Goal: Task Accomplishment & Management: Complete application form

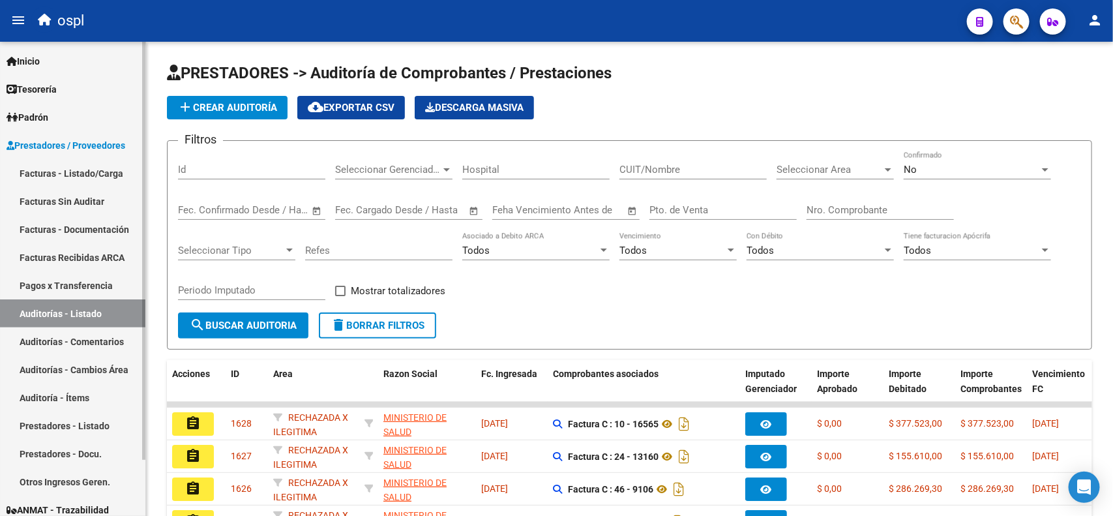
click at [89, 173] on link "Facturas - Listado/Carga" at bounding box center [72, 173] width 145 height 28
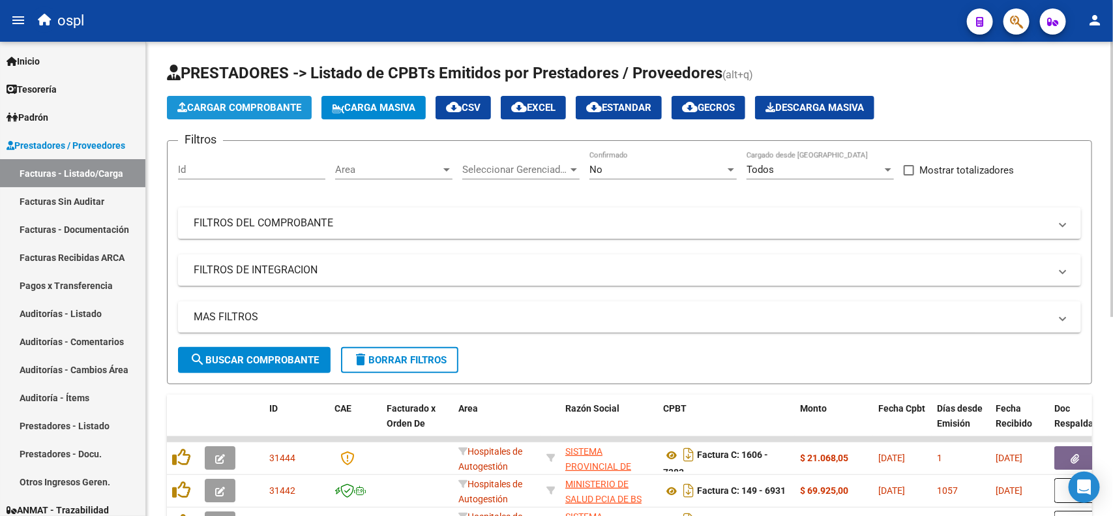
click at [238, 105] on span "Cargar Comprobante" at bounding box center [239, 108] width 124 height 12
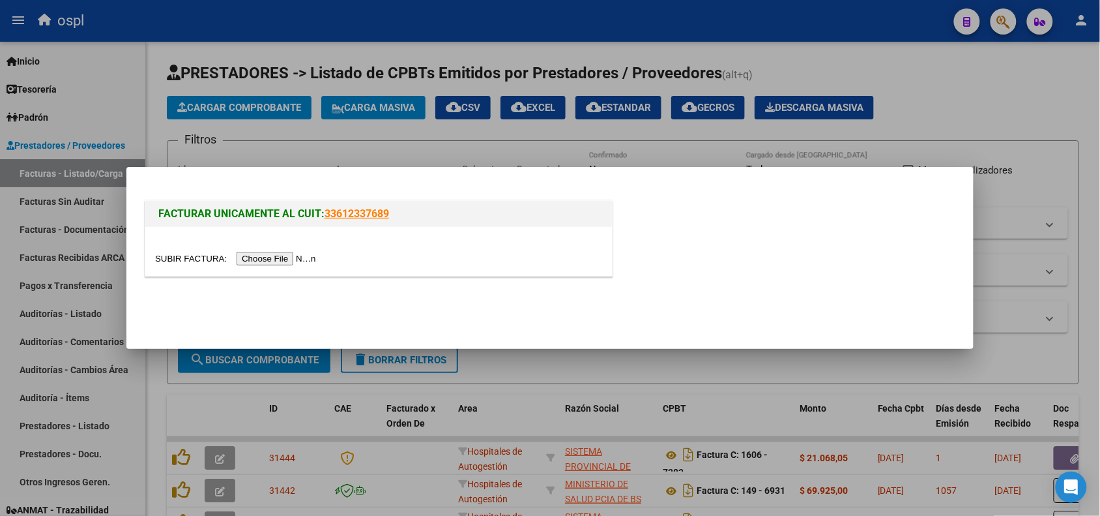
click at [277, 262] on input "file" at bounding box center [237, 259] width 165 height 14
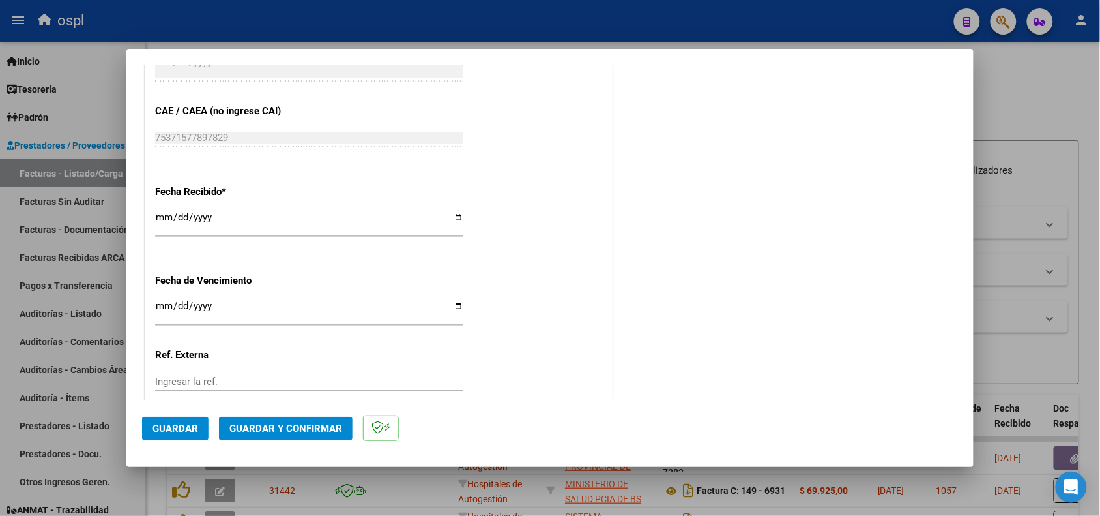
scroll to position [593, 0]
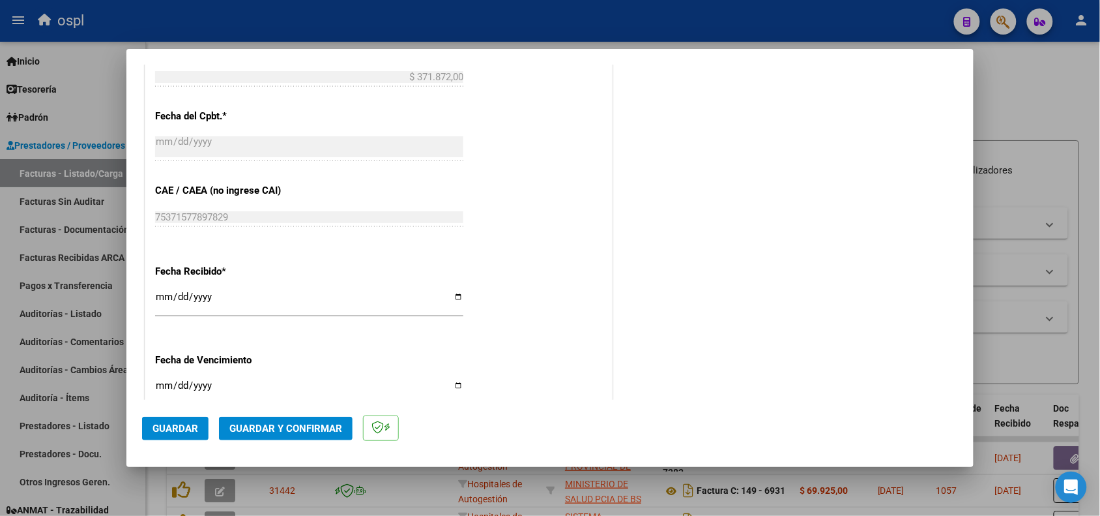
click at [173, 424] on span "Guardar" at bounding box center [176, 428] width 46 height 12
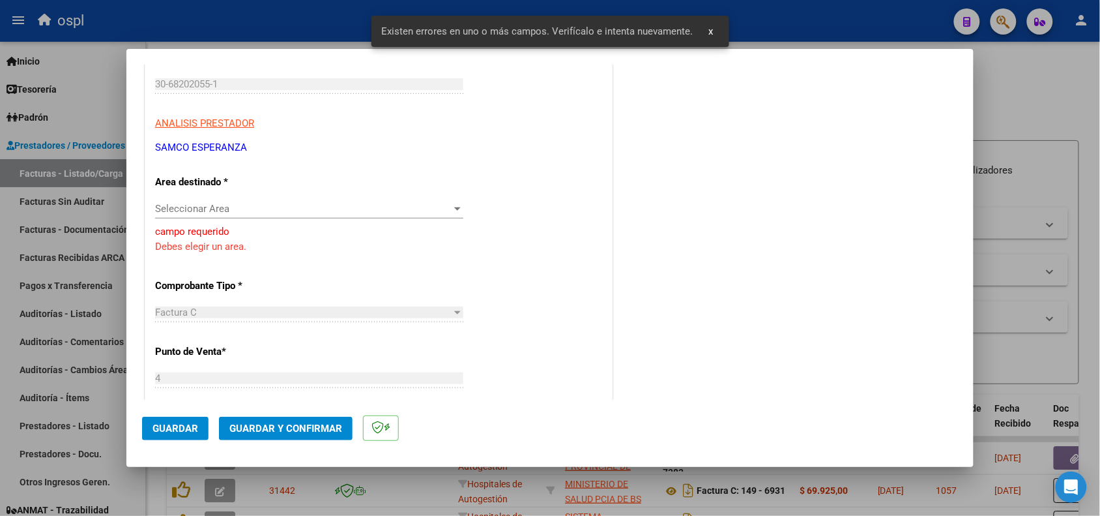
scroll to position [168, 0]
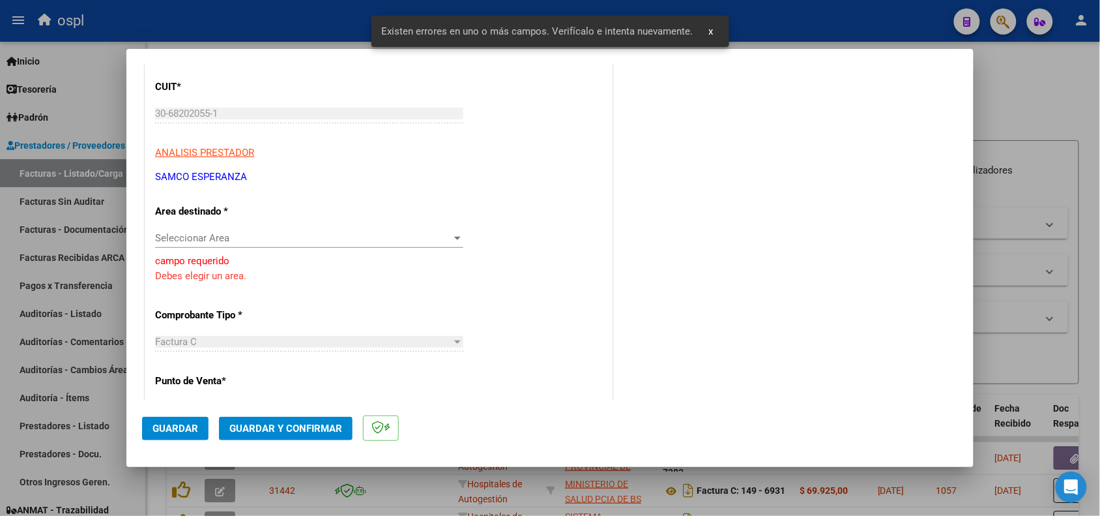
click at [349, 238] on span "Seleccionar Area" at bounding box center [303, 238] width 297 height 12
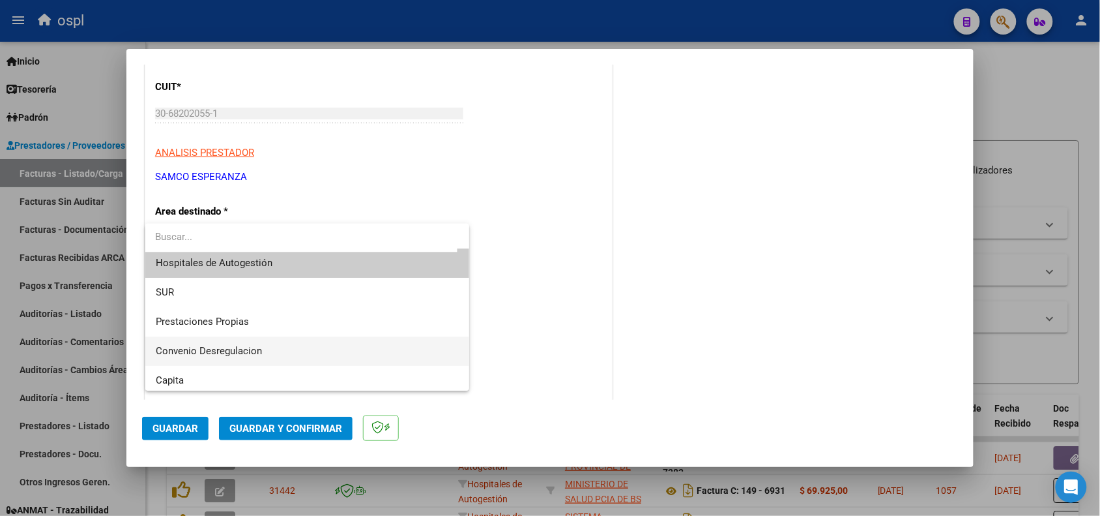
scroll to position [0, 0]
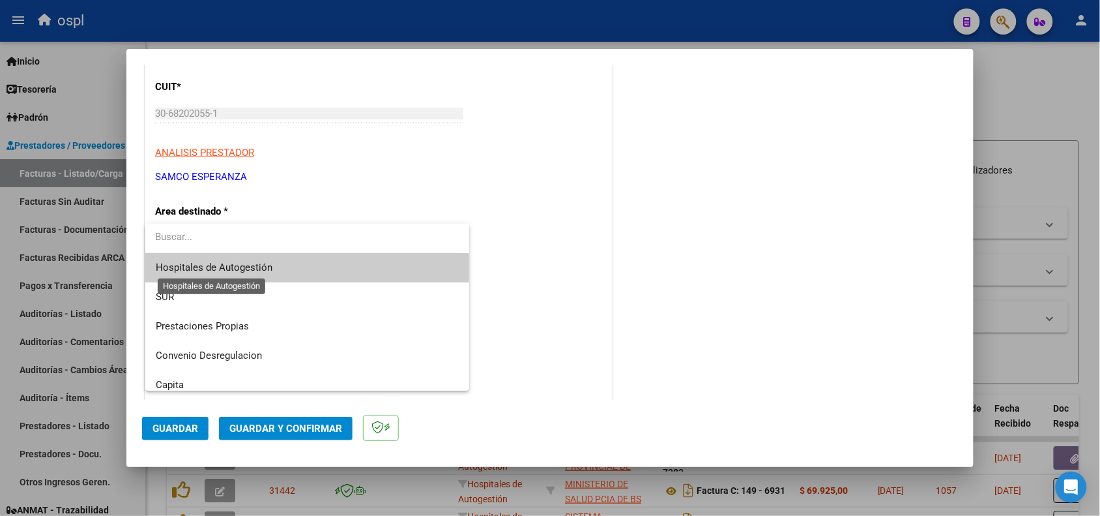
click at [265, 265] on span "Hospitales de Autogestión" at bounding box center [214, 267] width 117 height 12
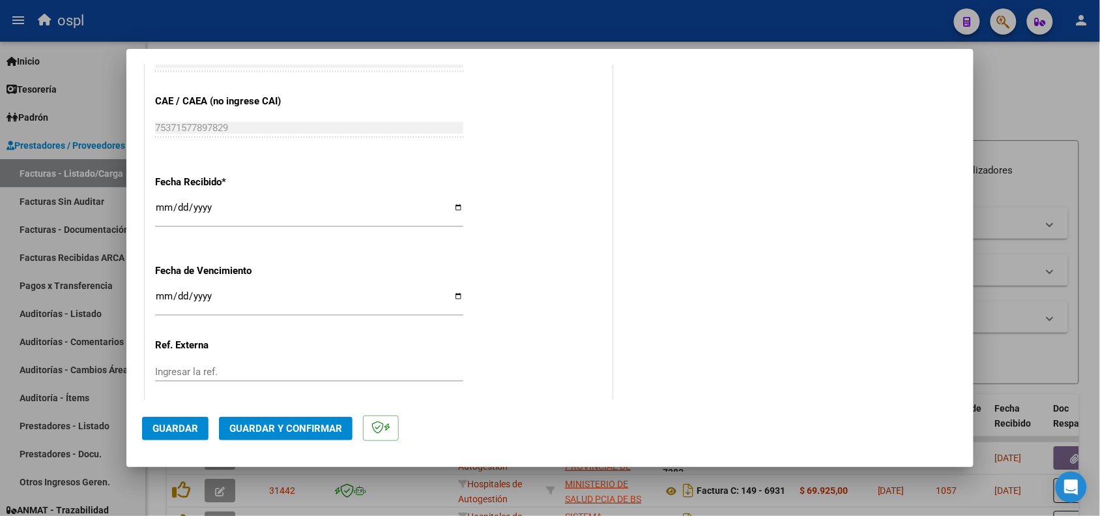
scroll to position [756, 0]
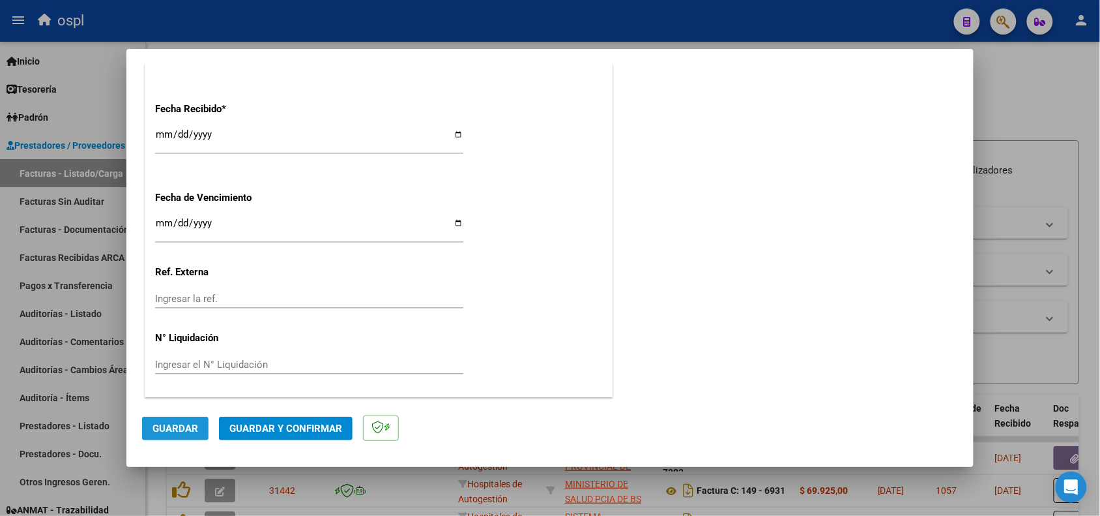
click at [177, 428] on span "Guardar" at bounding box center [176, 428] width 46 height 12
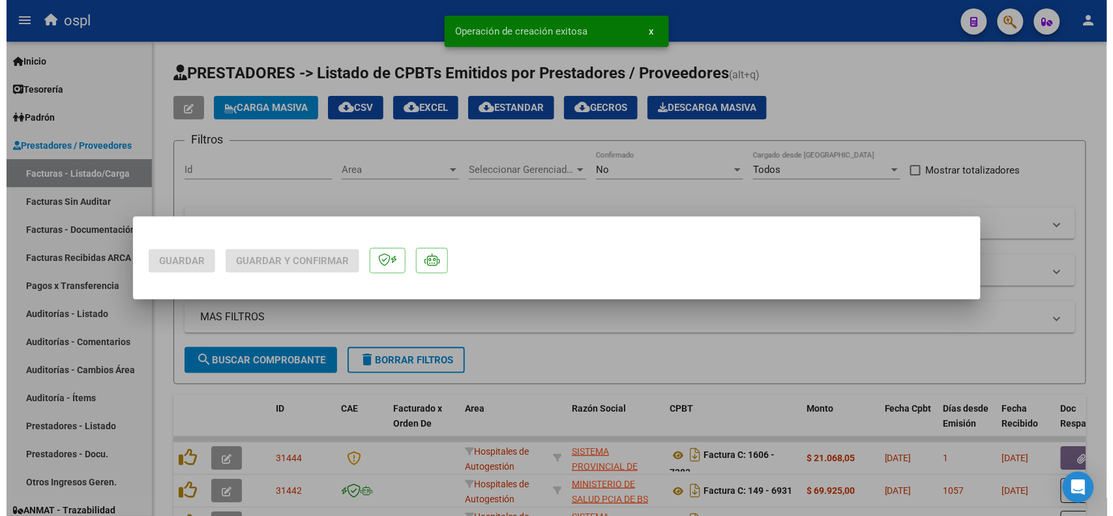
scroll to position [0, 0]
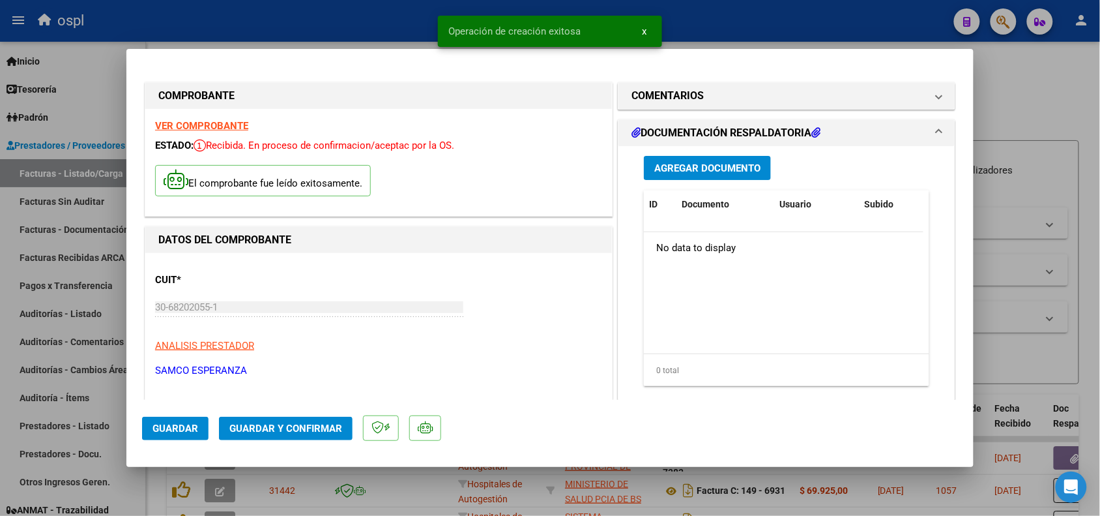
click at [707, 164] on span "Agregar Documento" at bounding box center [708, 168] width 106 height 12
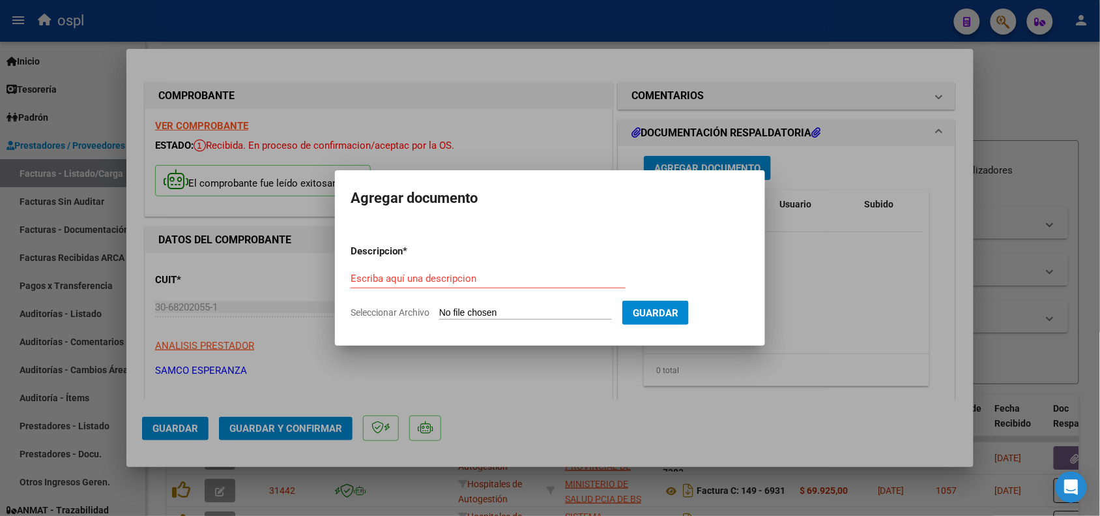
click at [489, 312] on input "Seleccionar Archivo" at bounding box center [525, 313] width 173 height 12
type input "C:\fakepath\DOCUMENTACION RESPALDATORIA.pdf"
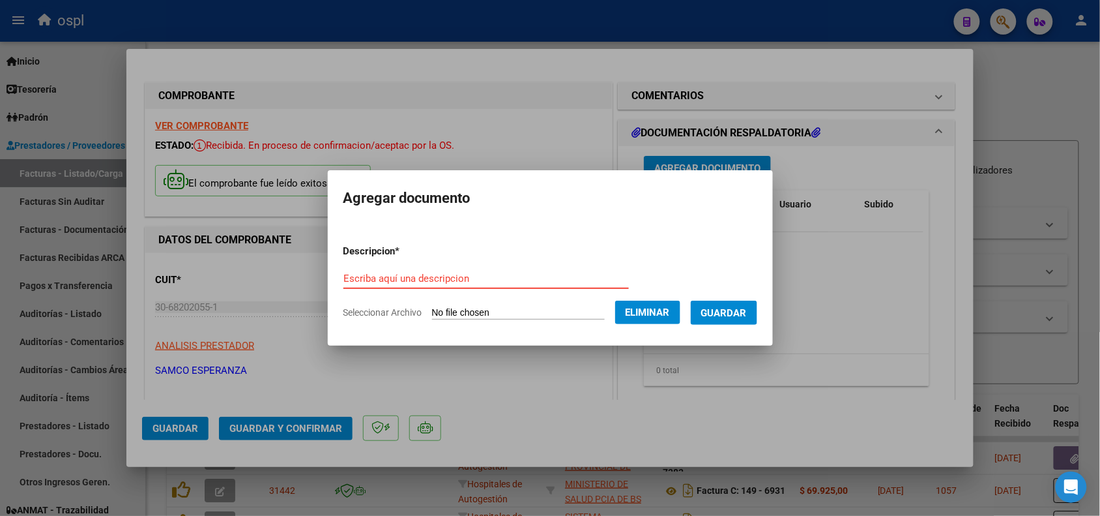
click at [509, 274] on input "Escriba aquí una descripcion" at bounding box center [487, 279] width 286 height 12
type input "DOCUMENTACIÓN RESPALDATORIA"
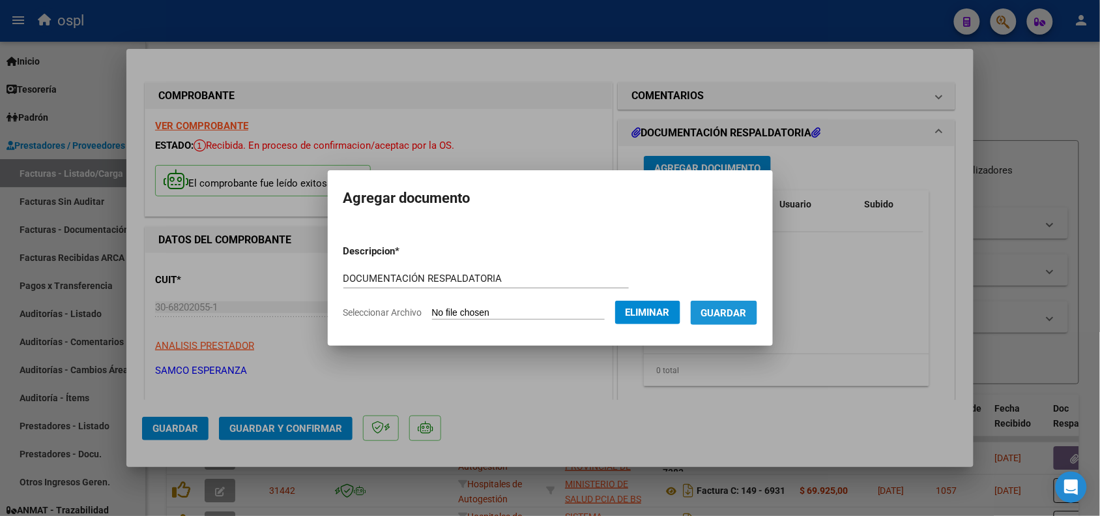
click at [740, 311] on span "Guardar" at bounding box center [724, 313] width 46 height 12
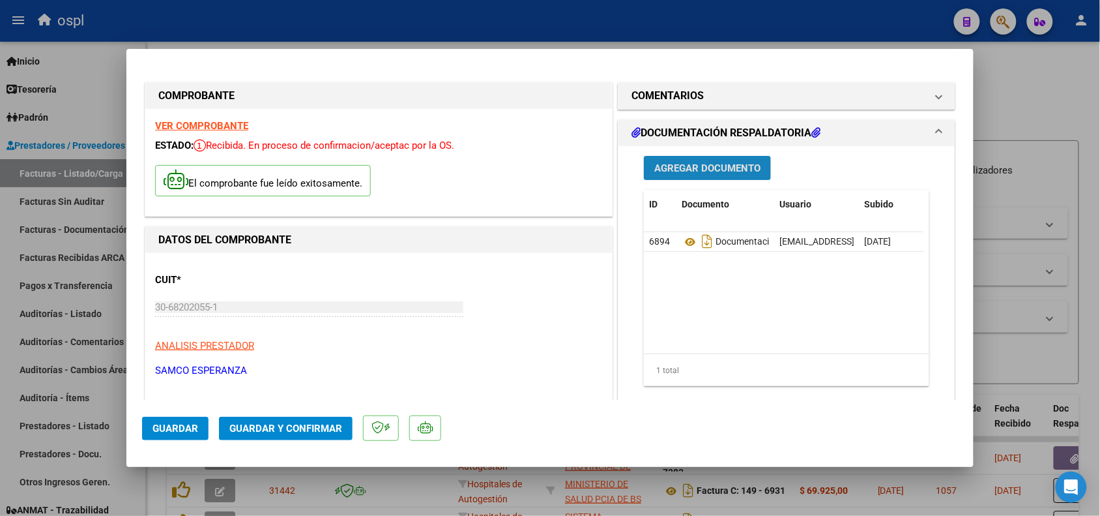
click at [709, 162] on span "Agregar Documento" at bounding box center [708, 168] width 106 height 12
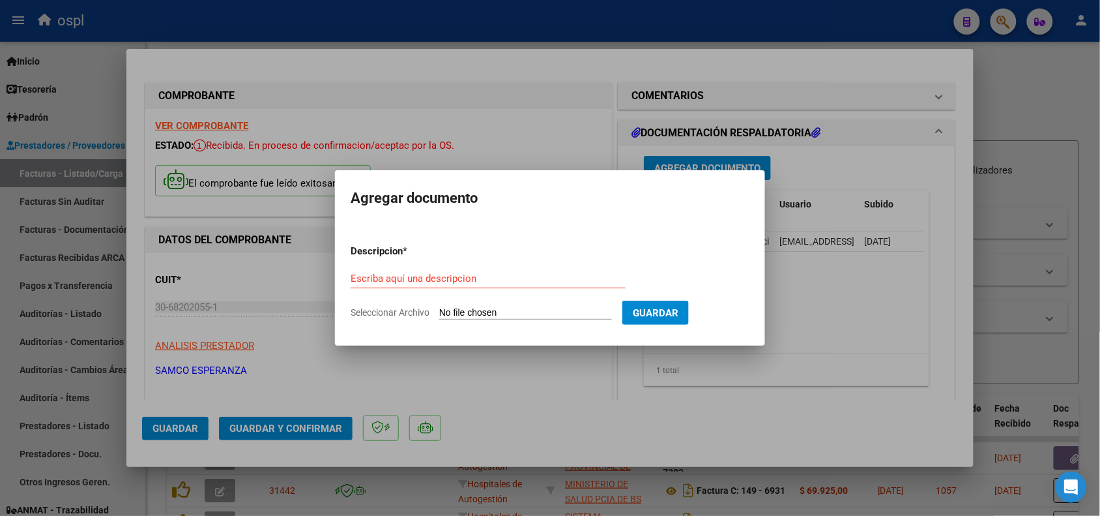
click at [526, 302] on form "Descripcion * Escriba aquí una descripcion Seleccionar Archivo Guardar" at bounding box center [550, 281] width 399 height 95
click at [510, 310] on input "Seleccionar Archivo" at bounding box center [525, 313] width 173 height 12
type input "C:\fakepath\RENDICION Fc 355.pdf"
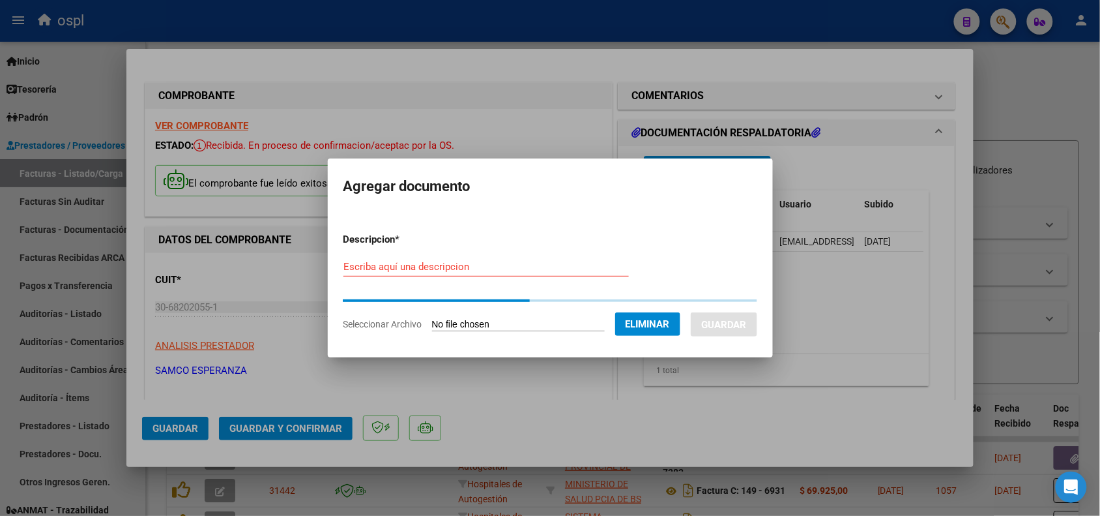
click at [419, 271] on input "Escriba aquí una descripcion" at bounding box center [487, 267] width 286 height 12
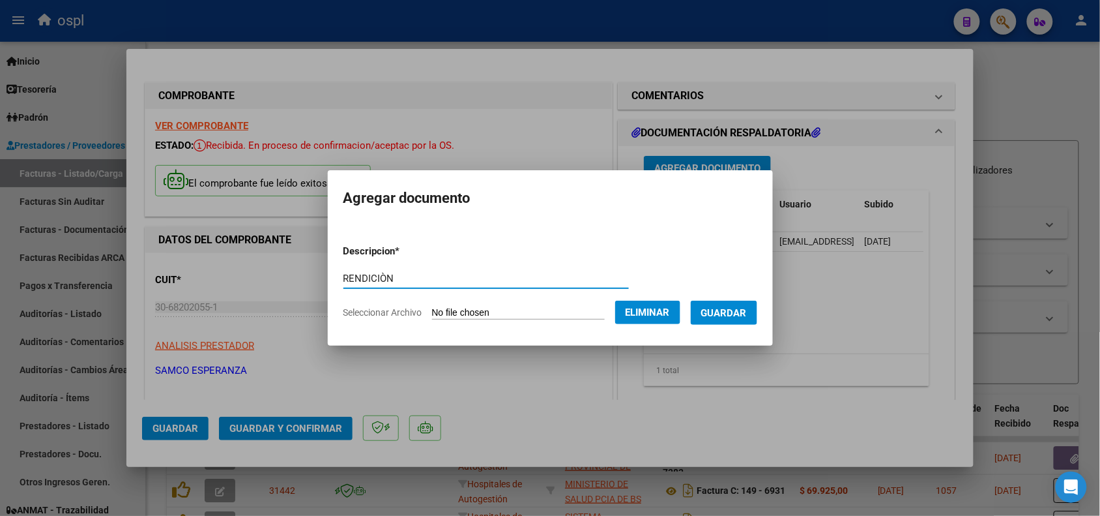
type input "RENDICIÒN"
click at [729, 315] on span "Guardar" at bounding box center [724, 313] width 46 height 12
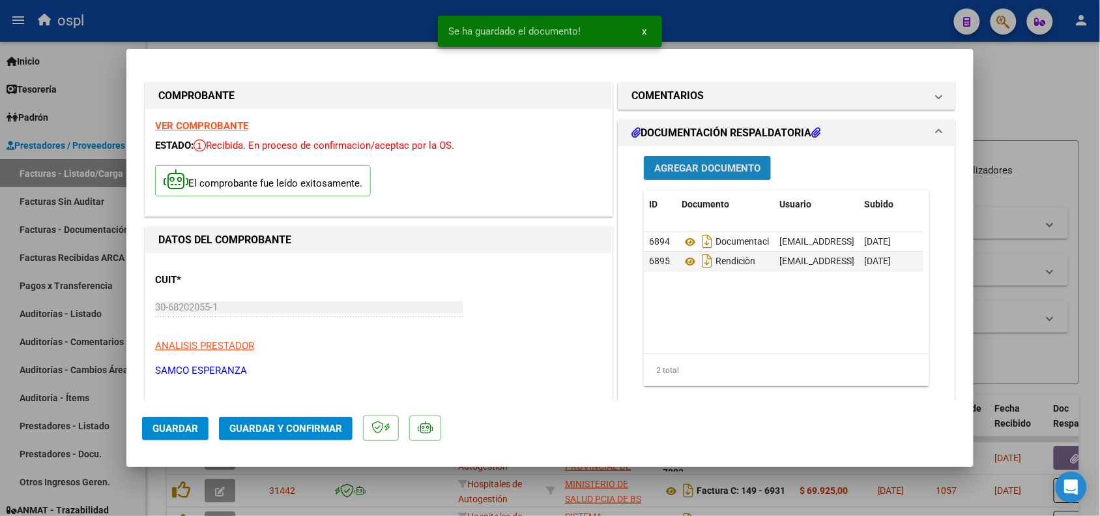
click at [722, 162] on span "Agregar Documento" at bounding box center [708, 168] width 106 height 12
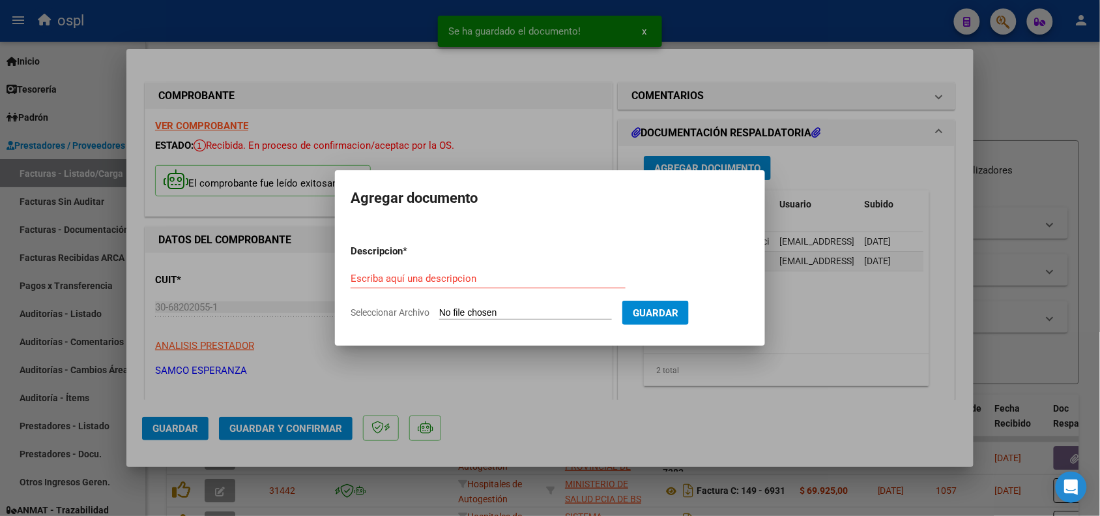
click at [529, 312] on input "Seleccionar Archivo" at bounding box center [525, 313] width 173 height 12
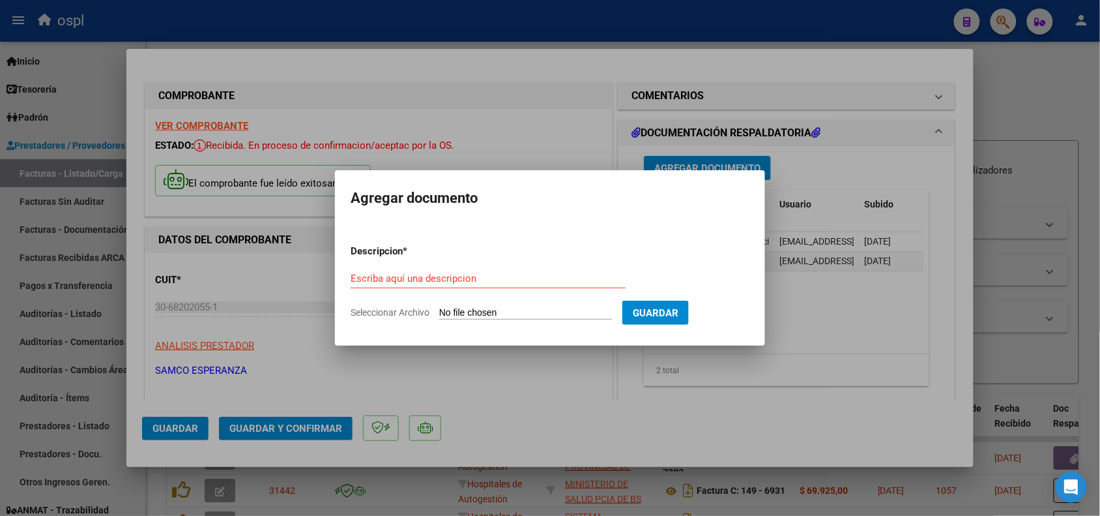
type input "C:\fakepath\FORMULARIOS A Fc 355.pdf"
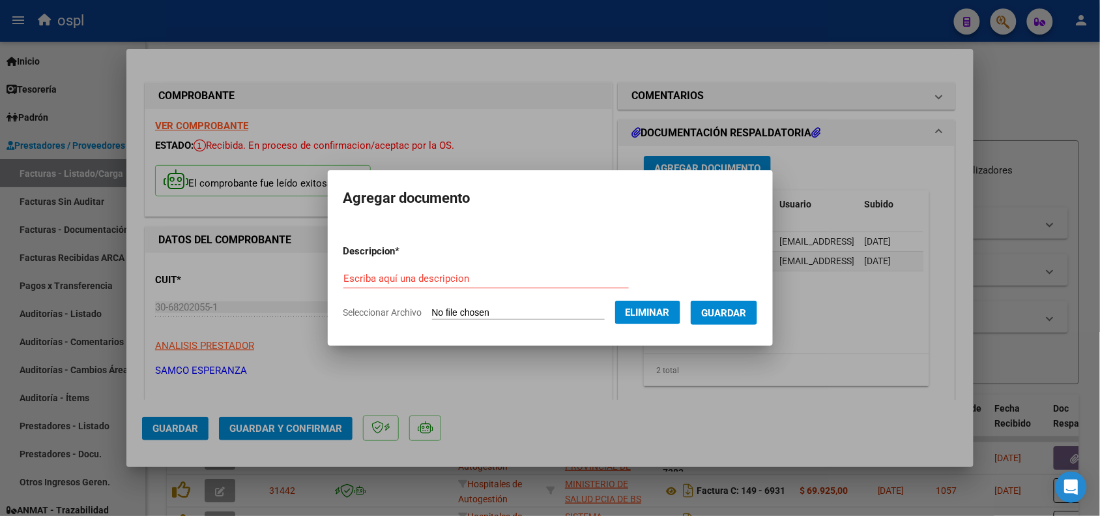
click at [528, 263] on form "Descripcion * Escriba aquí una descripcion Seleccionar Archivo Eliminar Guardar" at bounding box center [551, 281] width 414 height 95
click at [415, 265] on form "Descripcion * Escriba aquí una descripcion Seleccionar Archivo Eliminar Guardar" at bounding box center [551, 281] width 414 height 95
click at [415, 277] on input "Escriba aquí una descripcion" at bounding box center [487, 279] width 286 height 12
type input "FORMULARIO"
click at [713, 317] on button "Guardar" at bounding box center [724, 313] width 66 height 24
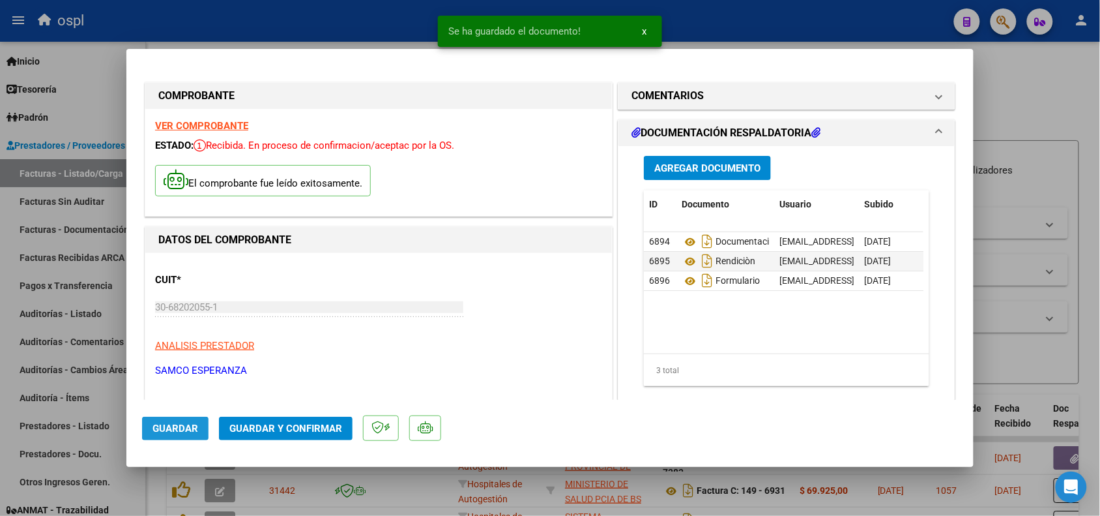
click at [166, 422] on span "Guardar" at bounding box center [176, 428] width 46 height 12
click at [361, 28] on div at bounding box center [550, 258] width 1100 height 516
type input "$ 0,00"
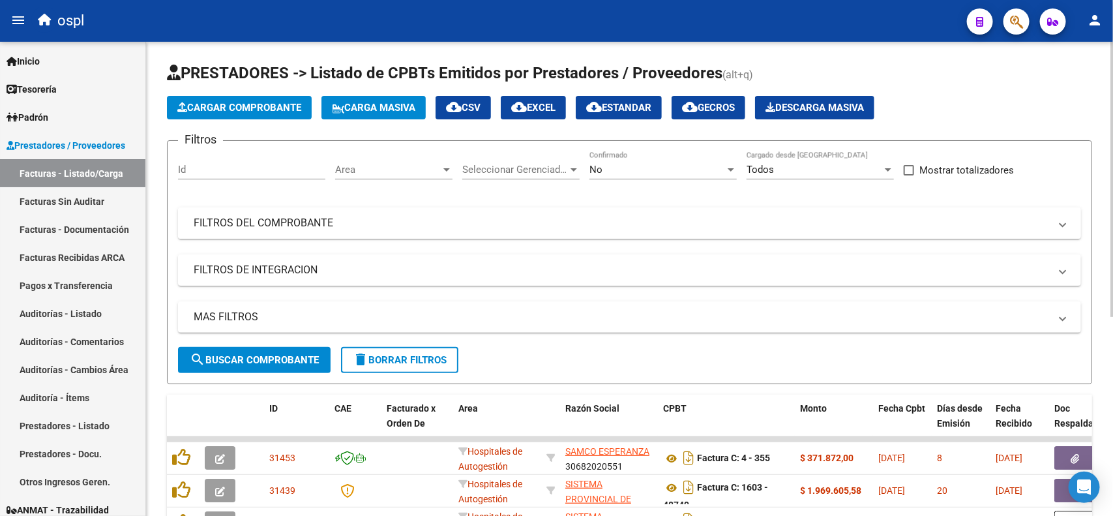
click at [366, 223] on mat-panel-title "FILTROS DEL COMPROBANTE" at bounding box center [622, 223] width 856 height 14
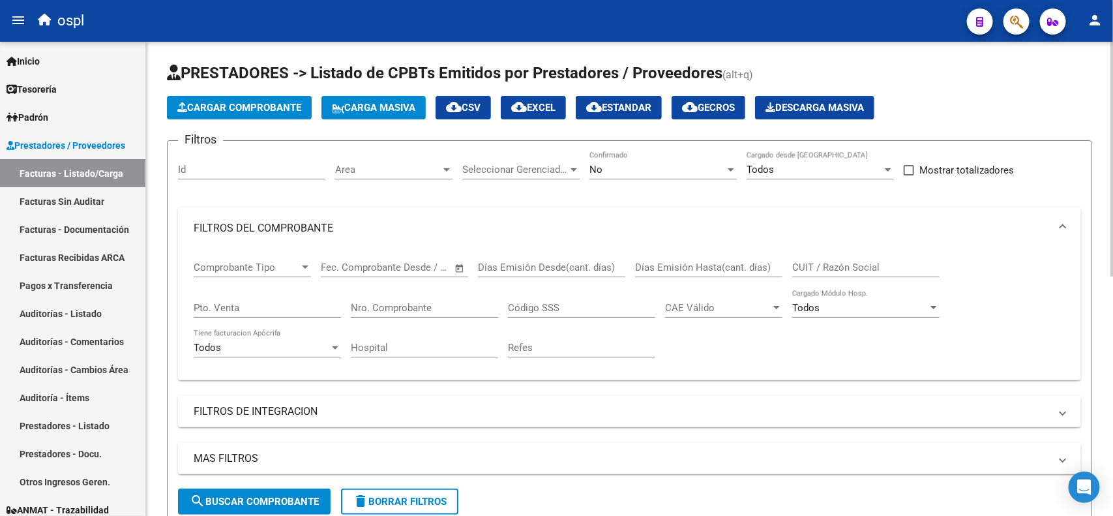
click at [386, 305] on input "Nro. Comprobante" at bounding box center [424, 308] width 147 height 12
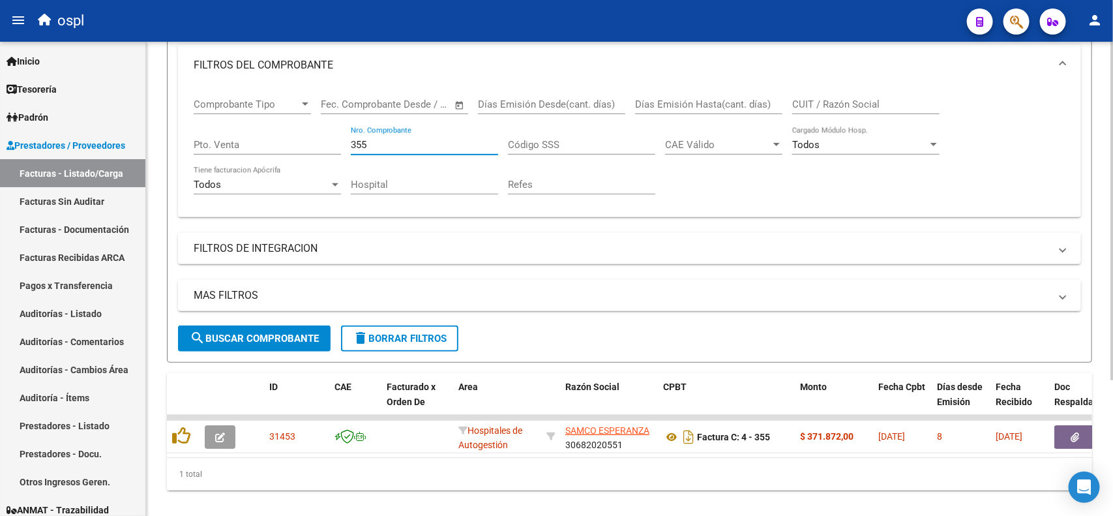
type input "355"
drag, startPoint x: 387, startPoint y: 141, endPoint x: 304, endPoint y: 141, distance: 82.8
click at [304, 141] on div "Comprobante Tipo Comprobante Tipo Fecha inicio – Fecha fin Fec. Comprobante Des…" at bounding box center [630, 146] width 872 height 121
click at [819, 103] on input "CUIT / Razón Social" at bounding box center [865, 104] width 147 height 12
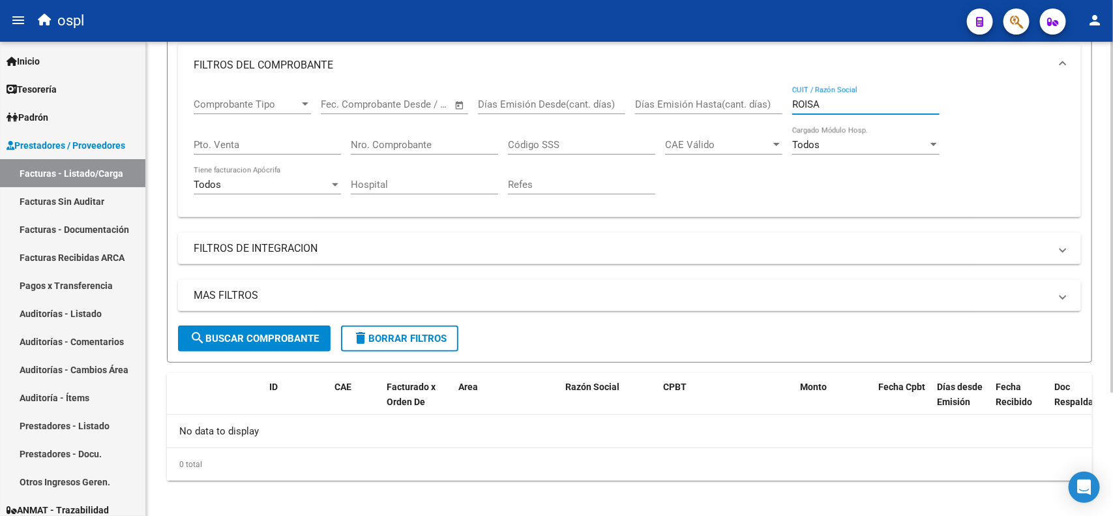
drag, startPoint x: 840, startPoint y: 100, endPoint x: 795, endPoint y: 100, distance: 44.3
click at [795, 100] on input "ROISA" at bounding box center [865, 104] width 147 height 12
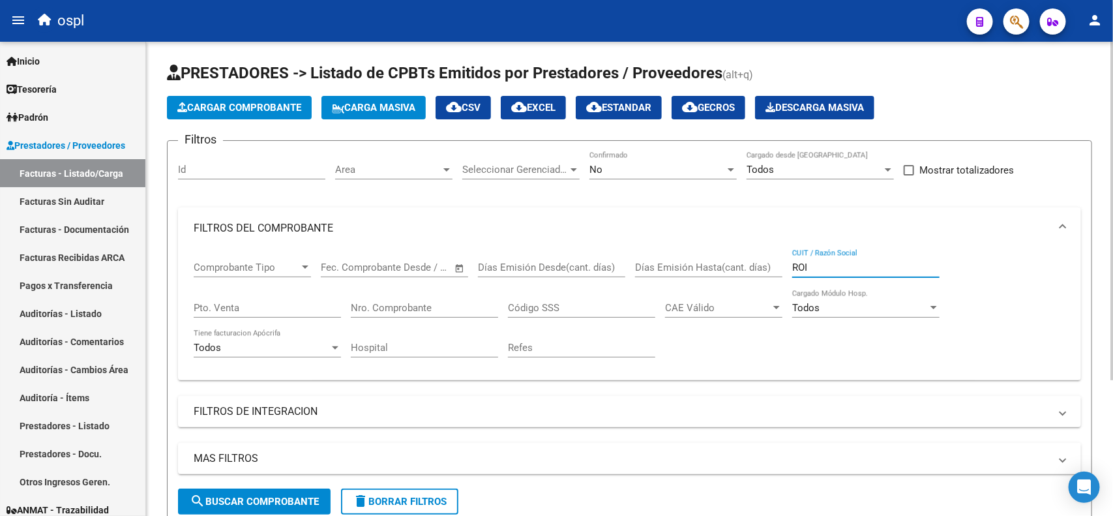
type input "RO"
drag, startPoint x: 818, startPoint y: 269, endPoint x: 778, endPoint y: 265, distance: 40.7
click at [778, 265] on div "Comprobante Tipo Comprobante Tipo Fecha inicio – Fecha fin Fec. Comprobante Des…" at bounding box center [630, 309] width 872 height 121
click at [413, 303] on input "Nro. Comprobante" at bounding box center [424, 308] width 147 height 12
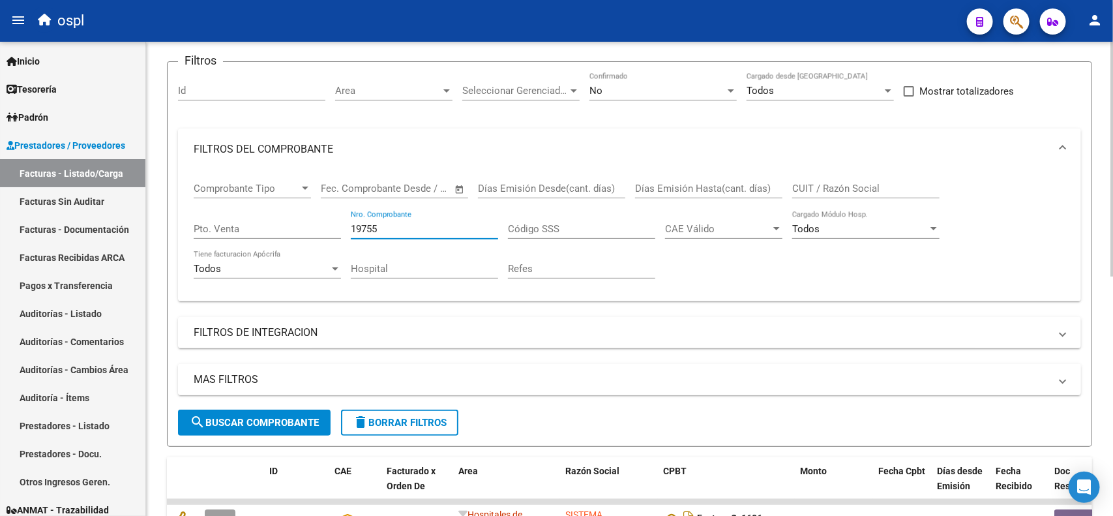
scroll to position [81, 0]
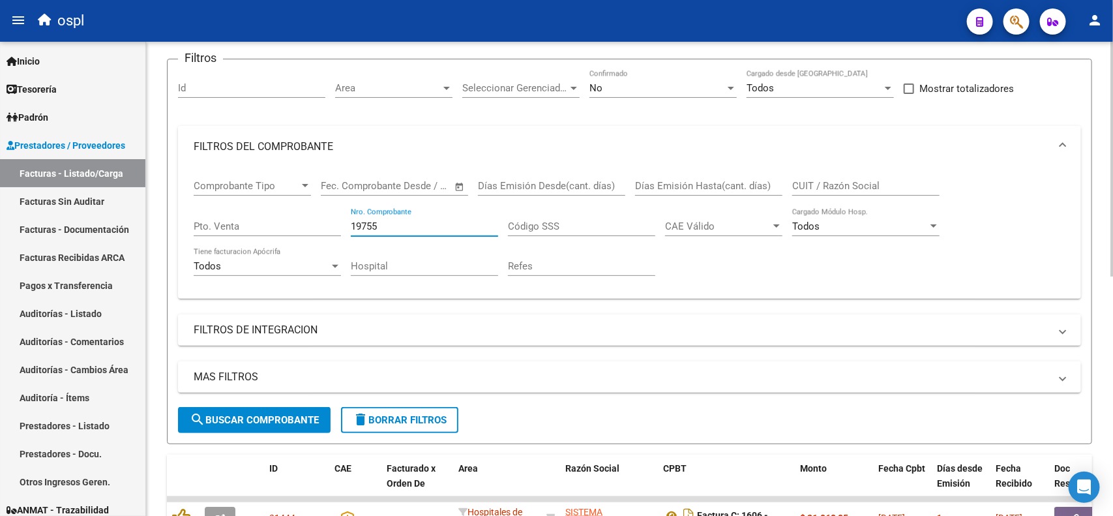
click at [258, 434] on form "Filtros Id Area Area Seleccionar Gerenciador Seleccionar Gerenciador No Confirm…" at bounding box center [629, 251] width 925 height 385
click at [254, 419] on span "search Buscar Comprobante" at bounding box center [254, 420] width 129 height 12
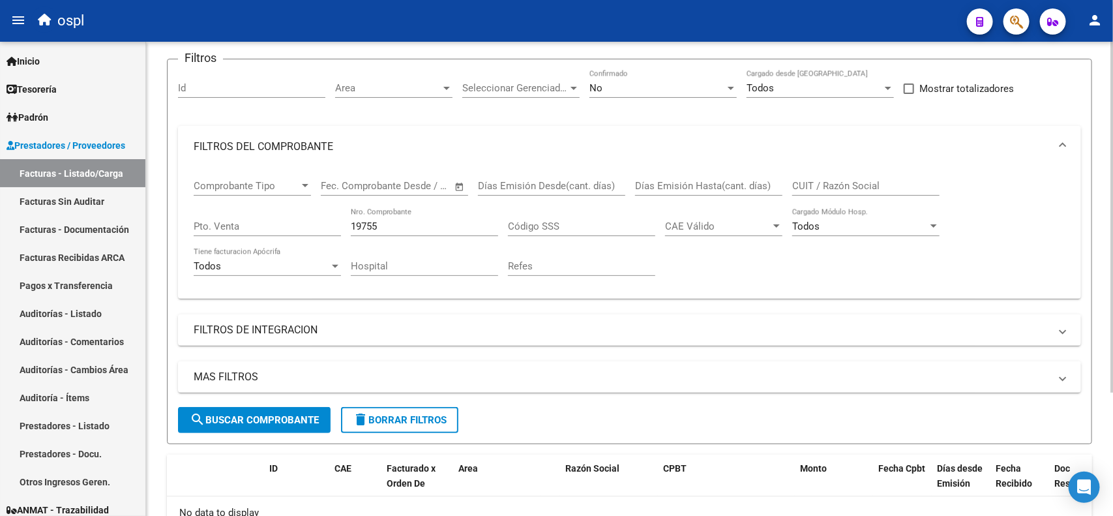
click at [394, 223] on input "19755" at bounding box center [424, 226] width 147 height 12
type input "19756"
click at [258, 414] on span "search Buscar Comprobante" at bounding box center [254, 420] width 129 height 12
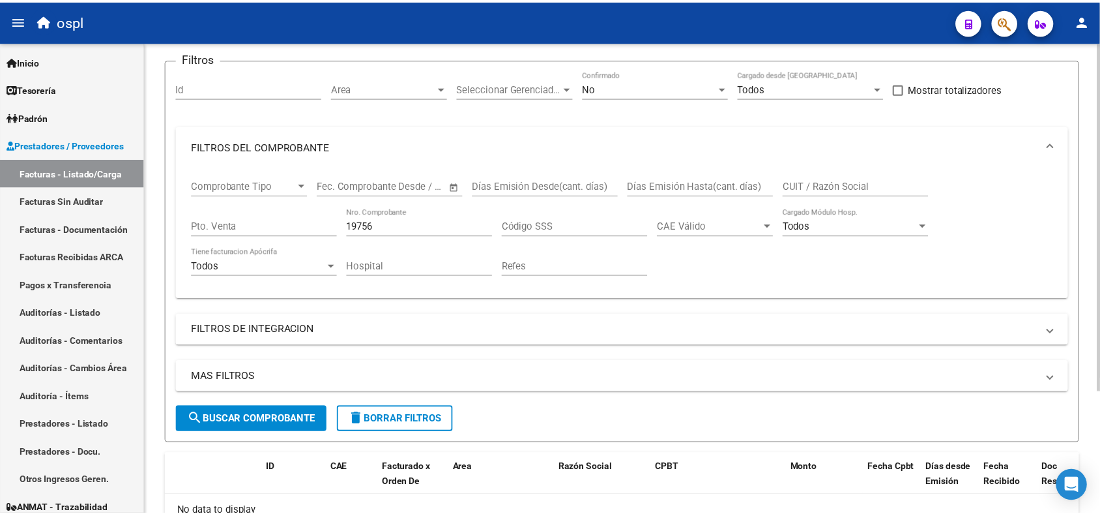
scroll to position [0, 0]
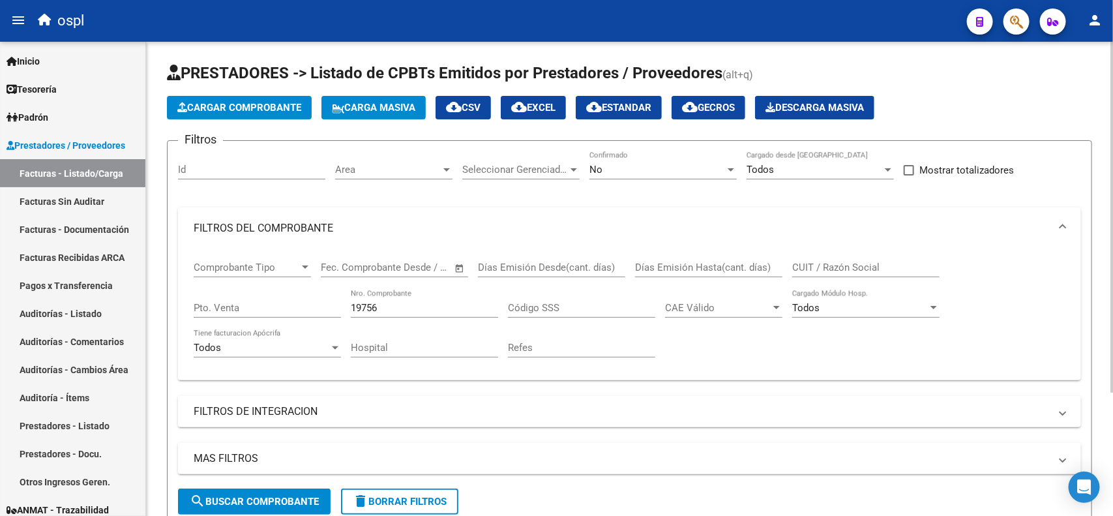
click at [256, 111] on span "Cargar Comprobante" at bounding box center [239, 108] width 124 height 12
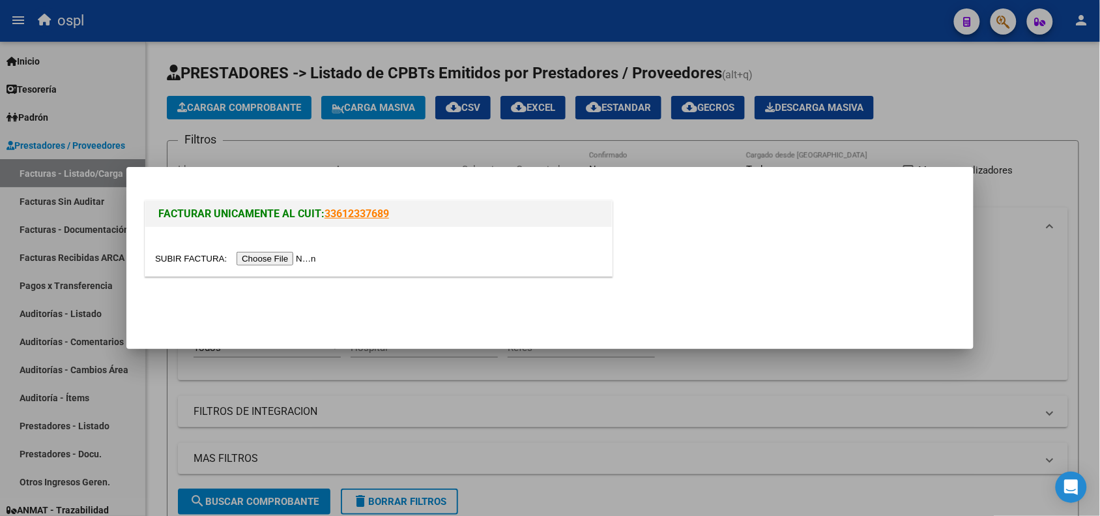
click at [304, 256] on input "file" at bounding box center [237, 259] width 165 height 14
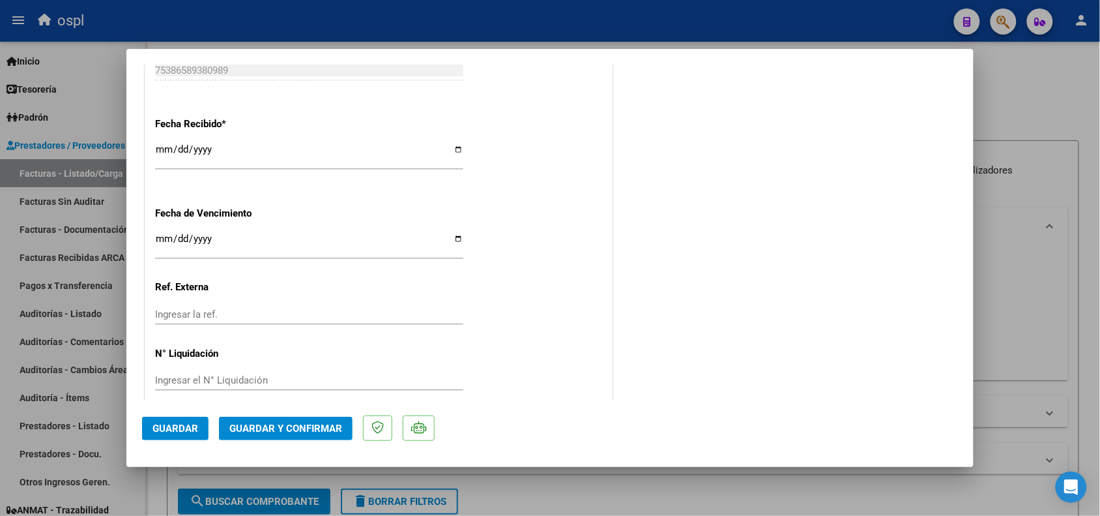
scroll to position [846, 0]
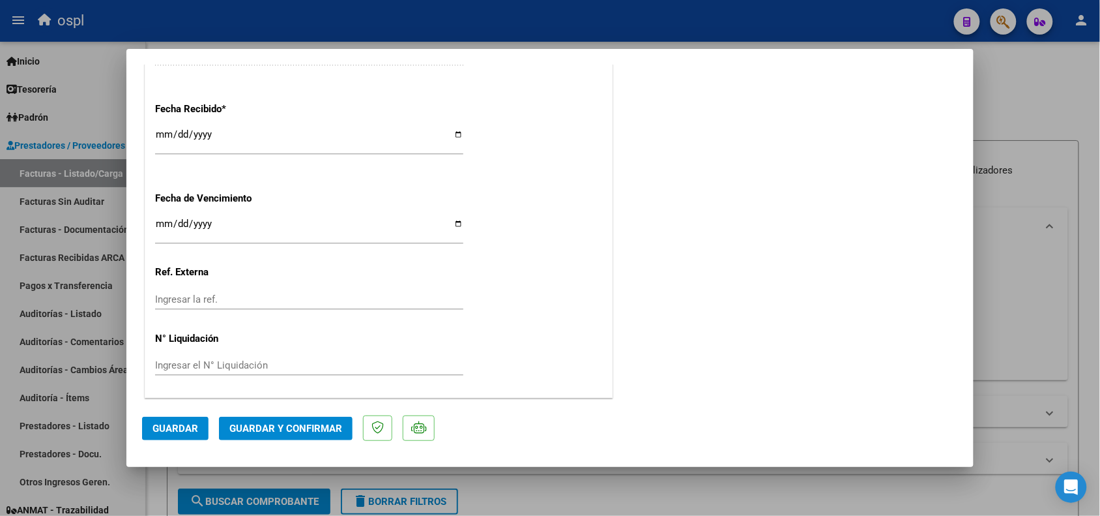
click at [154, 434] on button "Guardar" at bounding box center [175, 428] width 66 height 23
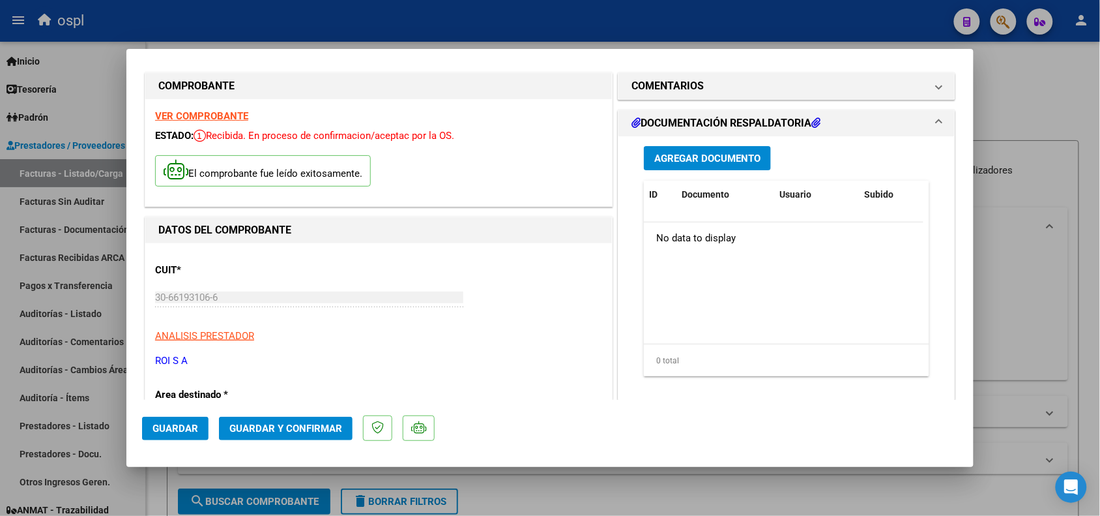
scroll to position [0, 0]
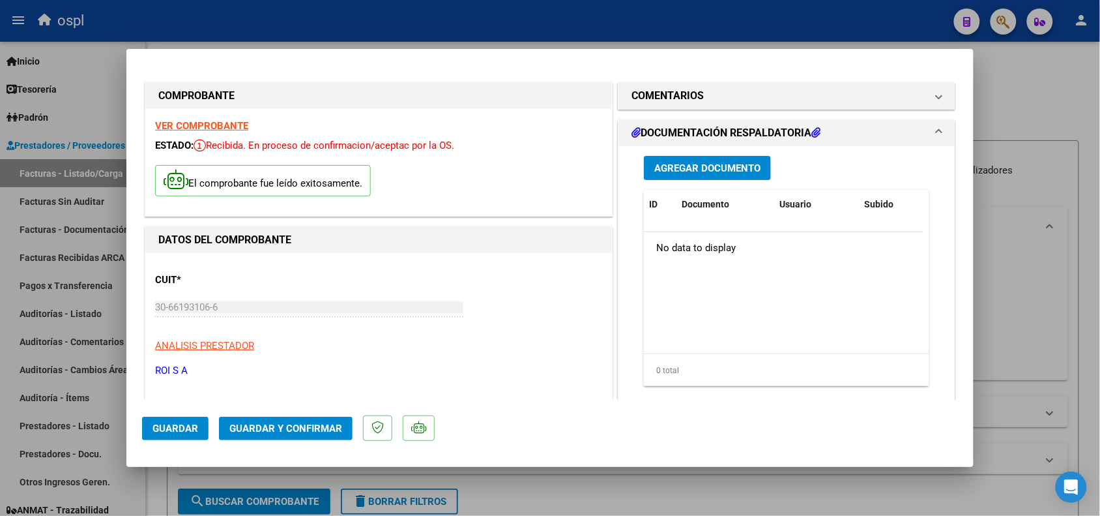
click at [685, 168] on span "Agregar Documento" at bounding box center [708, 168] width 106 height 12
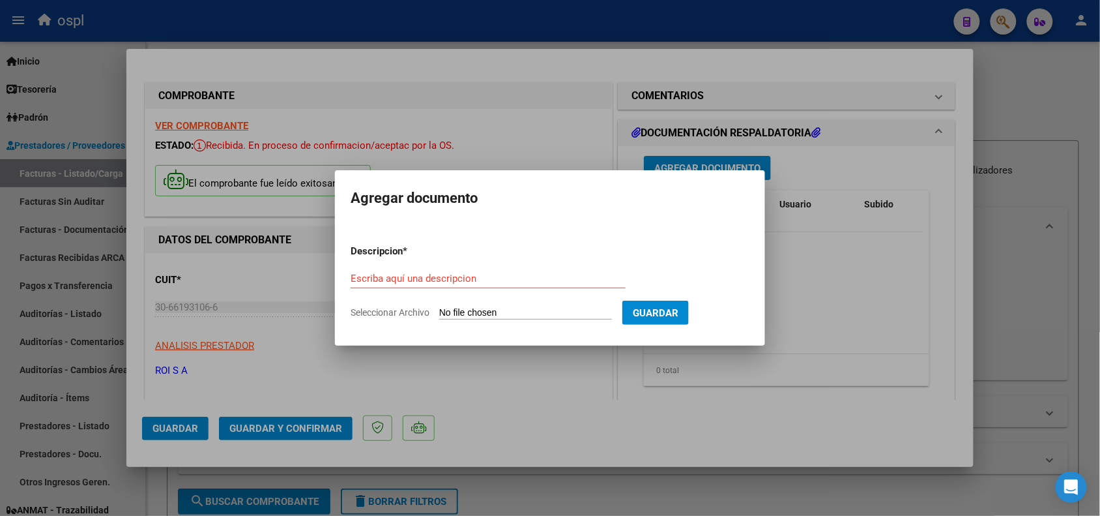
click at [525, 305] on form "Descripcion * Escriba aquí una descripcion Seleccionar Archivo Guardar" at bounding box center [550, 281] width 399 height 95
click at [507, 314] on input "Seleccionar Archivo" at bounding box center [525, 313] width 173 height 12
type input "C:\fakepath\CIERRE OSPL [DATE].xlsx"
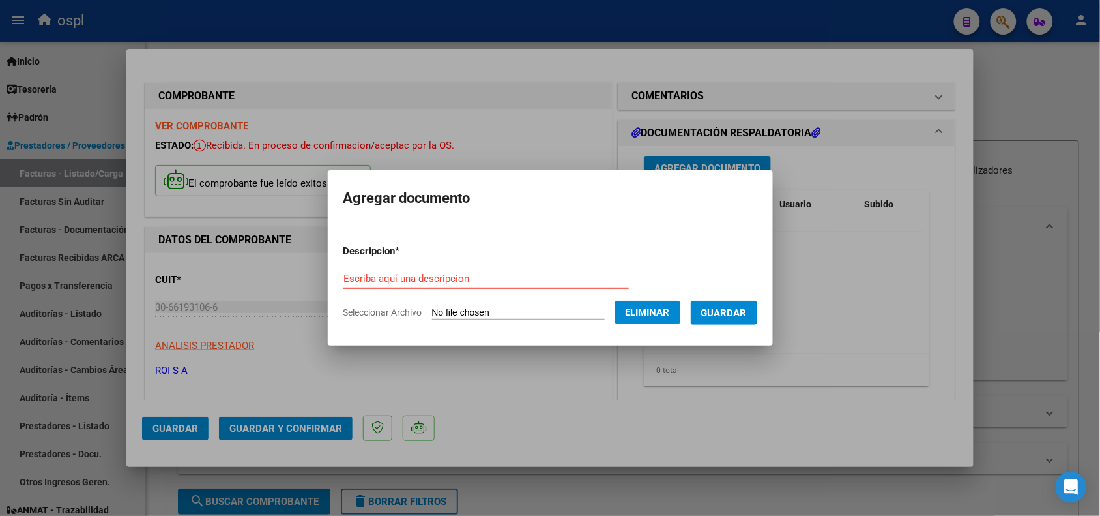
click at [500, 275] on input "Escriba aquí una descripcion" at bounding box center [487, 279] width 286 height 12
type input "d"
type input "DETALLE"
click at [719, 314] on span "Guardar" at bounding box center [724, 313] width 46 height 12
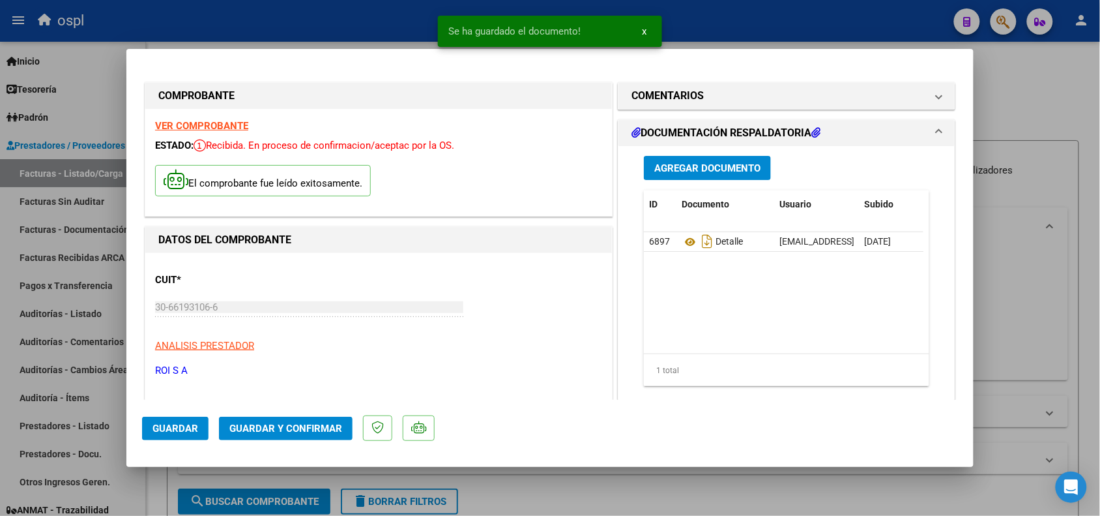
click at [321, 33] on div at bounding box center [550, 258] width 1100 height 516
type input "$ 0,00"
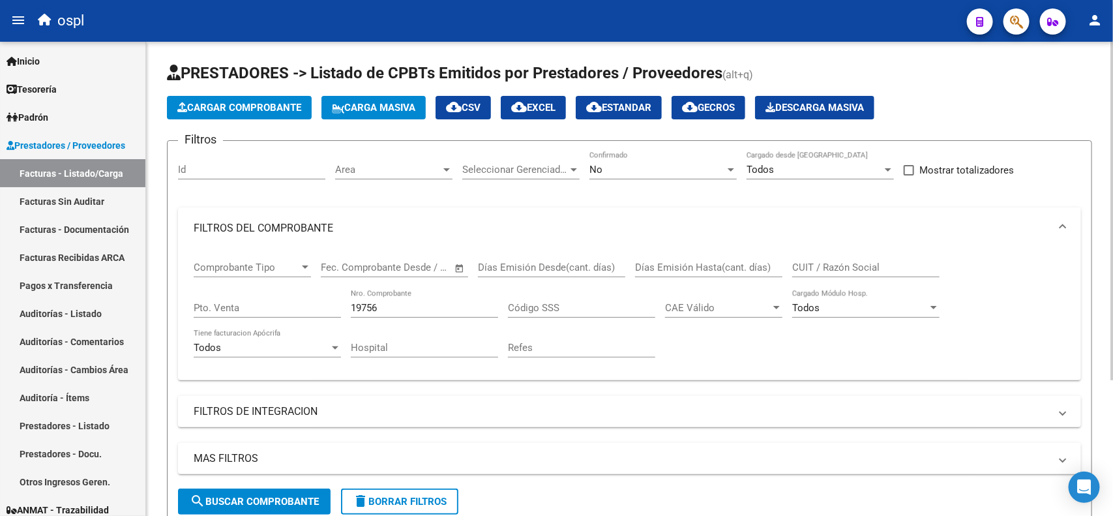
click at [243, 111] on span "Cargar Comprobante" at bounding box center [239, 108] width 124 height 12
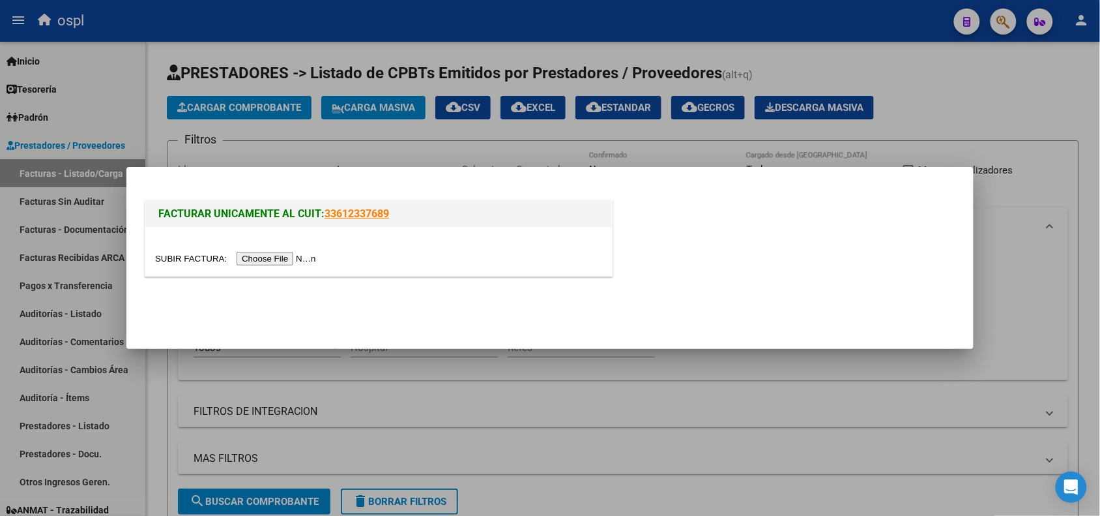
click at [287, 258] on input "file" at bounding box center [237, 259] width 165 height 14
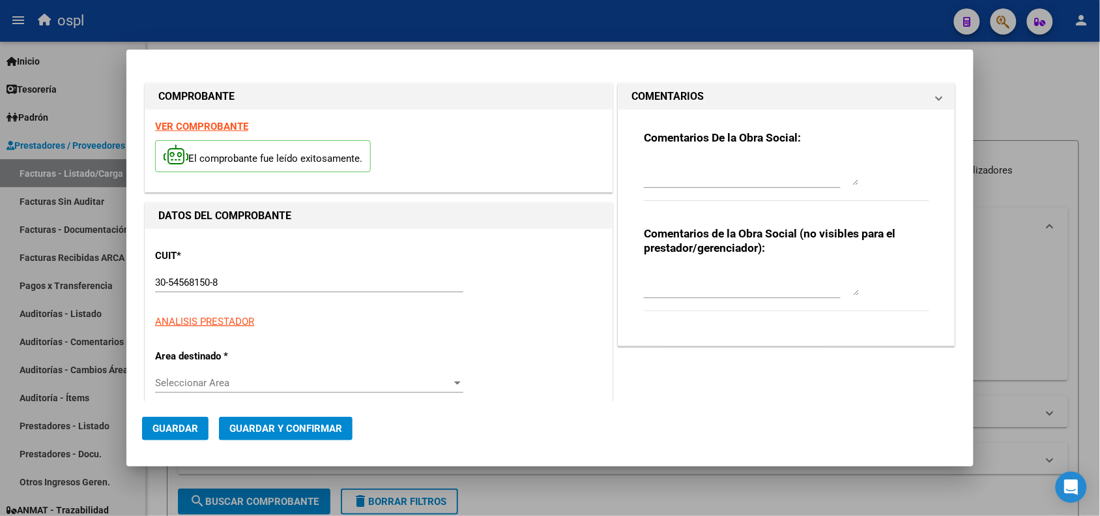
type input "$ 1.520,00"
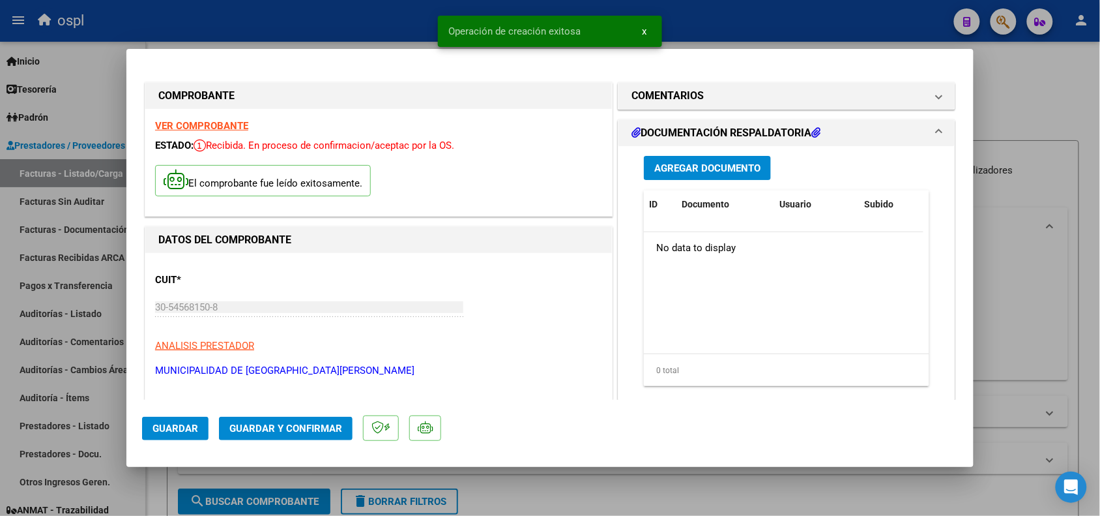
click at [706, 176] on button "Agregar Documento" at bounding box center [707, 168] width 127 height 24
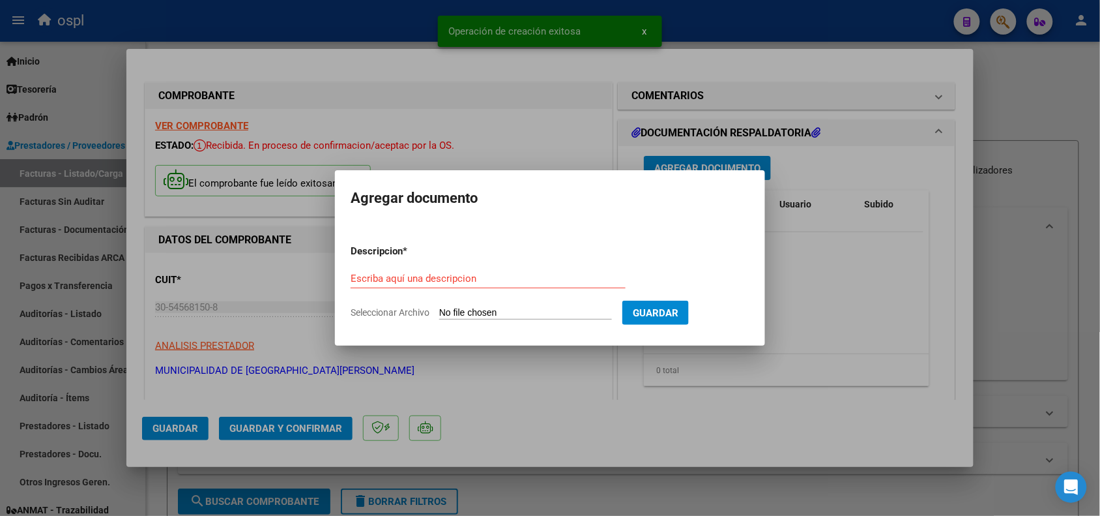
click at [538, 308] on input "Seleccionar Archivo" at bounding box center [525, 313] width 173 height 12
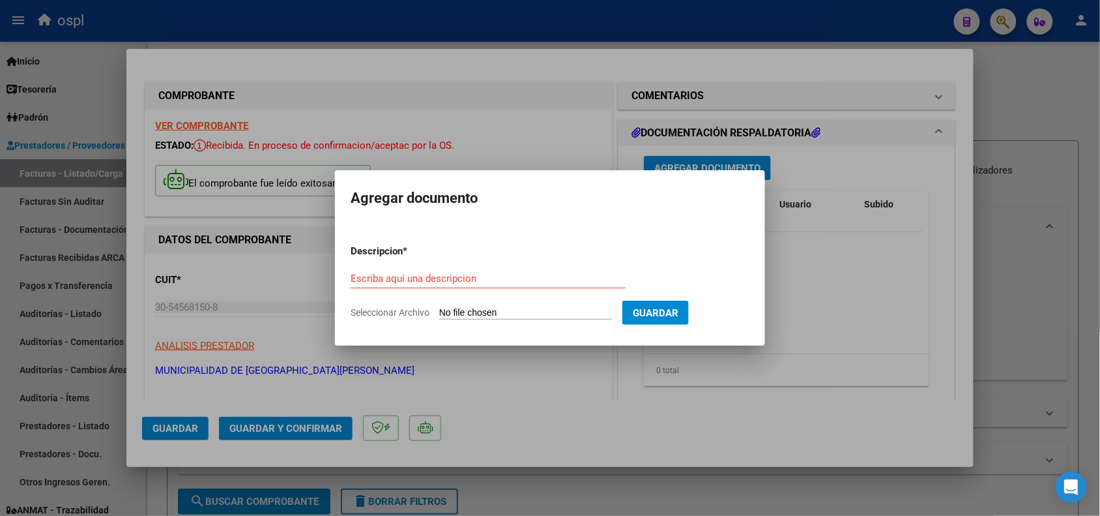
type input "C:\fakepath\FAC B000800043914_Detalle.XLS"
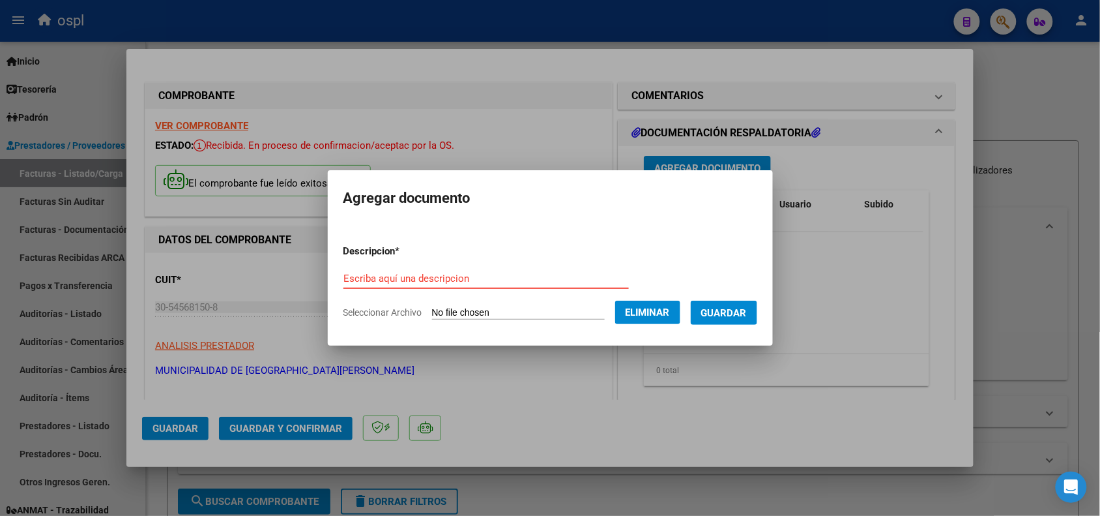
click at [461, 274] on input "Escriba aquí una descripcion" at bounding box center [487, 279] width 286 height 12
type input "d"
type input "E"
type input "DETALLE"
click at [733, 310] on span "Guardar" at bounding box center [724, 313] width 46 height 12
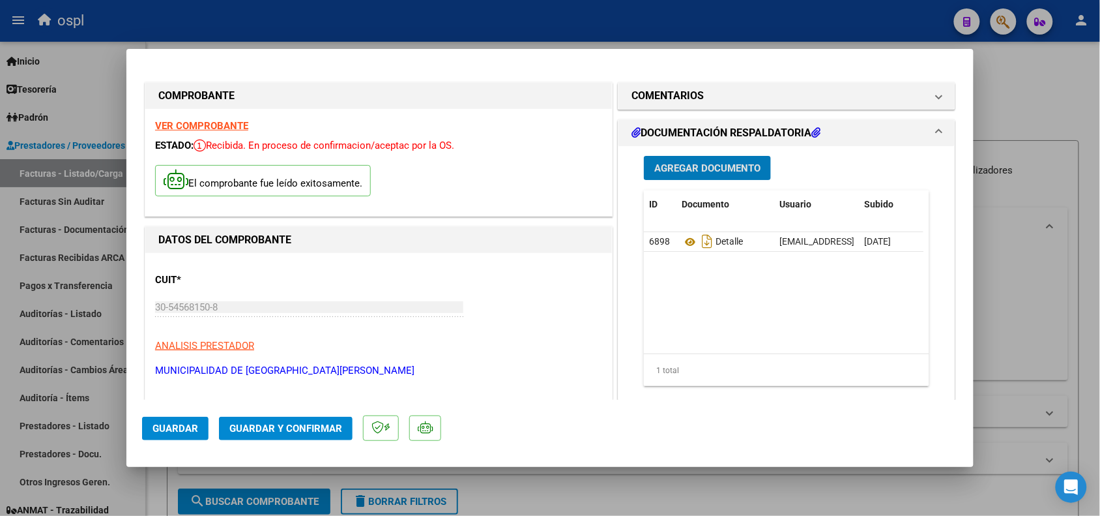
click at [683, 164] on span "Agregar Documento" at bounding box center [708, 168] width 106 height 12
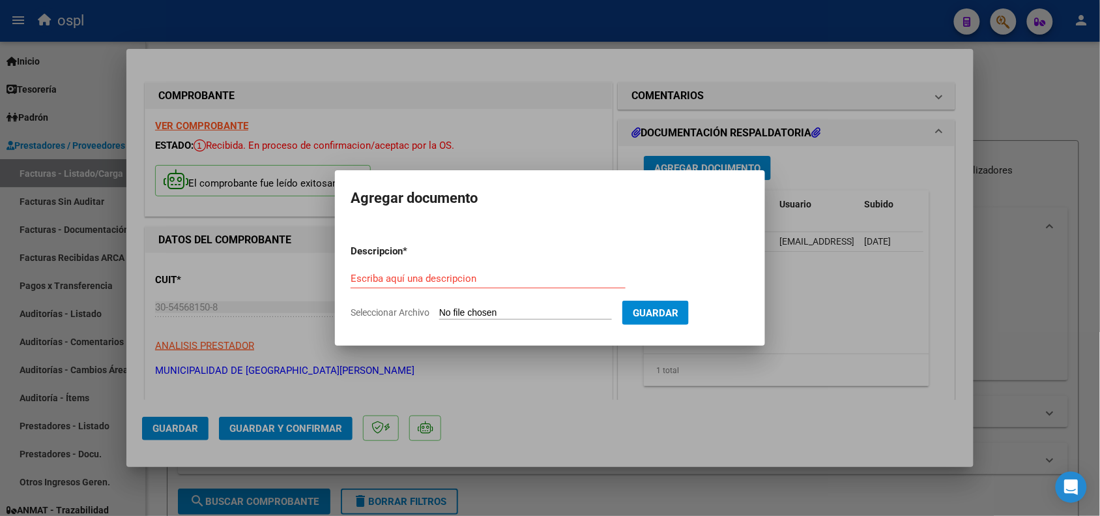
click at [464, 303] on form "Descripcion * Escriba aquí una descripcion Seleccionar Archivo Guardar" at bounding box center [550, 281] width 399 height 95
click at [473, 310] on input "Seleccionar Archivo" at bounding box center [525, 313] width 173 height 12
type input "C:\fakepath\FAC B000800043914_Detalle.PDF"
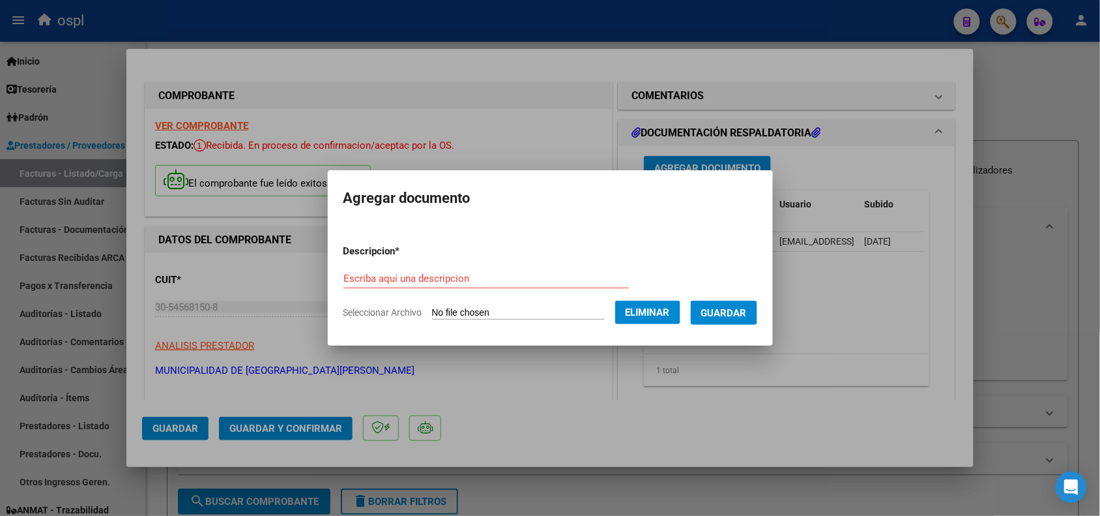
click at [500, 269] on div "Escriba aquí una descripcion" at bounding box center [487, 279] width 286 height 20
click at [445, 273] on input "Escriba aquí una descripcion" at bounding box center [487, 279] width 286 height 12
type input "d"
type input "DETALLE II"
click at [733, 312] on span "Guardar" at bounding box center [724, 313] width 46 height 12
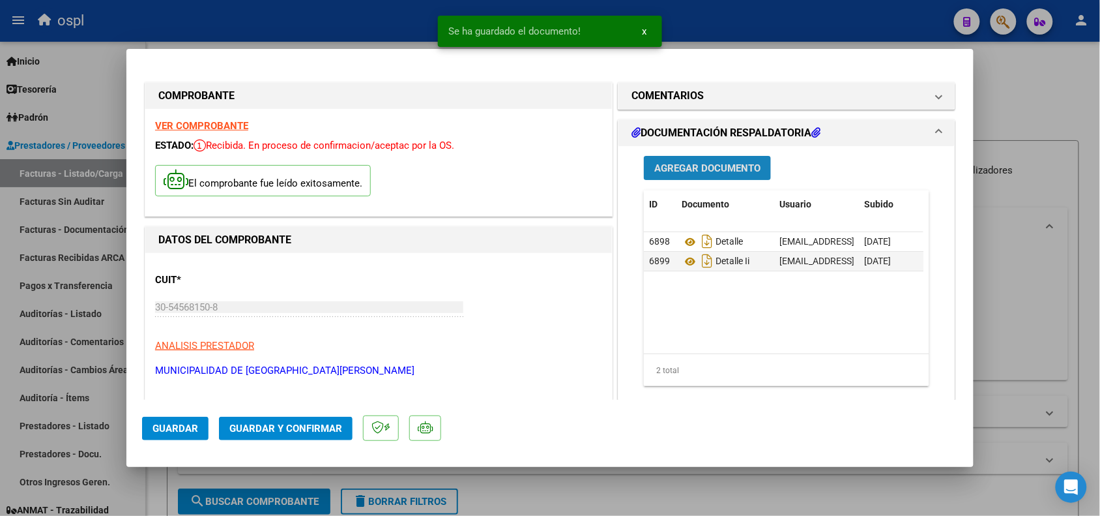
click at [718, 164] on span "Agregar Documento" at bounding box center [708, 168] width 106 height 12
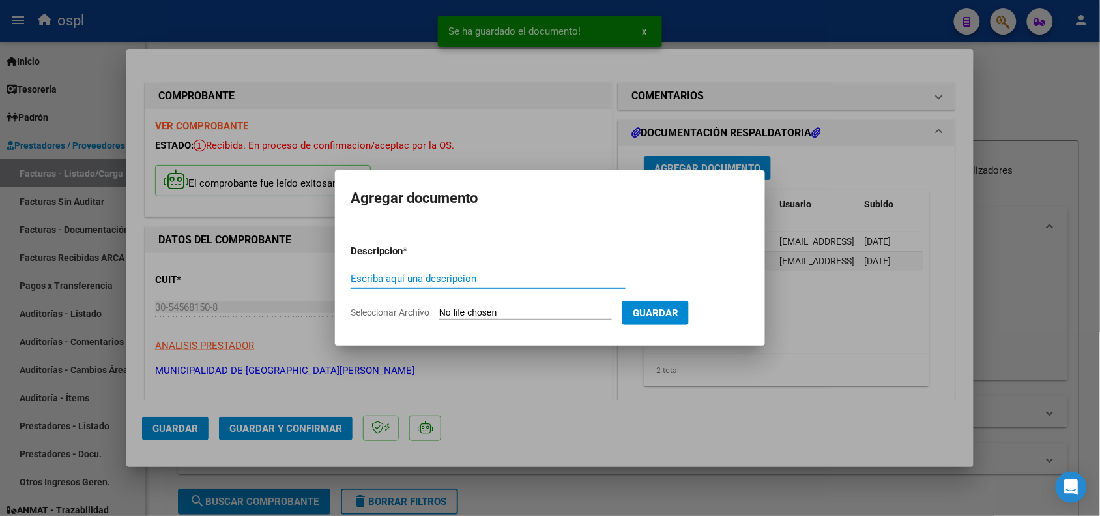
click at [530, 312] on input "Seleccionar Archivo" at bounding box center [525, 313] width 173 height 12
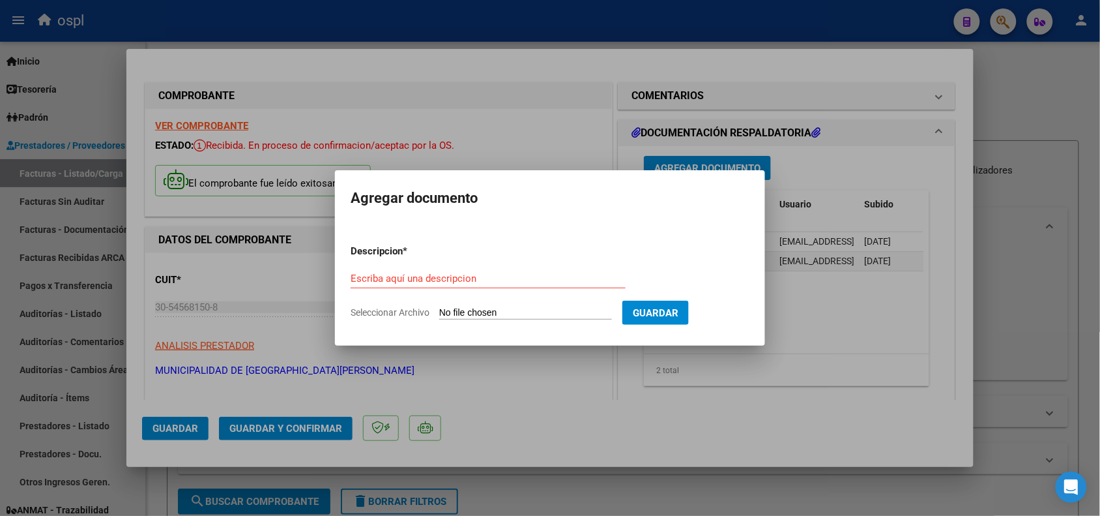
type input "C:\fakepath\PERS. LADRILLERO (110305) CAPS 4 FACT. 08-43914.pdf"
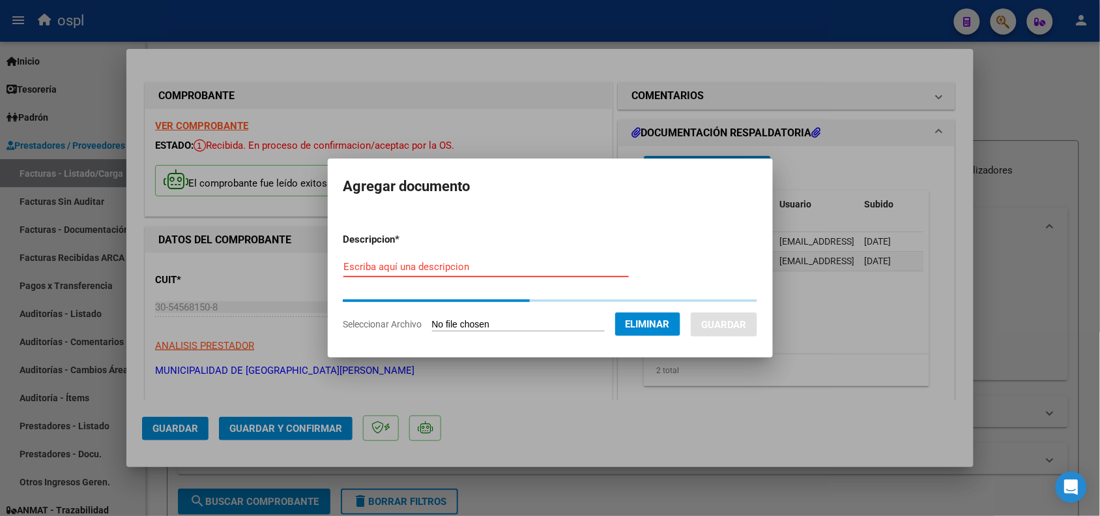
click at [585, 272] on input "Escriba aquí una descripcion" at bounding box center [487, 267] width 286 height 12
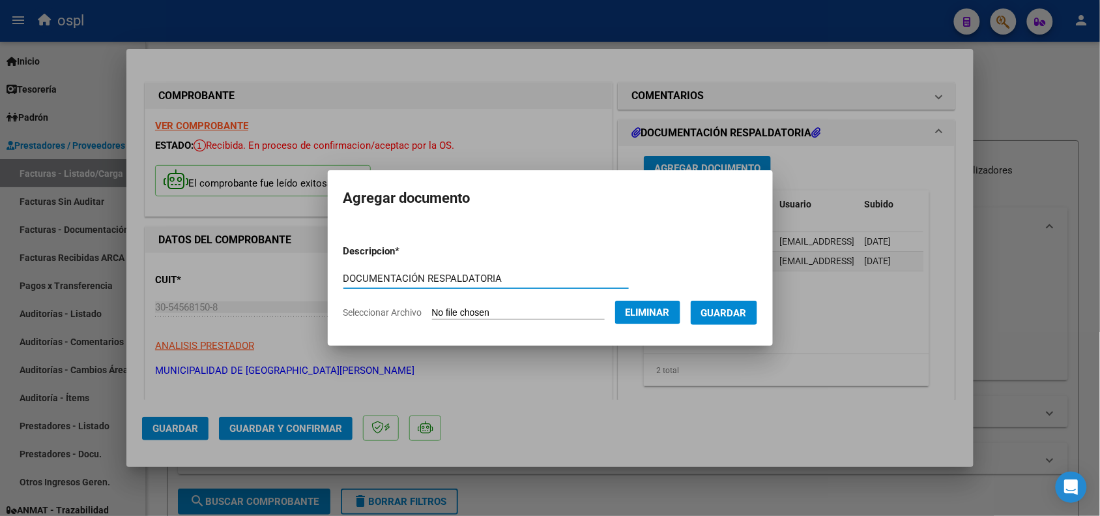
type input "DOCUMENTACIÓN RESPALDATORIA"
click at [745, 316] on span "Guardar" at bounding box center [724, 313] width 46 height 12
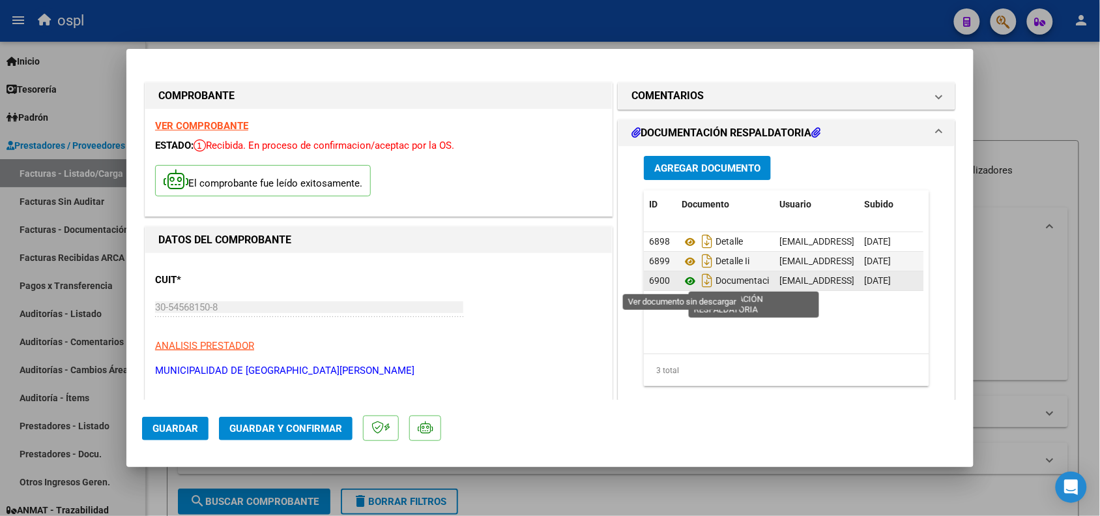
click at [682, 279] on icon at bounding box center [690, 281] width 17 height 16
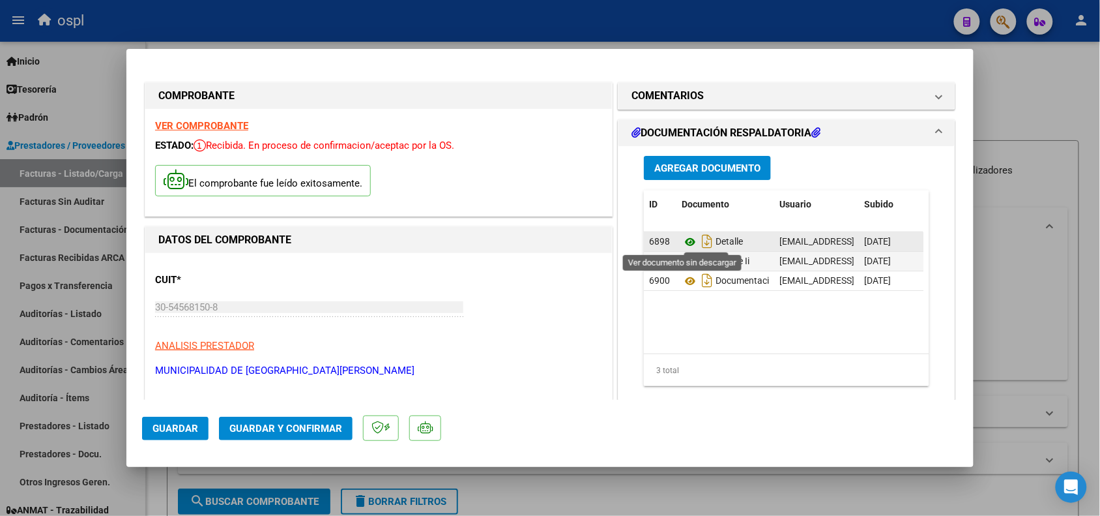
click at [686, 239] on icon at bounding box center [690, 242] width 17 height 16
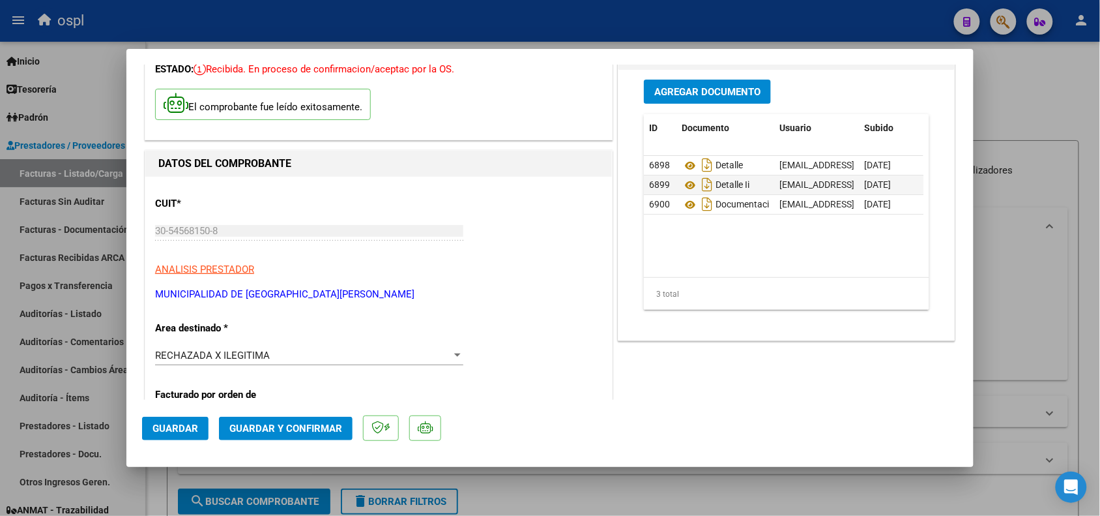
scroll to position [163, 0]
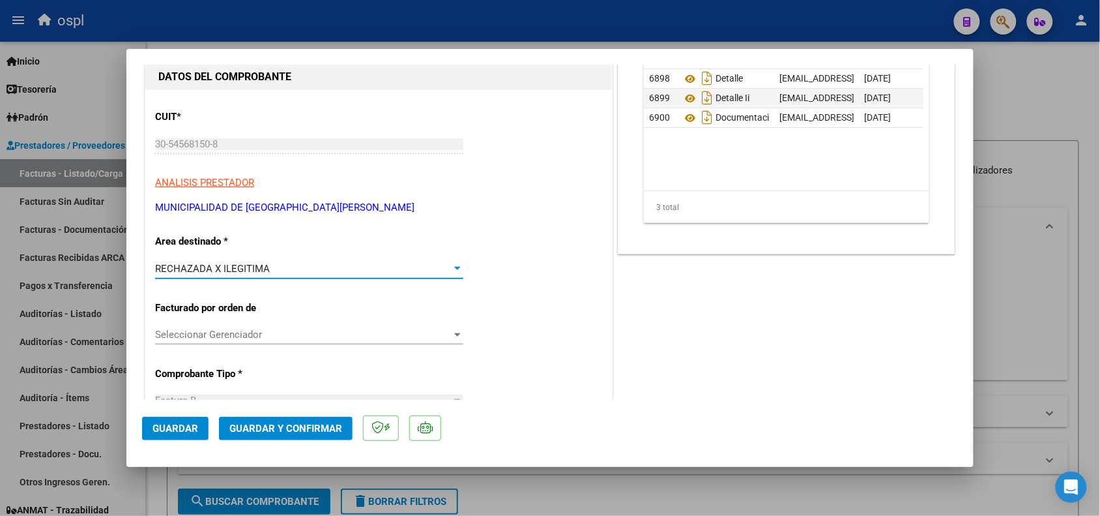
click at [415, 271] on div "RECHAZADA X ILEGITIMA" at bounding box center [303, 269] width 297 height 12
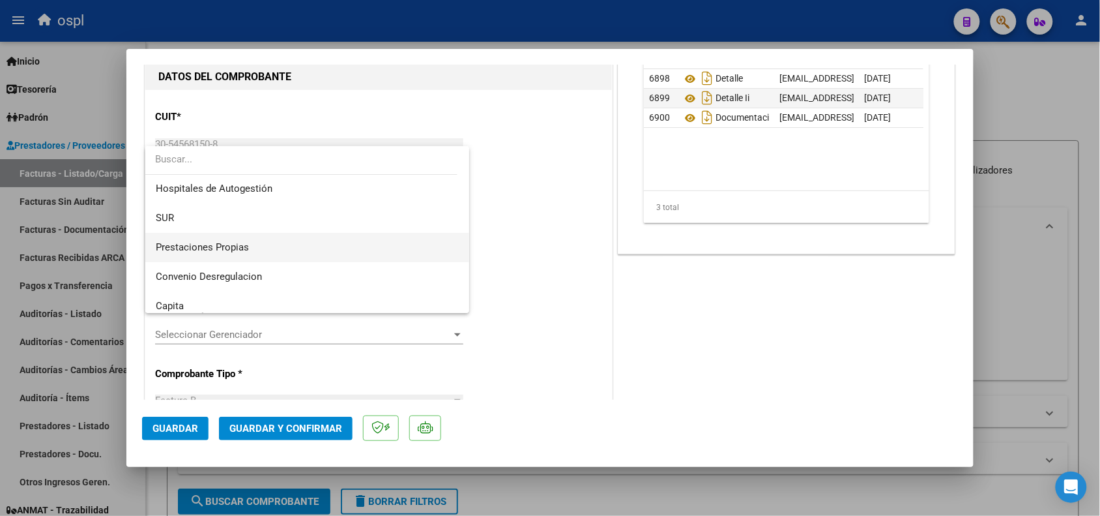
scroll to position [0, 0]
click at [282, 194] on span "Hospitales de Autogestión" at bounding box center [308, 189] width 304 height 29
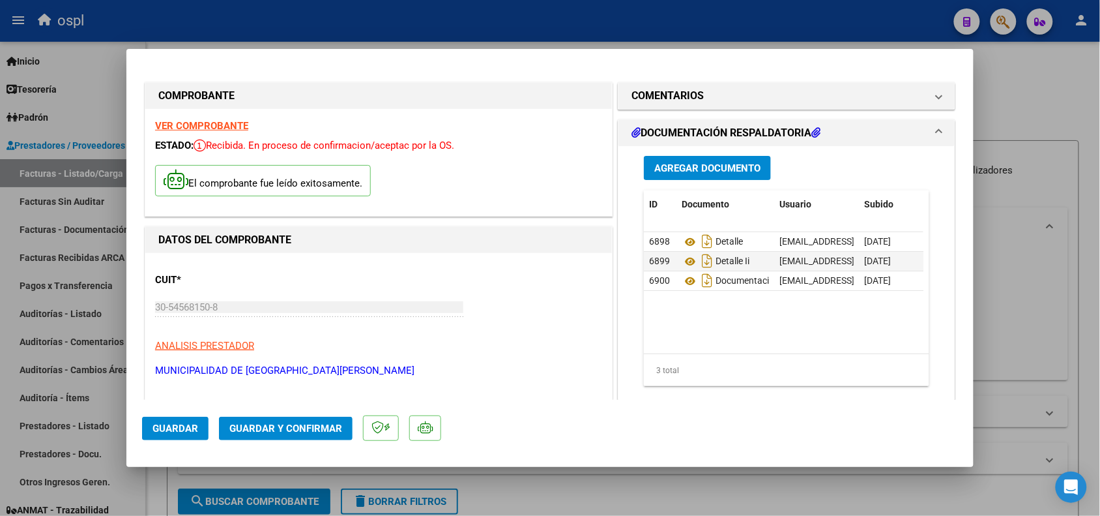
scroll to position [81, 0]
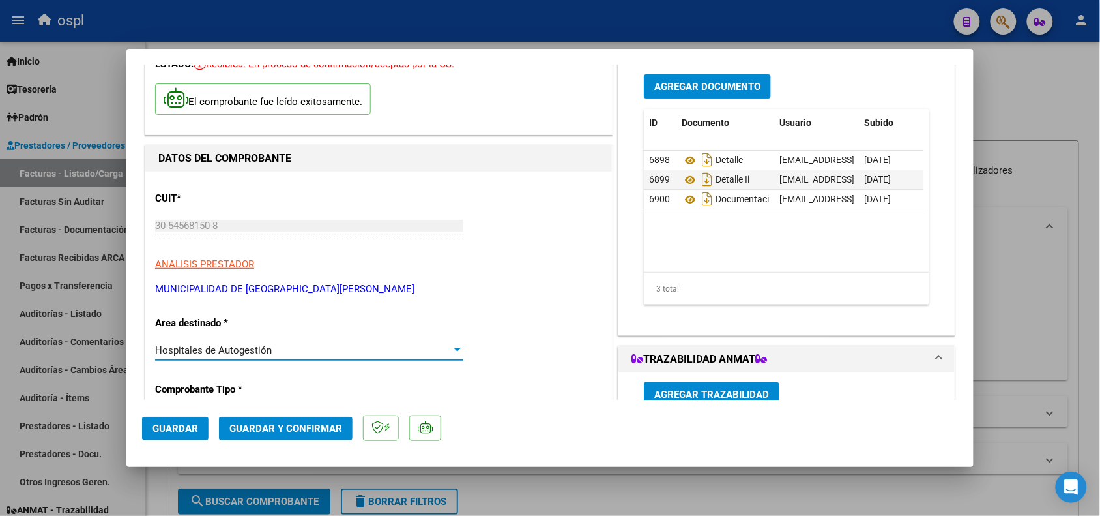
click at [176, 424] on span "Guardar" at bounding box center [176, 428] width 46 height 12
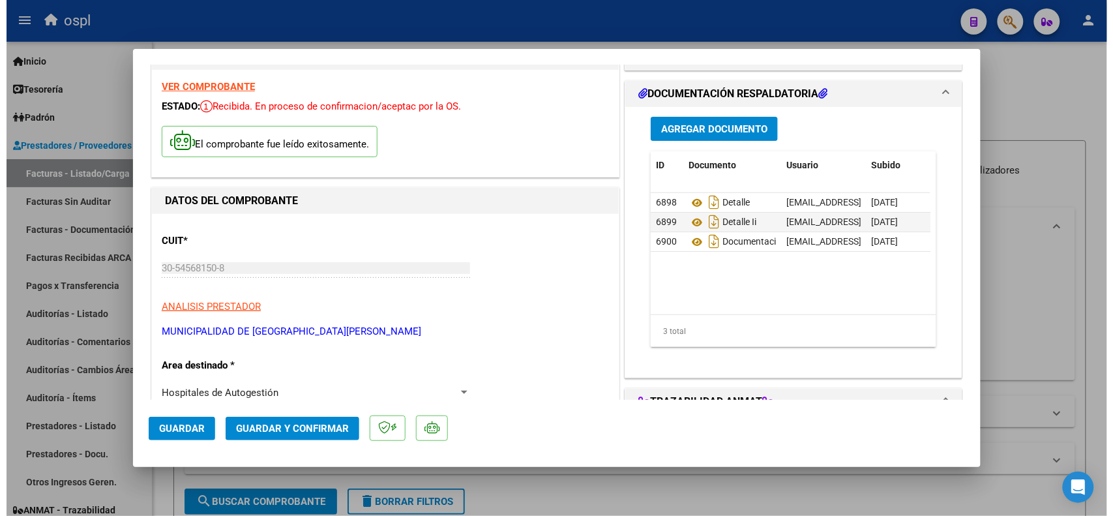
scroll to position [0, 0]
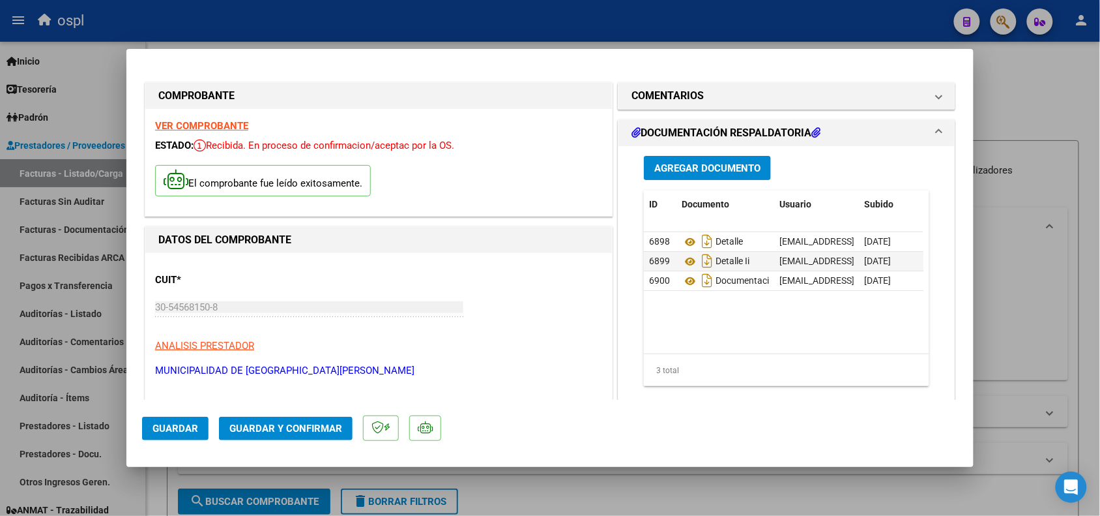
click at [366, 30] on div at bounding box center [550, 258] width 1100 height 516
type input "$ 0,00"
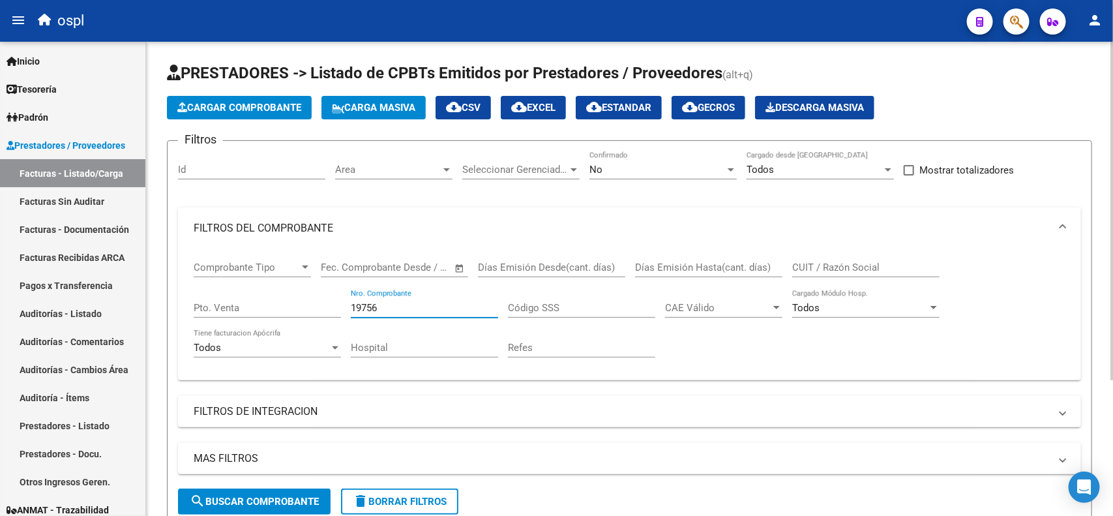
click at [403, 310] on input "19756" at bounding box center [424, 308] width 147 height 12
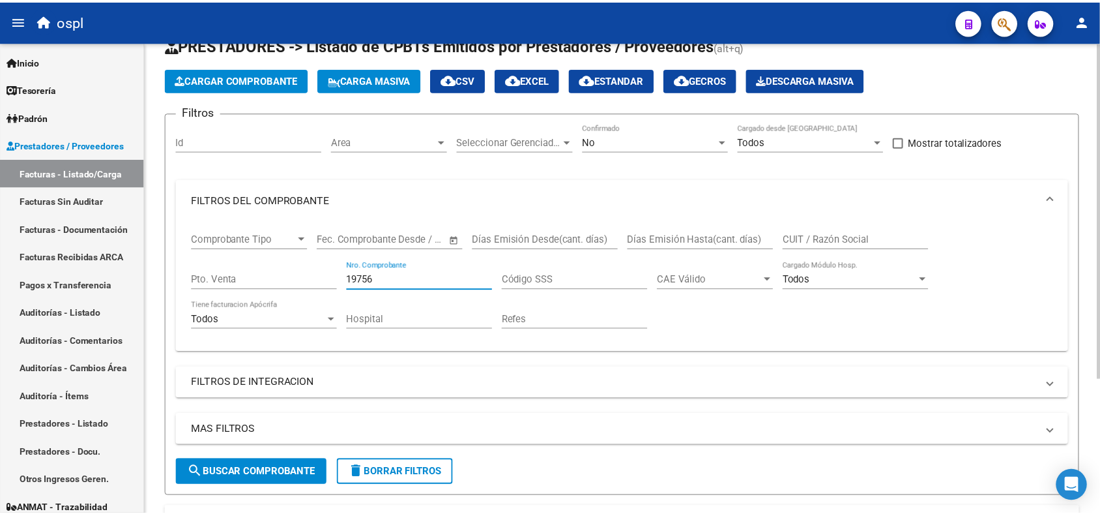
scroll to position [27, 0]
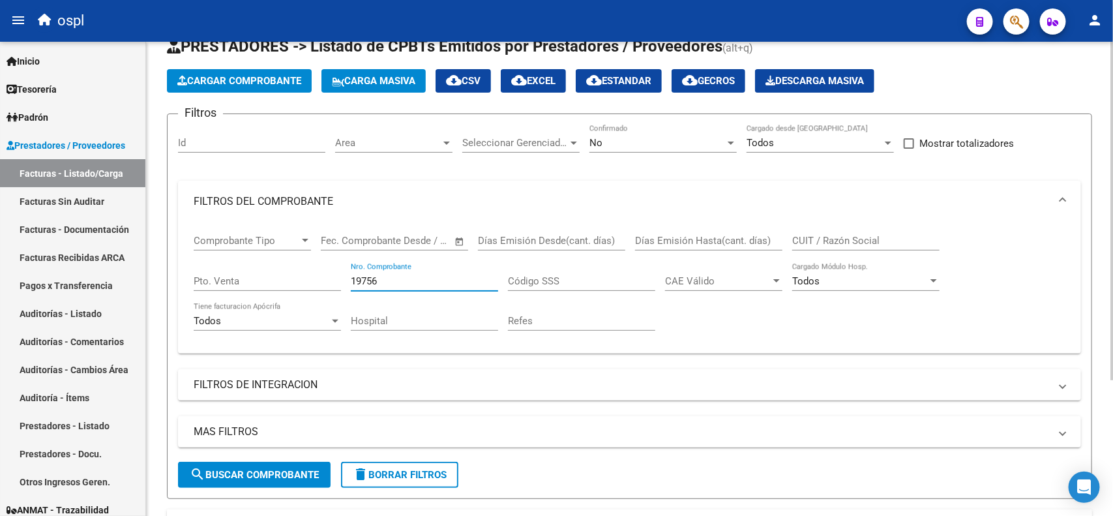
drag, startPoint x: 390, startPoint y: 280, endPoint x: 321, endPoint y: 287, distance: 69.4
click at [321, 287] on div "Comprobante Tipo Comprobante Tipo Fecha inicio – Fecha fin Fec. Comprobante Des…" at bounding box center [630, 282] width 872 height 121
click at [271, 82] on span "Cargar Comprobante" at bounding box center [239, 81] width 124 height 12
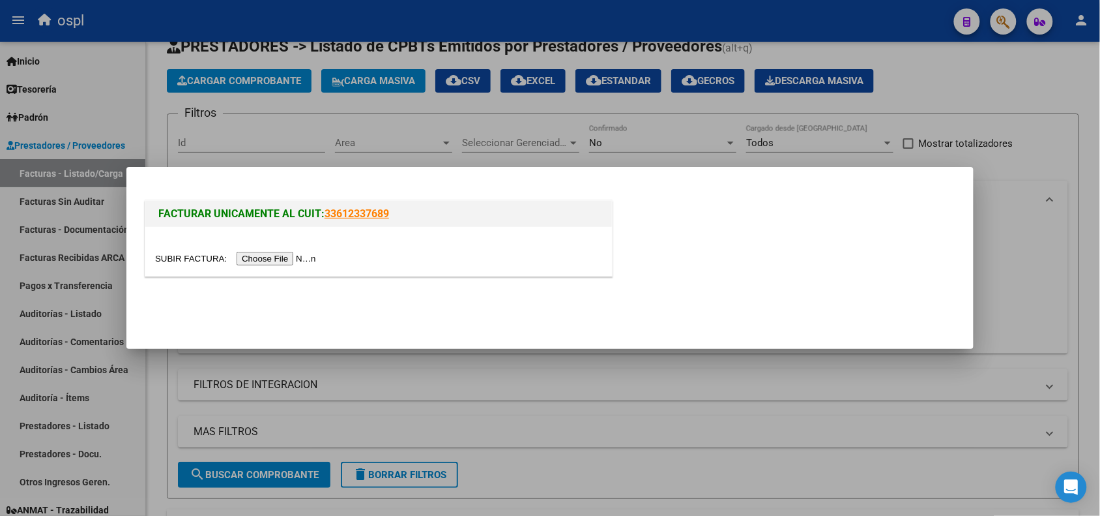
click at [291, 258] on input "file" at bounding box center [237, 259] width 165 height 14
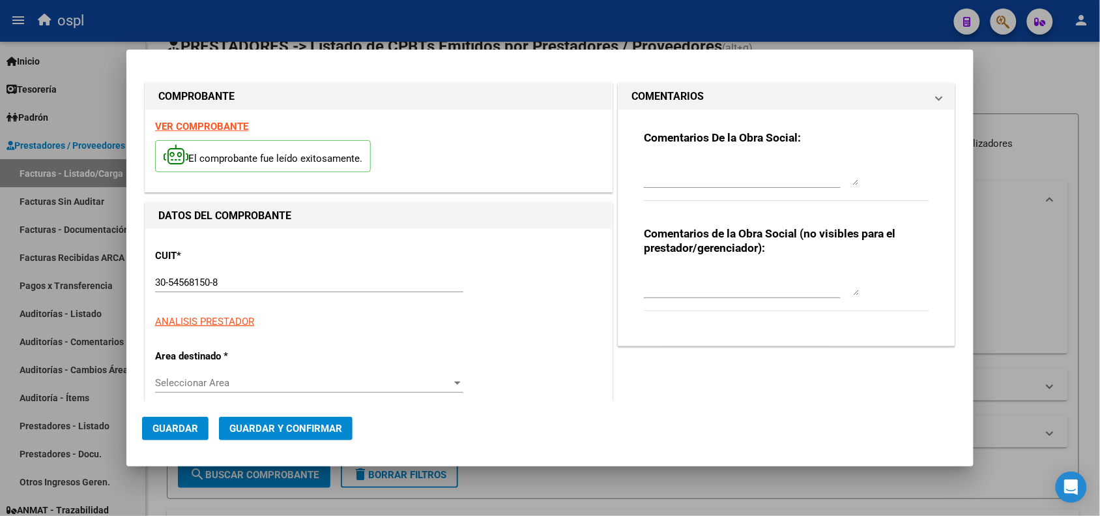
type input "$ 3.998,00"
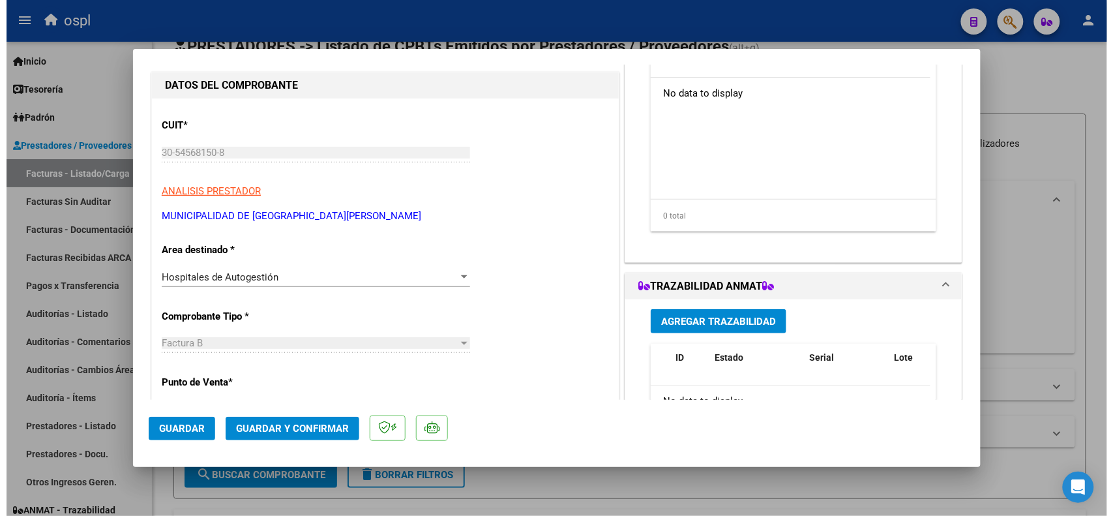
scroll to position [0, 0]
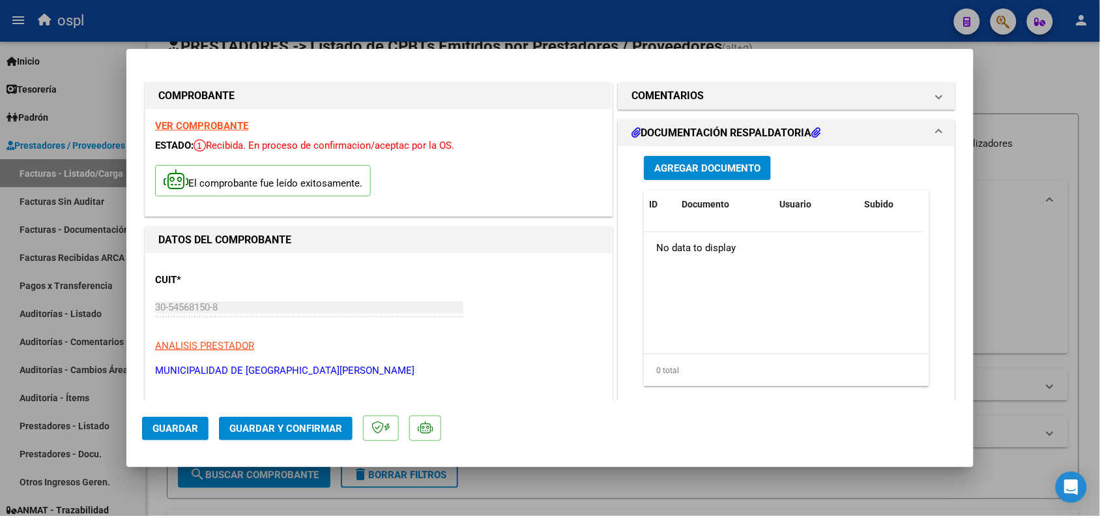
click at [686, 166] on span "Agregar Documento" at bounding box center [708, 168] width 106 height 12
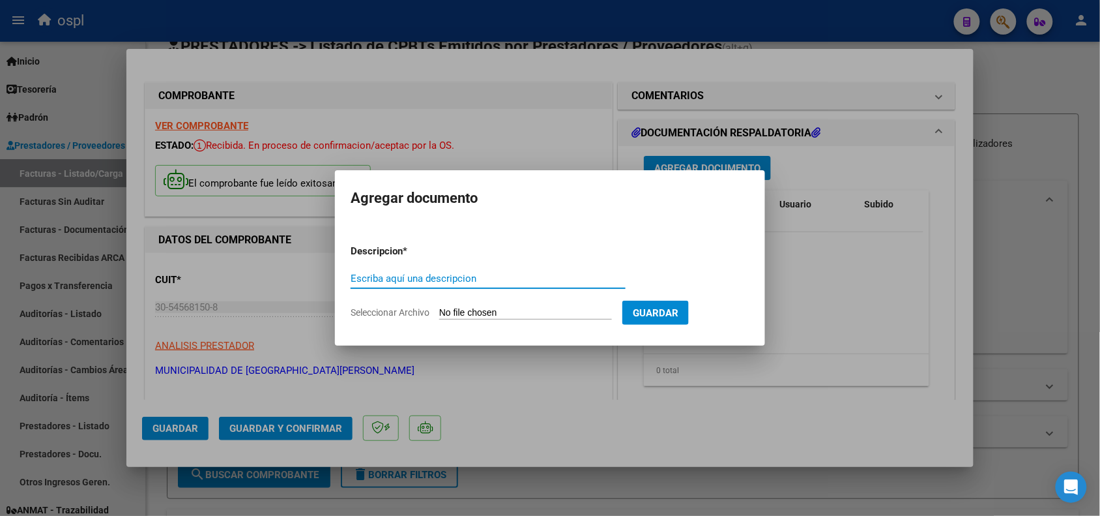
click at [496, 310] on input "Seleccionar Archivo" at bounding box center [525, 313] width 173 height 12
type input "C:\fakepath\FAC B000800043913_Detalle.PDF"
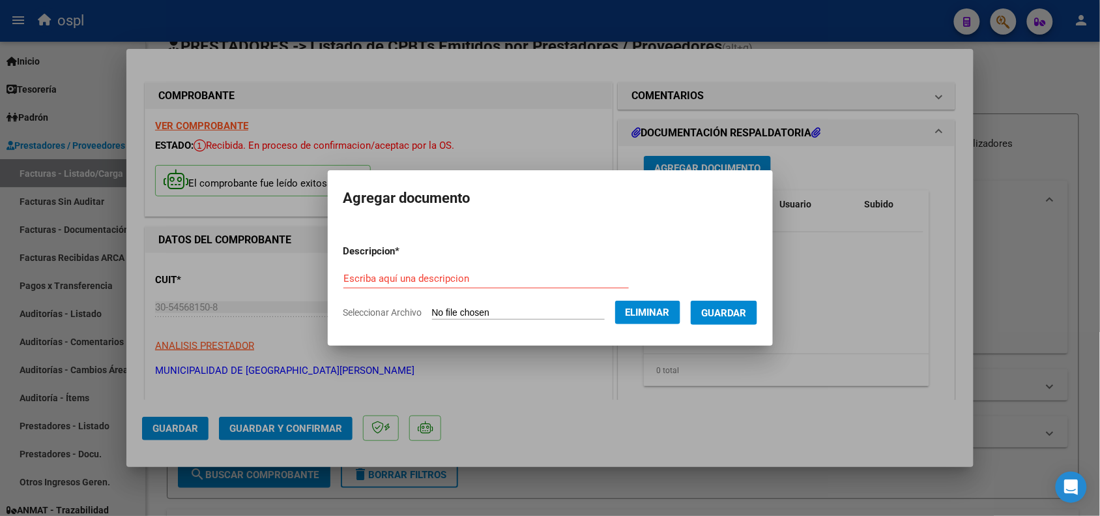
click at [505, 269] on div "Escriba aquí una descripcion" at bounding box center [487, 279] width 286 height 20
click at [456, 259] on form "Descripcion * Escriba aquí una descripcion Seleccionar Archivo Eliminar Guardar" at bounding box center [551, 281] width 414 height 95
click at [456, 278] on input "Escriba aquí una descripcion" at bounding box center [487, 279] width 286 height 12
type input "DETALLE"
click at [727, 317] on span "Guardar" at bounding box center [724, 313] width 46 height 12
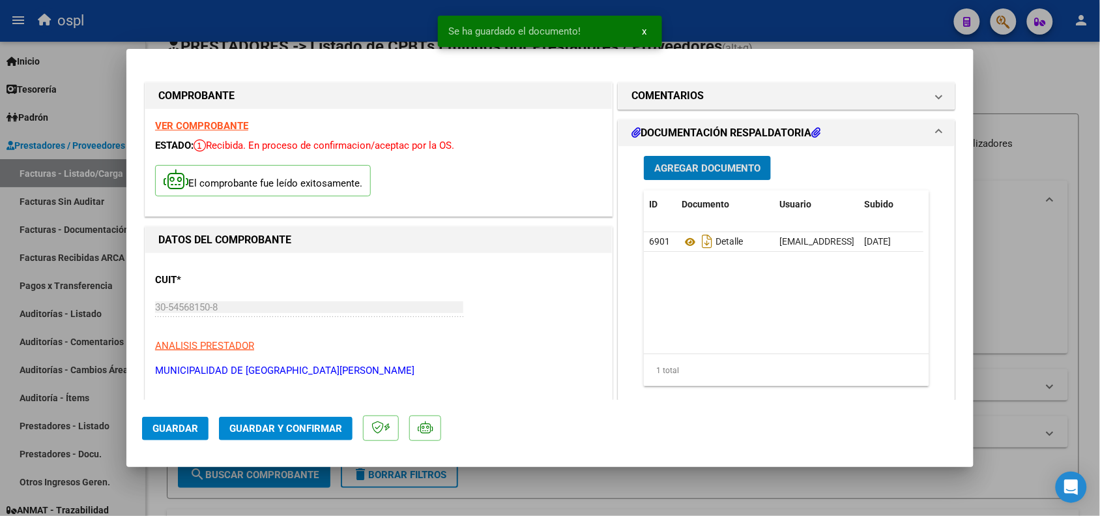
click at [719, 164] on span "Agregar Documento" at bounding box center [708, 168] width 106 height 12
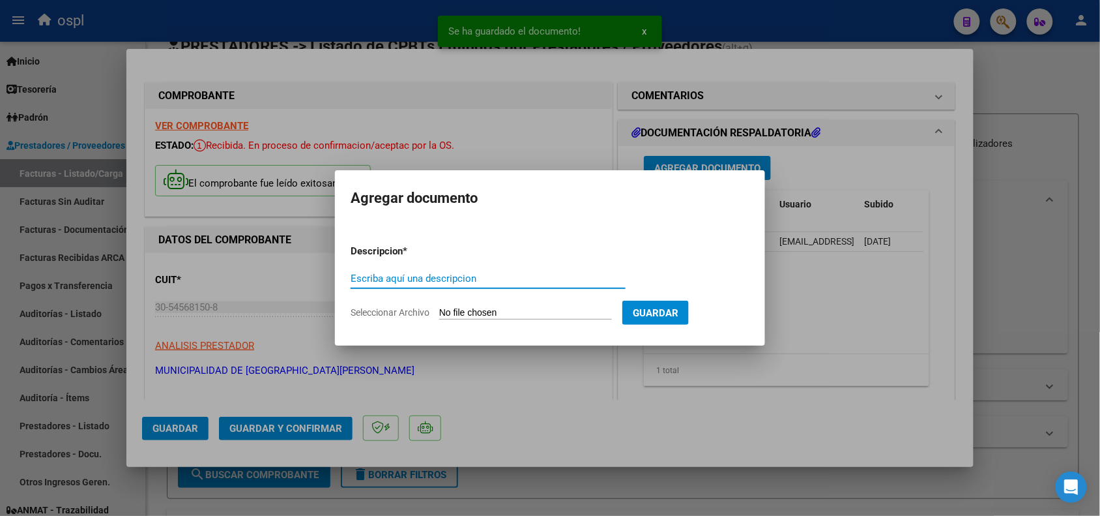
click at [491, 317] on input "Seleccionar Archivo" at bounding box center [525, 313] width 173 height 12
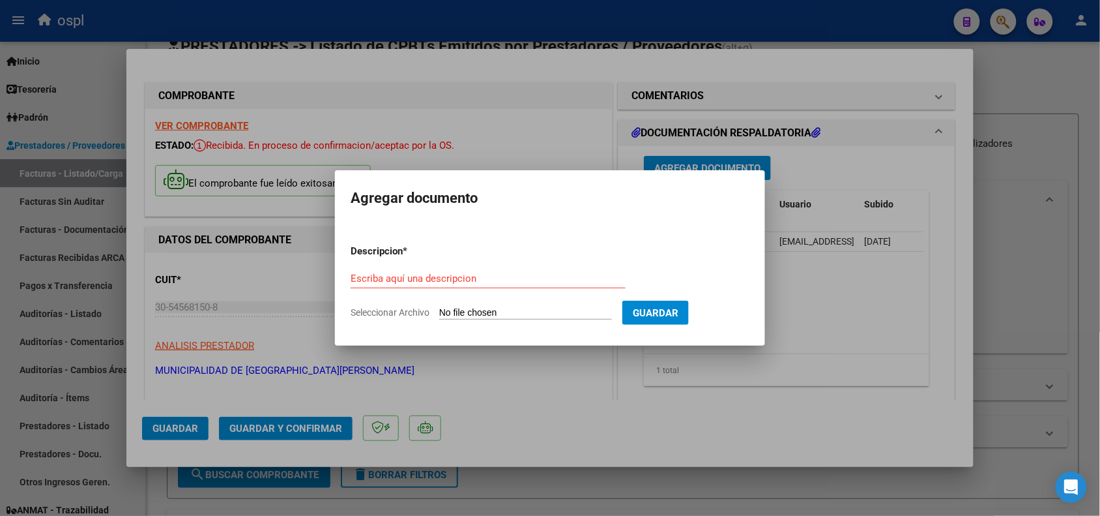
type input "C:\fakepath\PÉRS. LADRILLERO (110305) [PERSON_NAME] FACT. 08-43913.pdf"
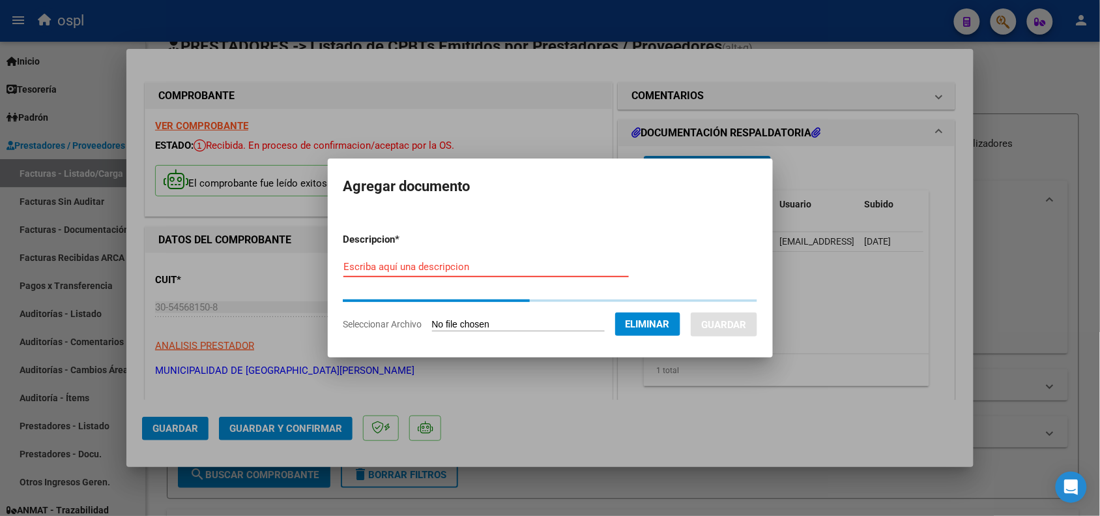
click at [533, 261] on input "Escriba aquí una descripcion" at bounding box center [487, 267] width 286 height 12
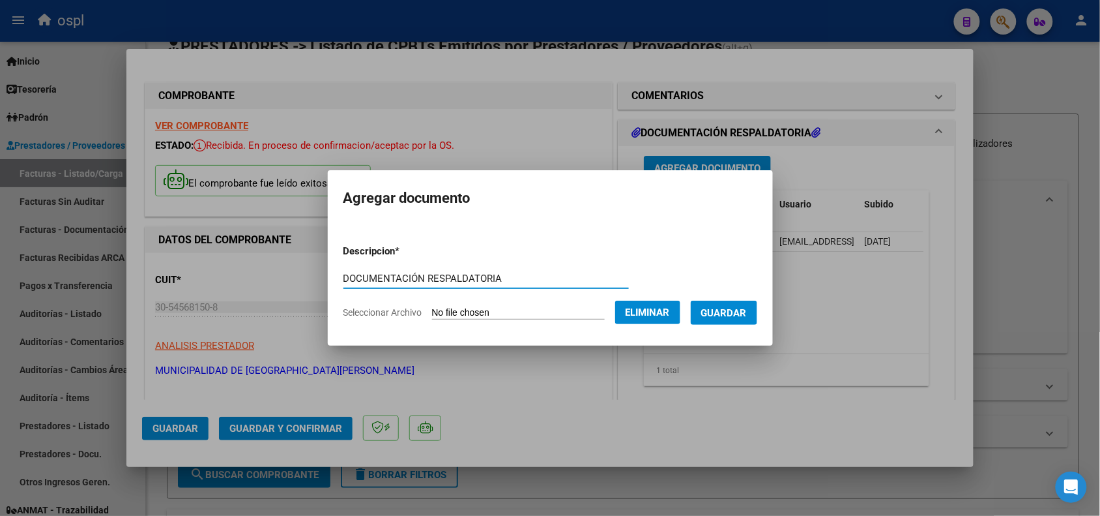
type input "DOCUMENTACIÓN RESPALDATORIA"
click at [722, 311] on span "Guardar" at bounding box center [724, 313] width 46 height 12
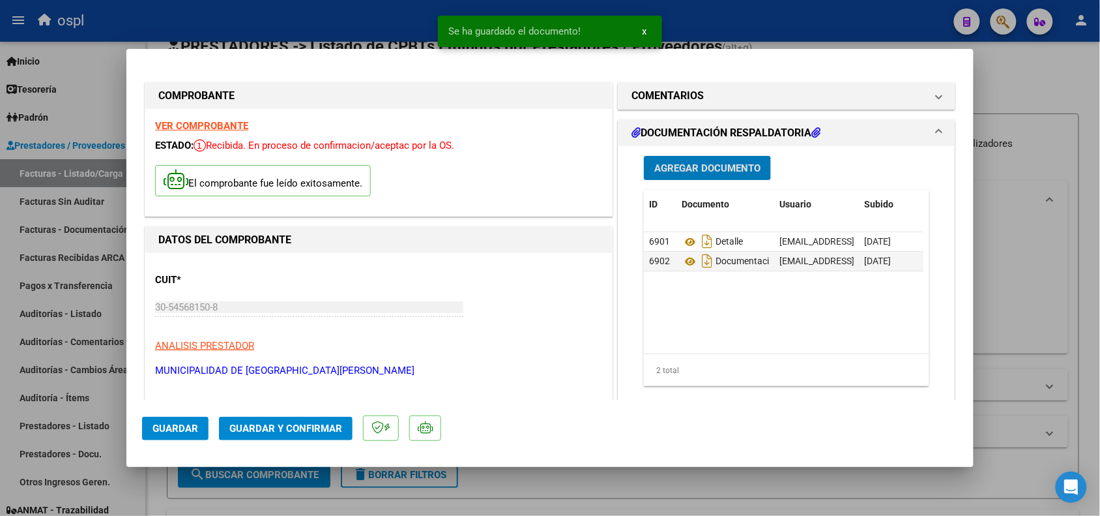
click at [721, 168] on span "Agregar Documento" at bounding box center [708, 168] width 106 height 12
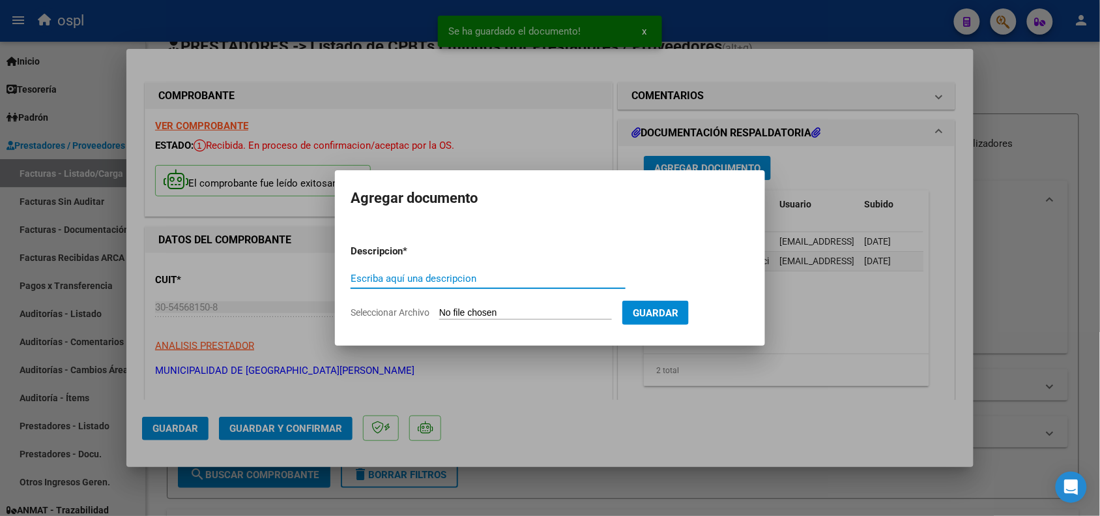
click at [512, 304] on form "Descripcion * Escriba aquí una descripcion Seleccionar Archivo Guardar" at bounding box center [550, 281] width 399 height 95
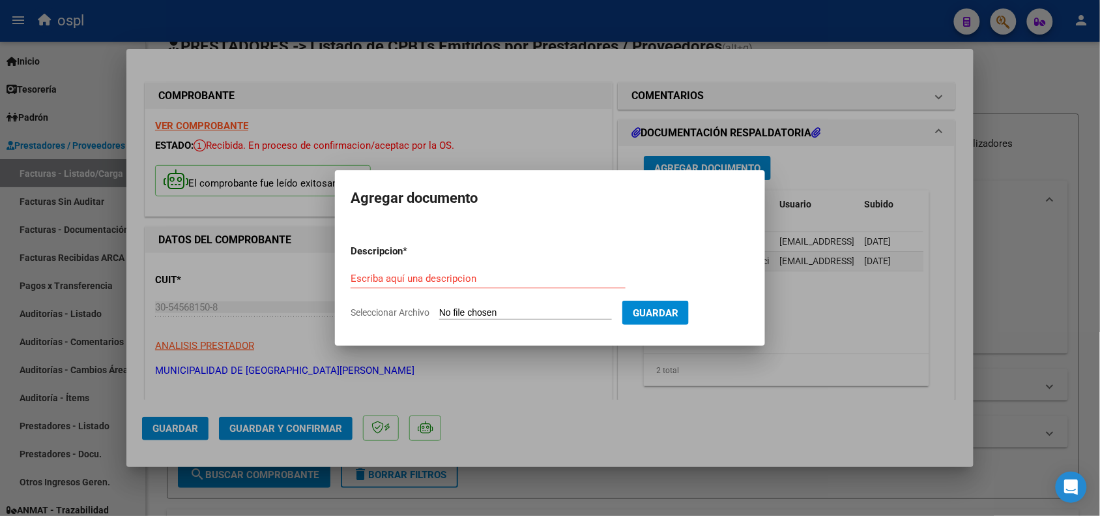
click at [518, 307] on input "Seleccionar Archivo" at bounding box center [525, 313] width 173 height 12
type input "C:\fakepath\FAC B000800043913_Detalle.XLS"
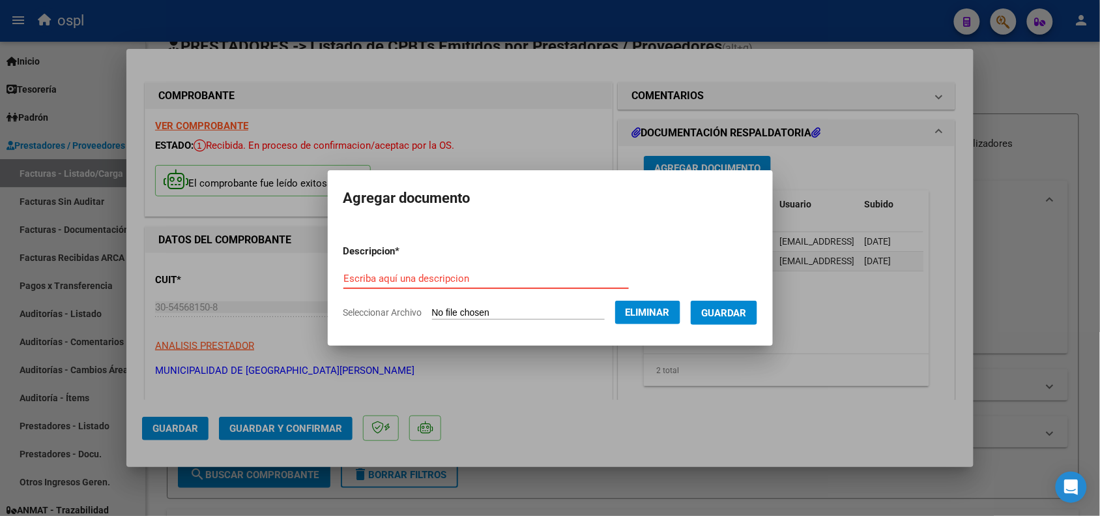
click at [518, 274] on input "Escriba aquí una descripcion" at bounding box center [487, 279] width 286 height 12
type input "DETALLE II"
click at [747, 316] on span "Guardar" at bounding box center [724, 313] width 46 height 12
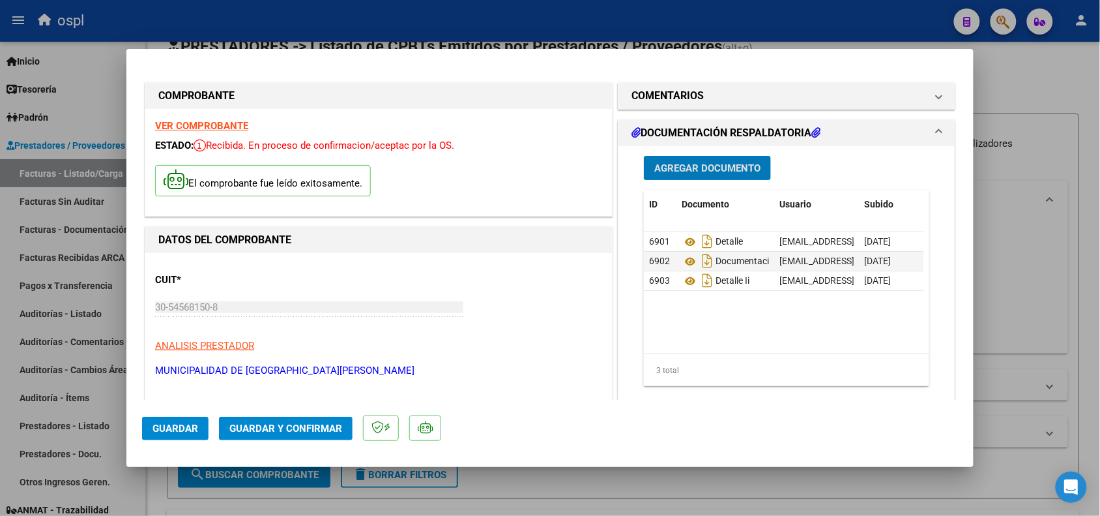
click at [401, 17] on div at bounding box center [550, 258] width 1100 height 516
type input "$ 0,00"
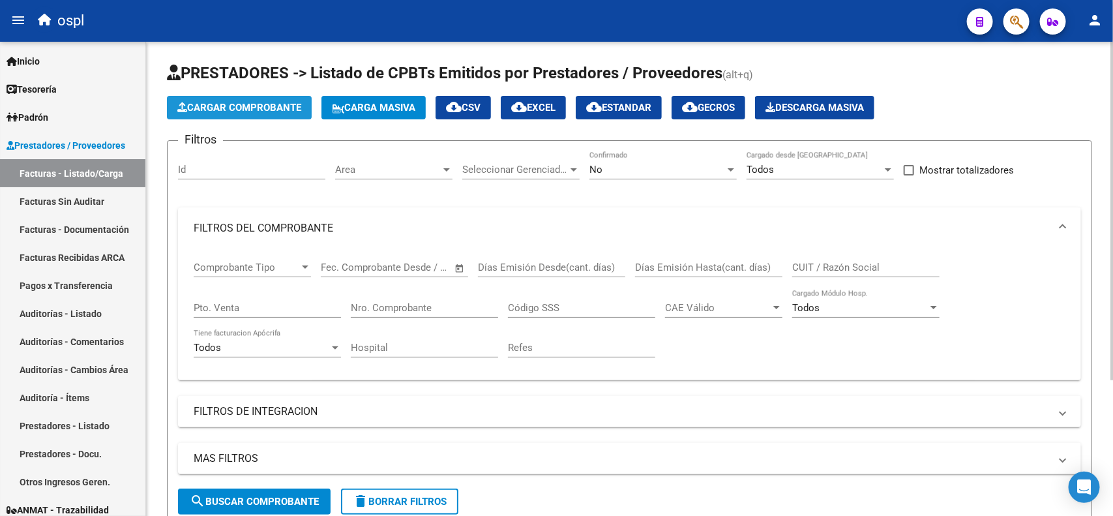
click at [252, 110] on span "Cargar Comprobante" at bounding box center [239, 108] width 124 height 12
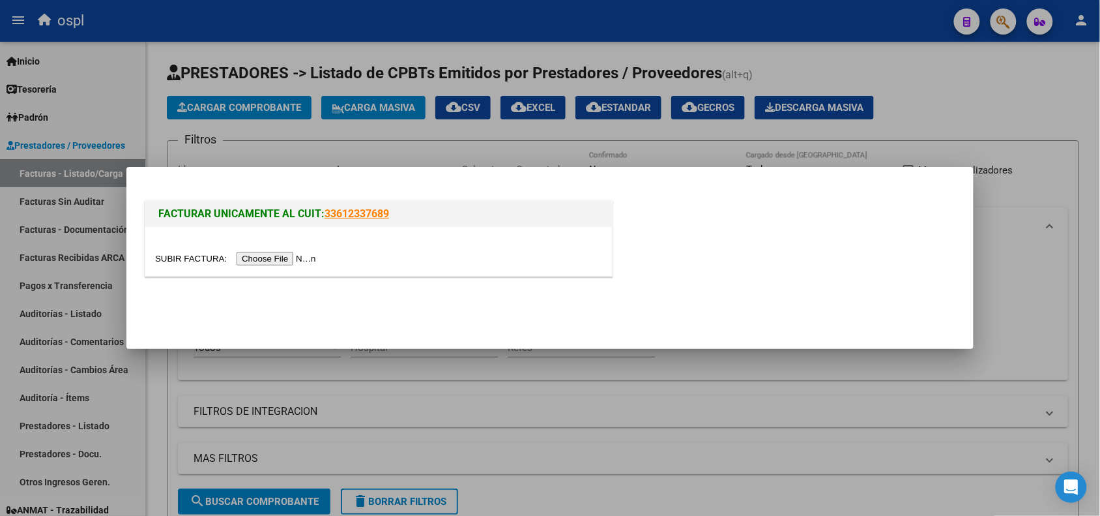
click at [285, 256] on input "file" at bounding box center [237, 259] width 165 height 14
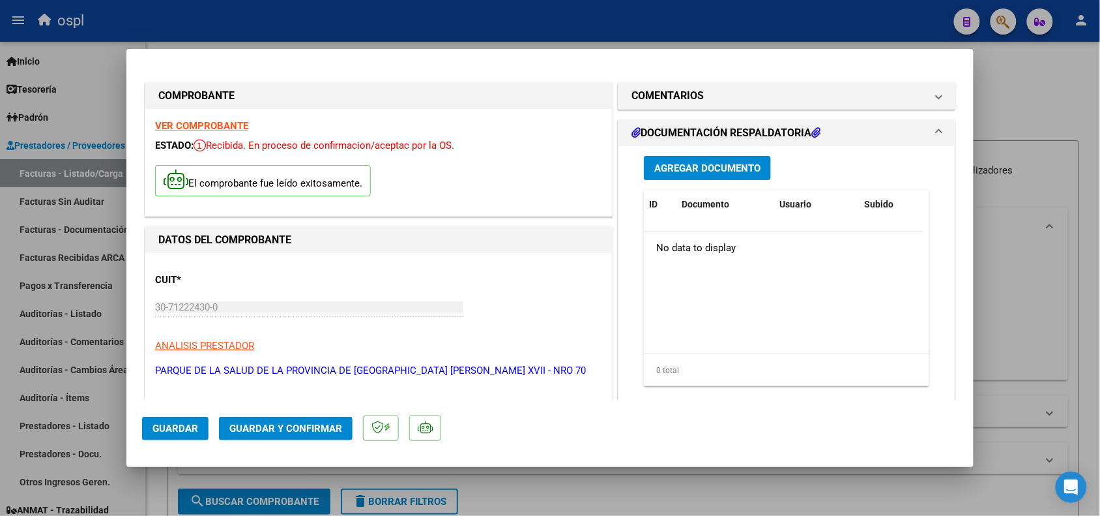
click at [688, 167] on span "Agregar Documento" at bounding box center [708, 168] width 106 height 12
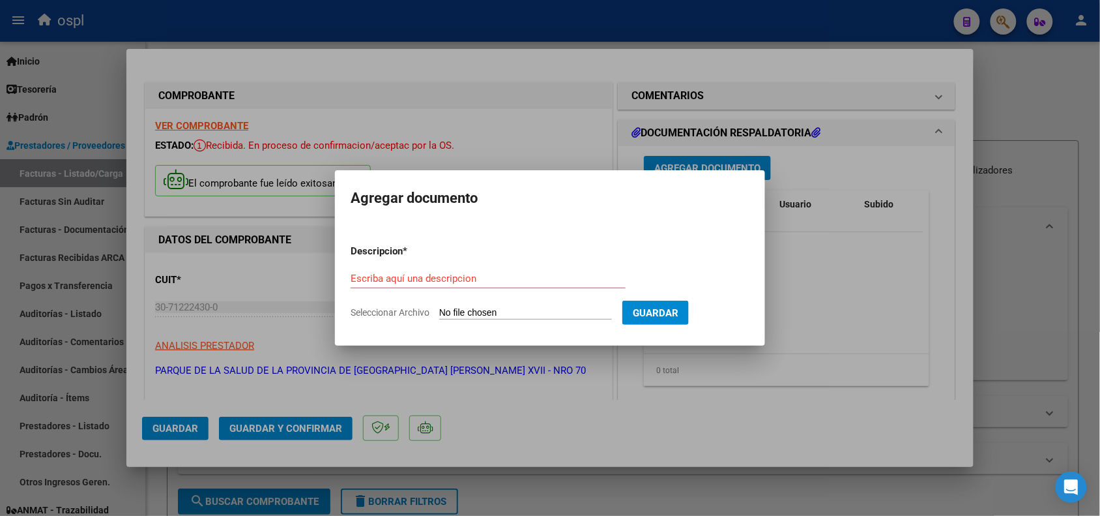
click at [508, 315] on input "Seleccionar Archivo" at bounding box center [525, 313] width 173 height 12
type input "C:\fakepath\LADRILLERO AMBULATORIO MES [PERSON_NAME] 2025-2-33.pdf"
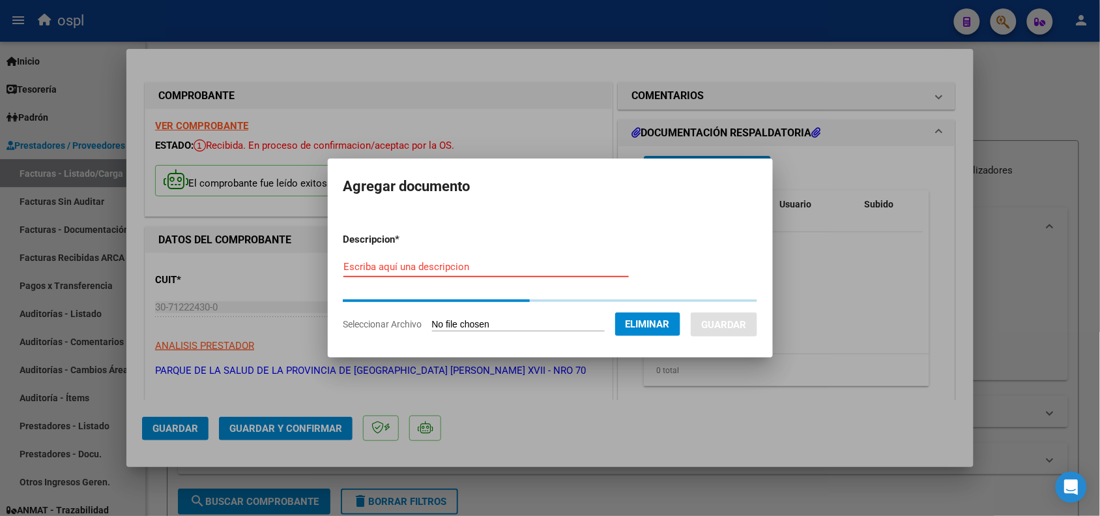
click at [444, 264] on input "Escriba aquí una descripcion" at bounding box center [487, 267] width 286 height 12
type input "d"
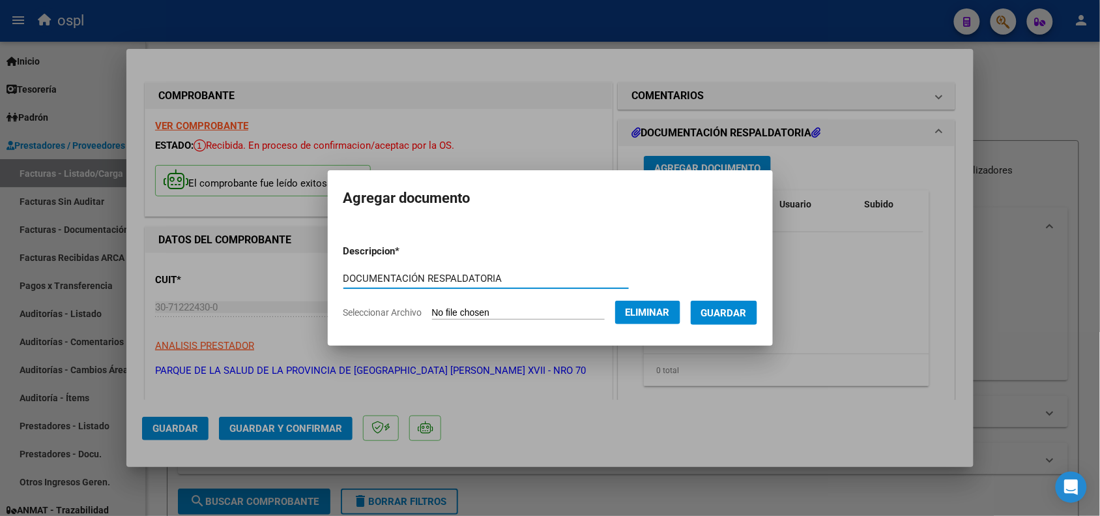
type input "DOCUMENTACIÓN RESPALDATORIA"
click at [720, 316] on span "Guardar" at bounding box center [724, 313] width 46 height 12
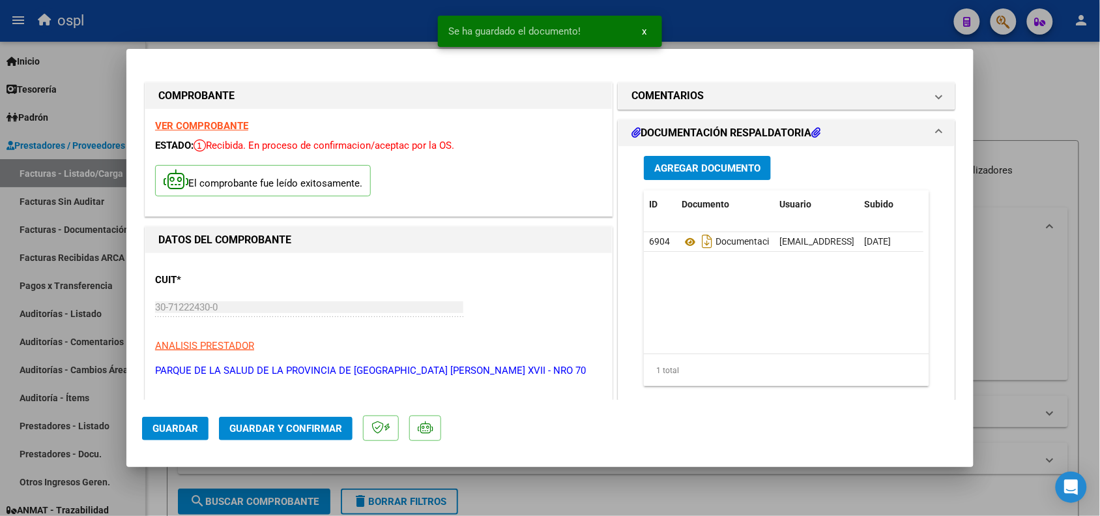
click at [319, 25] on div at bounding box center [550, 258] width 1100 height 516
type input "$ 0,00"
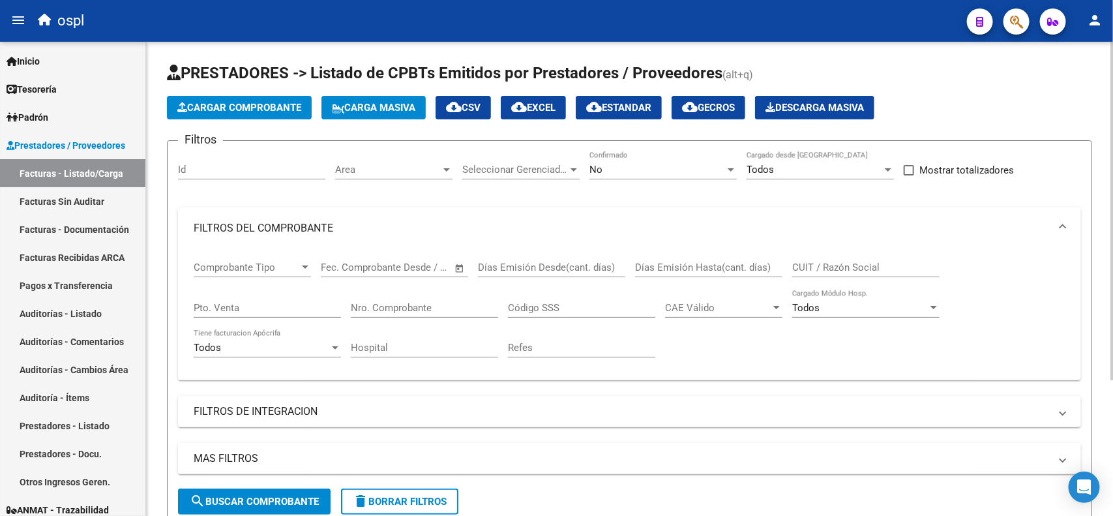
click at [258, 102] on span "Cargar Comprobante" at bounding box center [239, 108] width 124 height 12
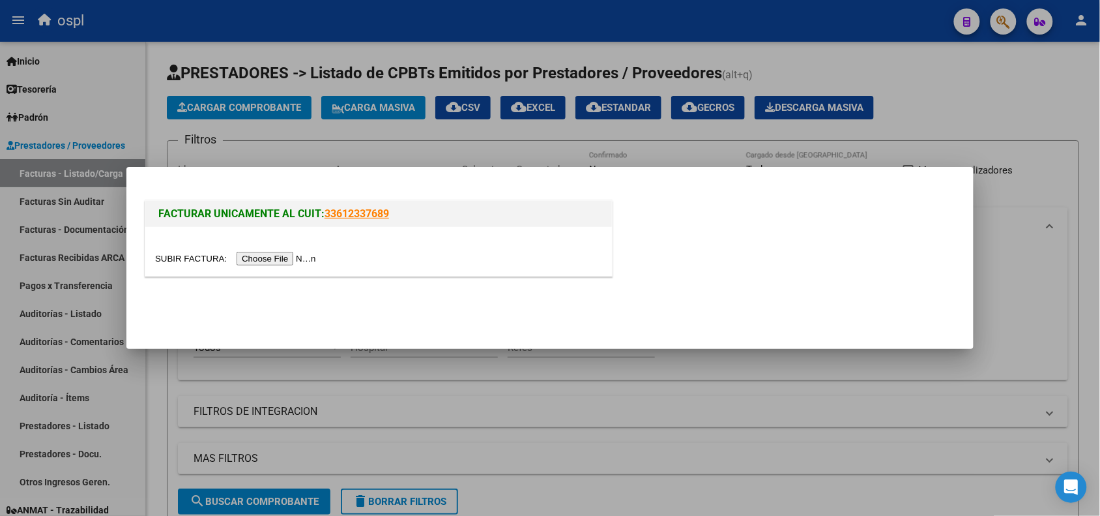
click at [274, 256] on input "file" at bounding box center [237, 259] width 165 height 14
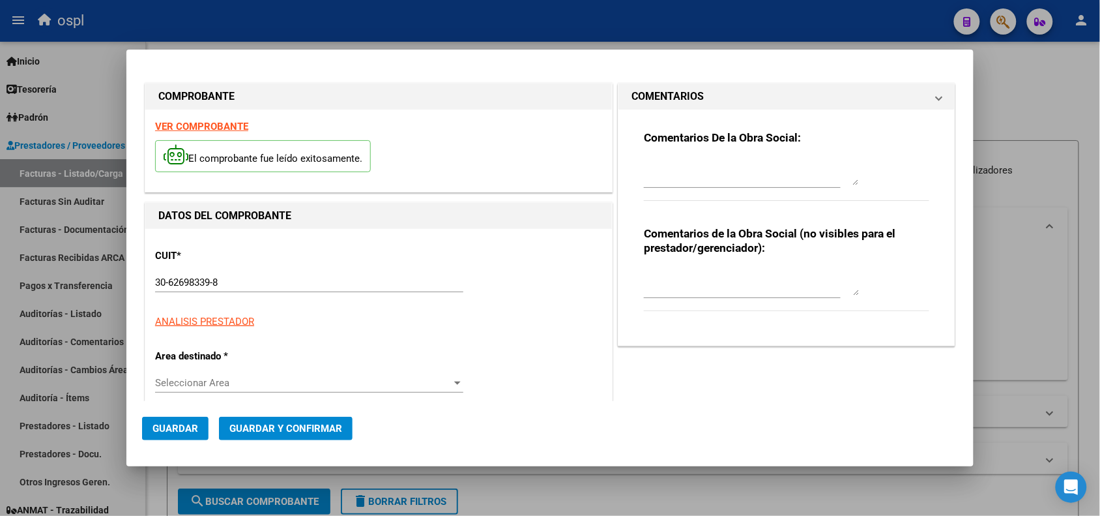
type input "7335"
type input "$ 64.035,00"
type input "[DATE]"
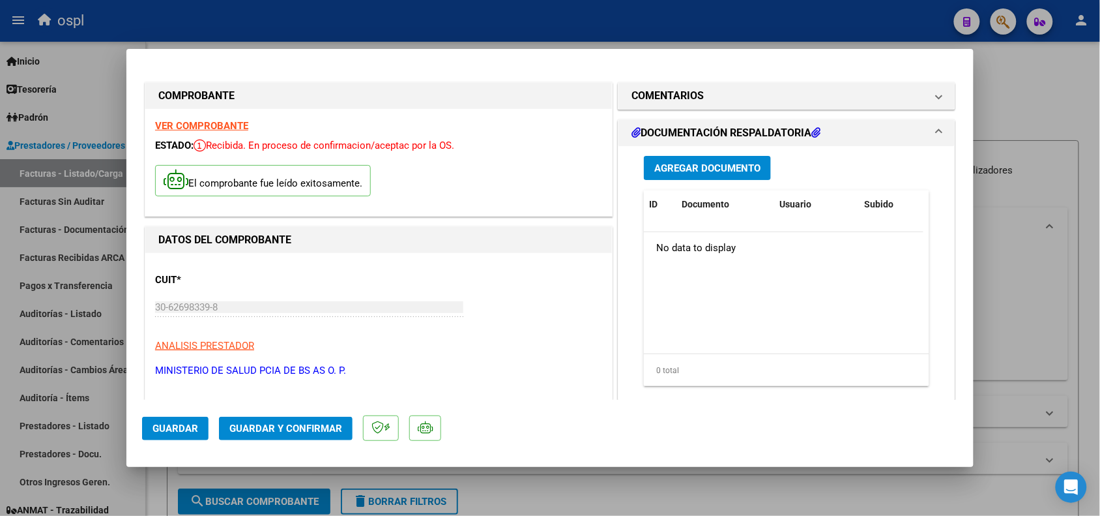
click at [617, 27] on div at bounding box center [550, 258] width 1100 height 516
type input "$ 0,00"
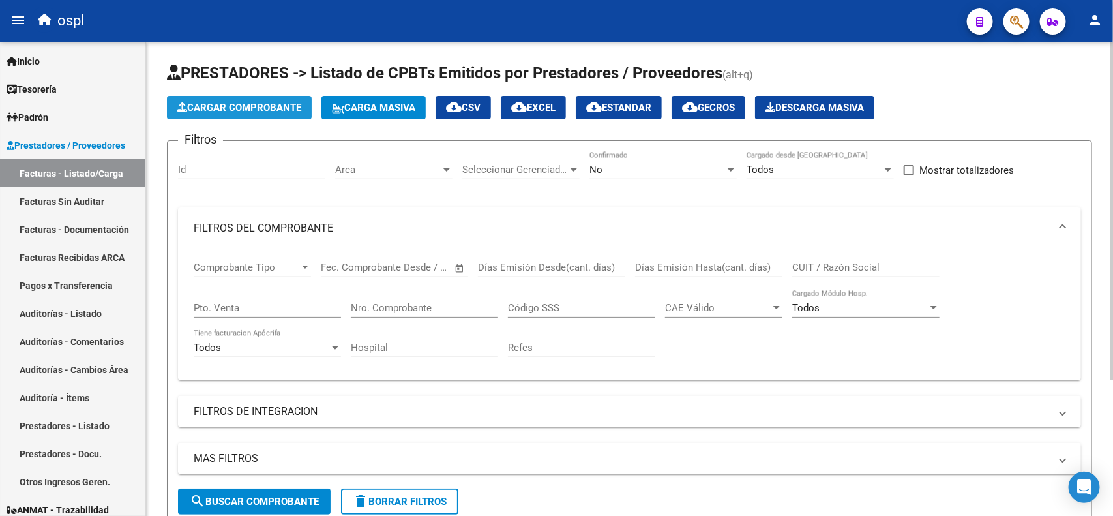
click at [262, 109] on span "Cargar Comprobante" at bounding box center [239, 108] width 124 height 12
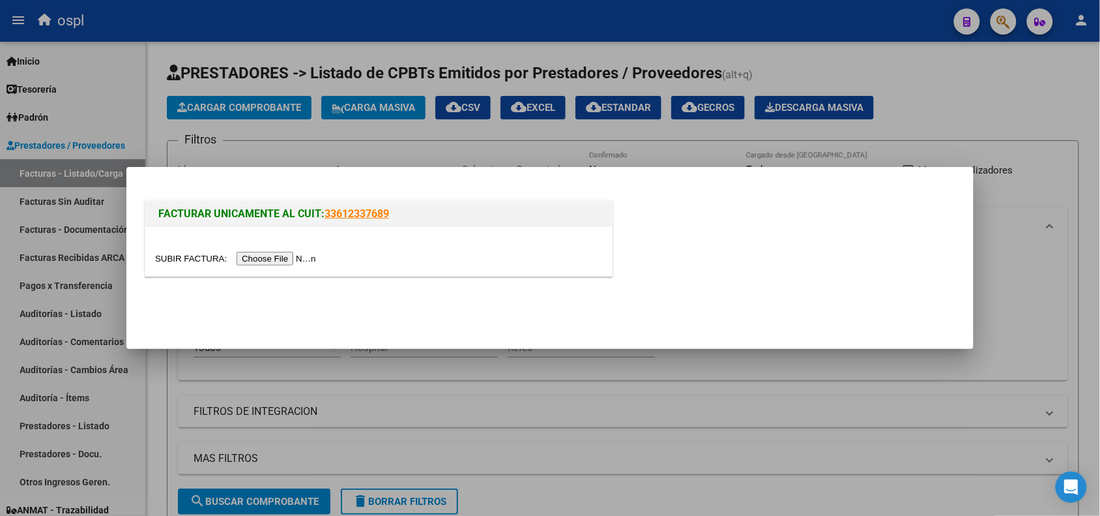
click at [297, 256] on input "file" at bounding box center [237, 259] width 165 height 14
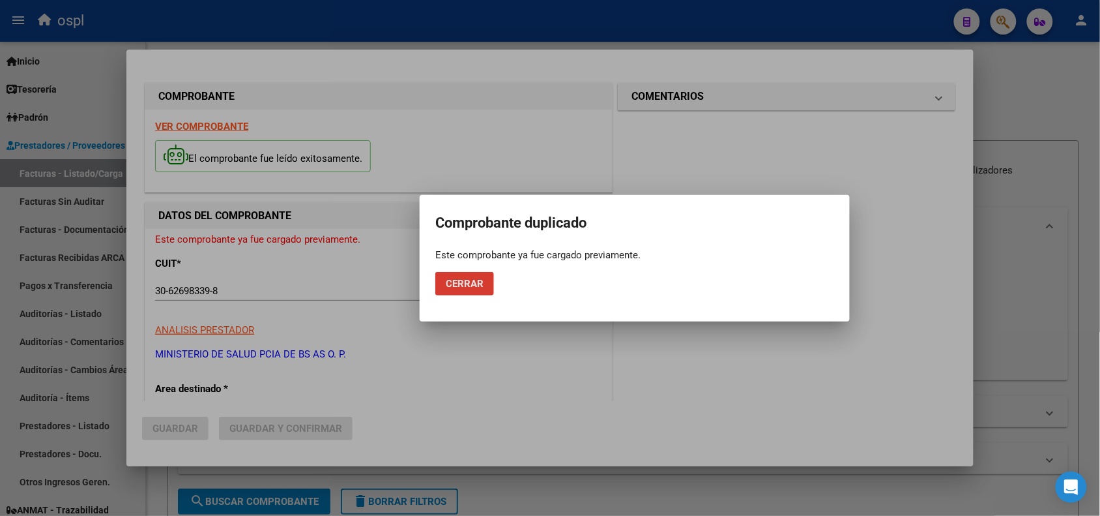
click at [471, 290] on button "Cerrar" at bounding box center [464, 283] width 59 height 23
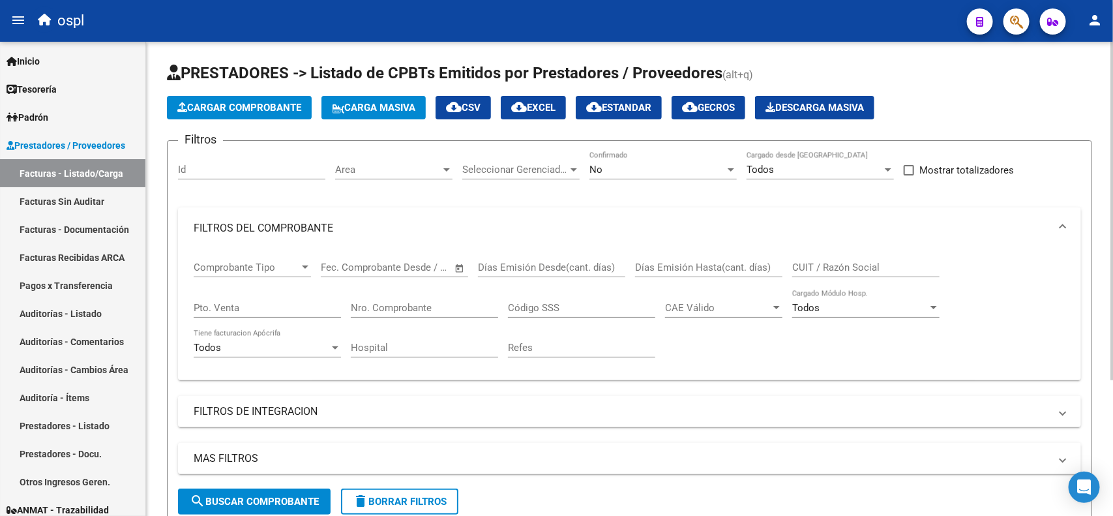
click at [443, 304] on input "Nro. Comprobante" at bounding box center [424, 308] width 147 height 12
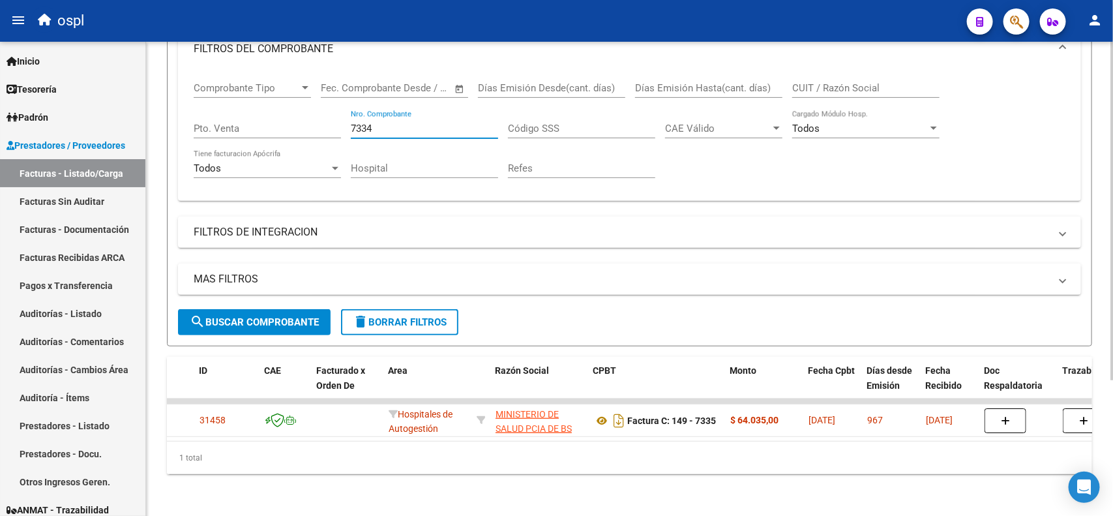
scroll to position [190, 0]
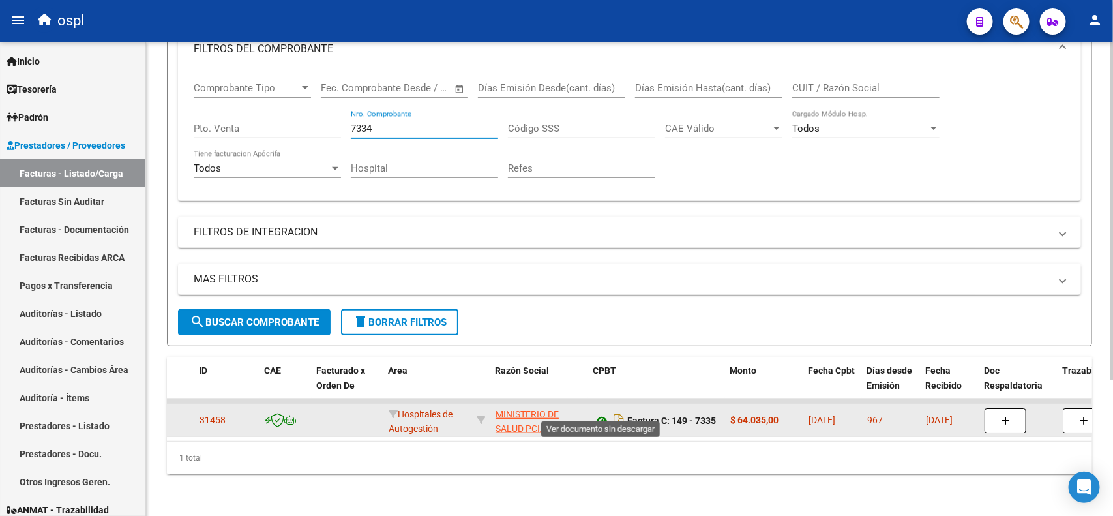
type input "7334"
click at [604, 413] on icon at bounding box center [601, 421] width 17 height 16
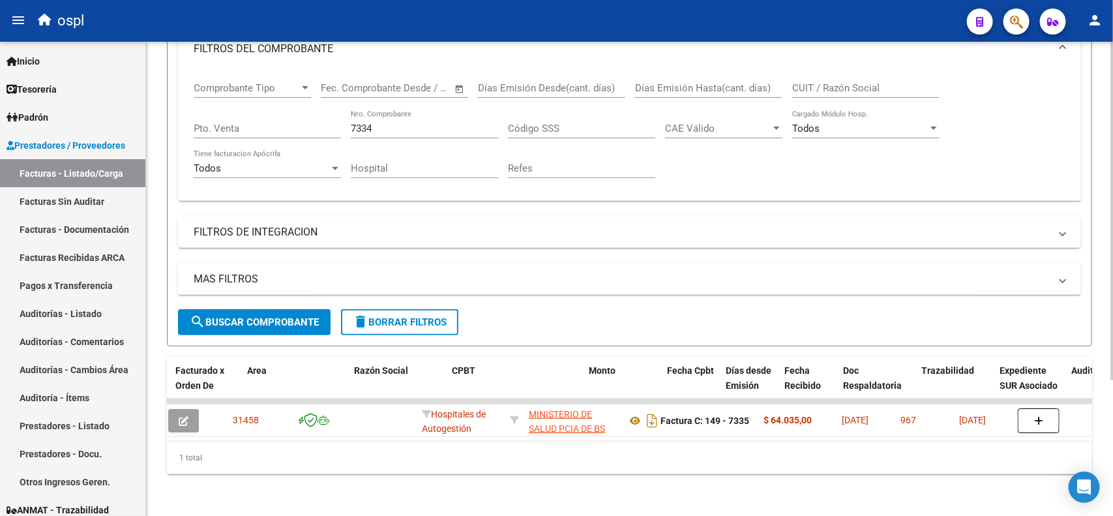
scroll to position [0, 0]
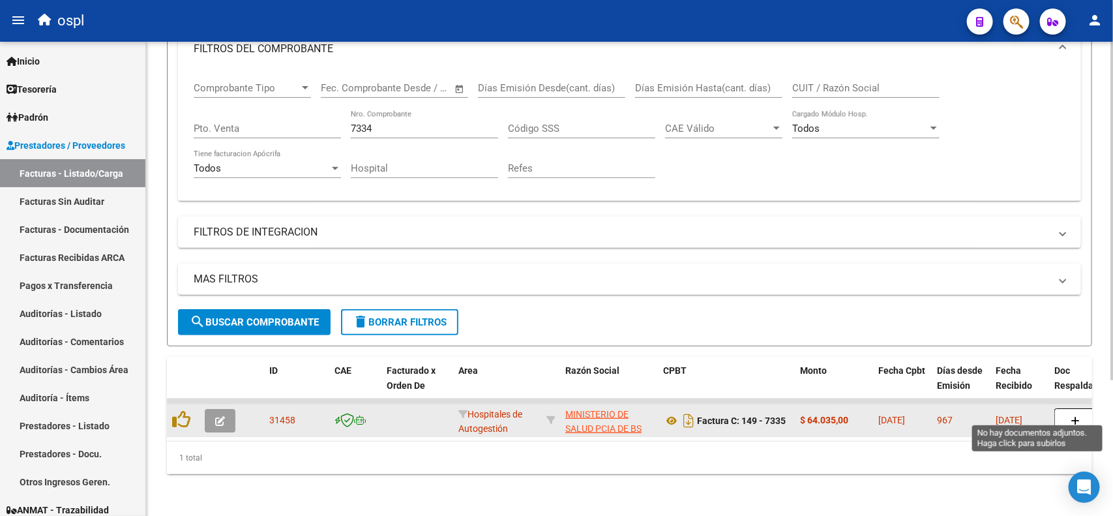
click at [1073, 416] on icon "button" at bounding box center [1074, 421] width 9 height 10
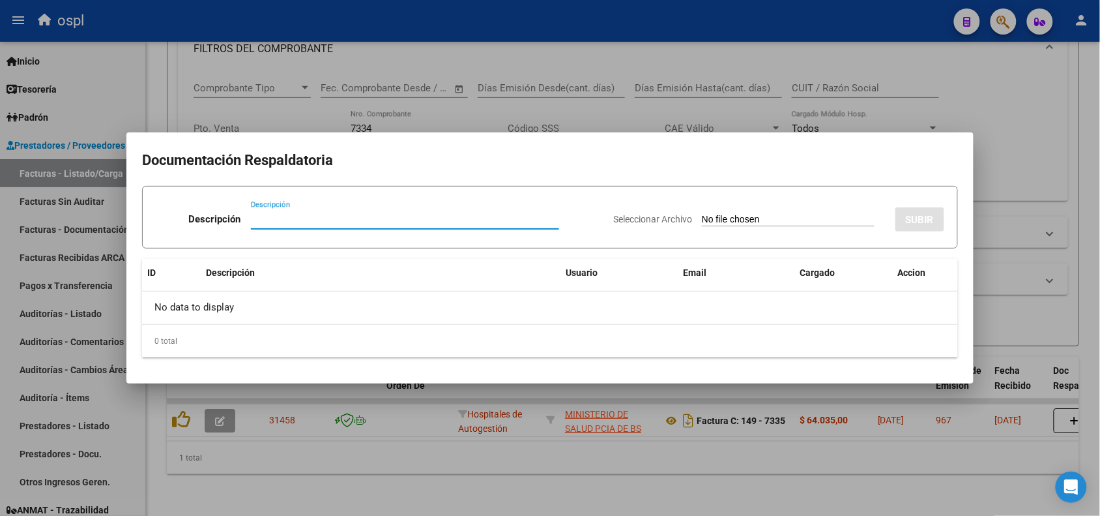
click at [739, 223] on input "Seleccionar Archivo" at bounding box center [788, 220] width 173 height 12
click at [1022, 95] on div at bounding box center [550, 258] width 1100 height 516
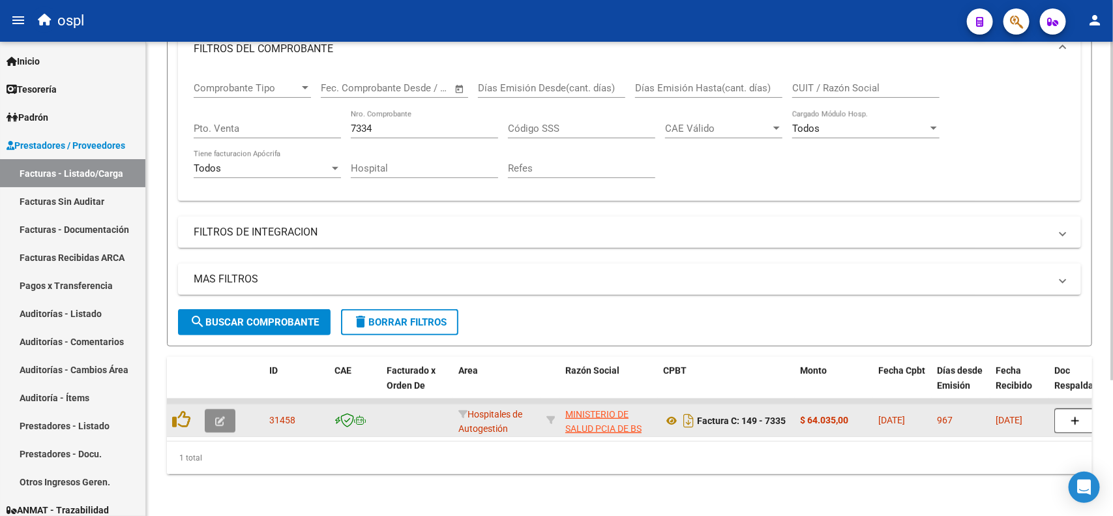
click at [220, 416] on icon "button" at bounding box center [220, 421] width 10 height 10
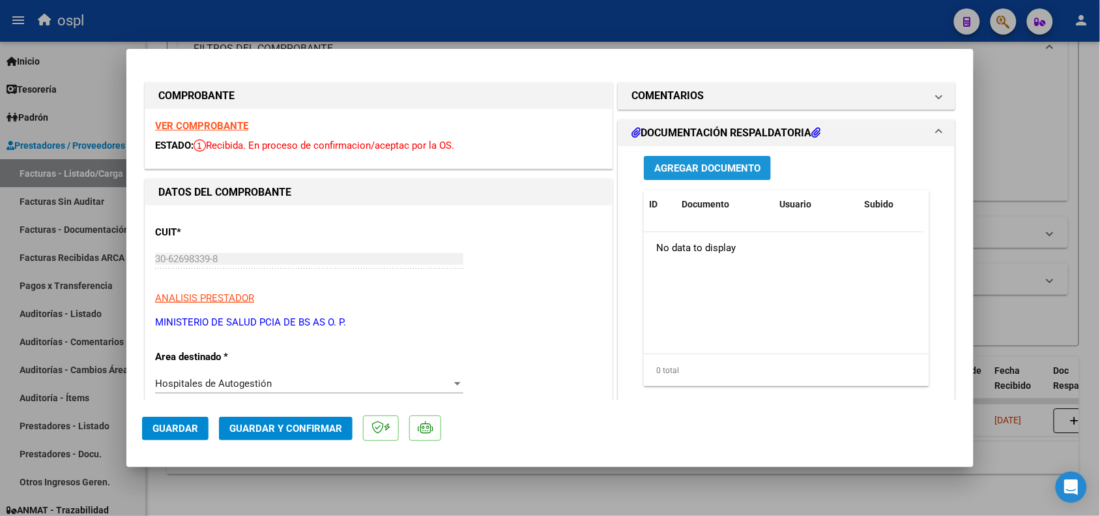
click at [700, 171] on span "Agregar Documento" at bounding box center [708, 168] width 106 height 12
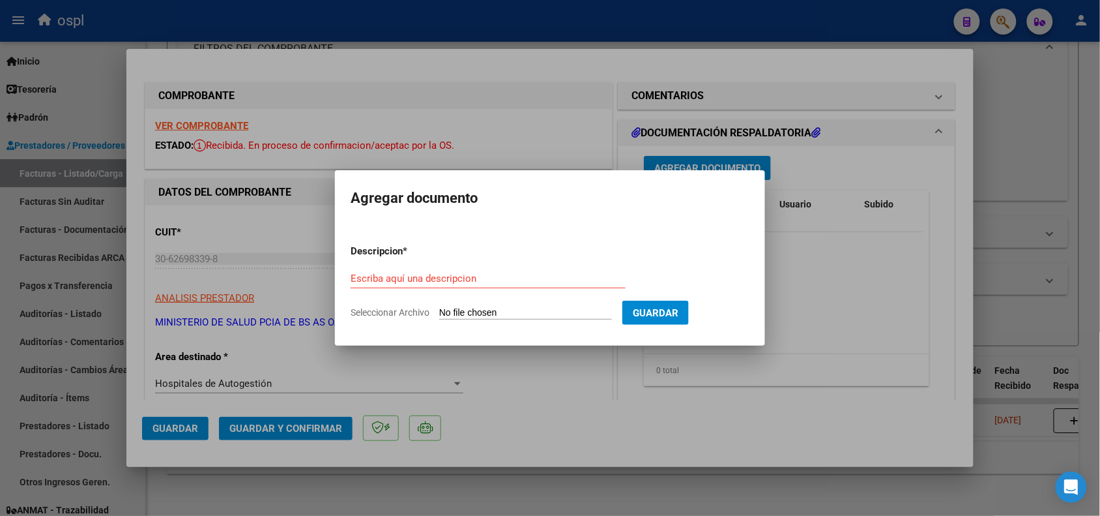
click at [526, 310] on input "Seleccionar Archivo" at bounding box center [525, 313] width 173 height 12
type input "C:\fakepath\erill 7335-2-28.pdf"
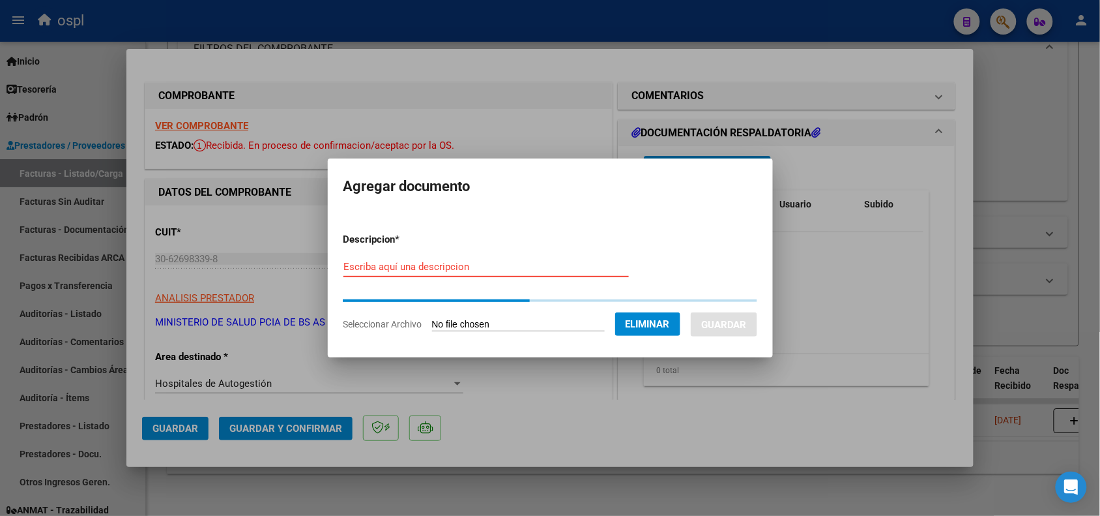
click at [499, 262] on input "Escriba aquí una descripcion" at bounding box center [487, 267] width 286 height 12
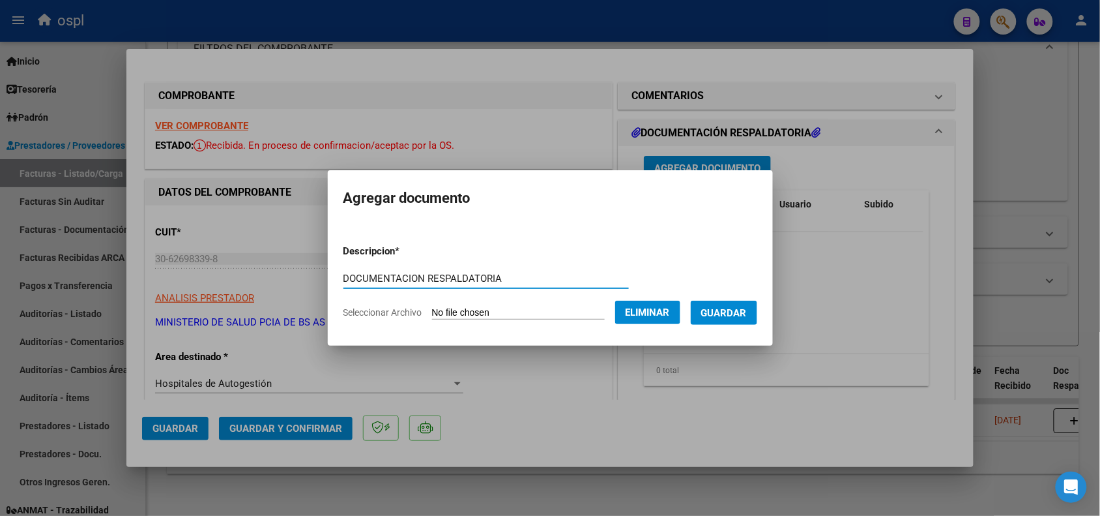
type input "DOCUMENTACION RESPALDATORIA"
click at [727, 308] on span "Guardar" at bounding box center [724, 313] width 46 height 12
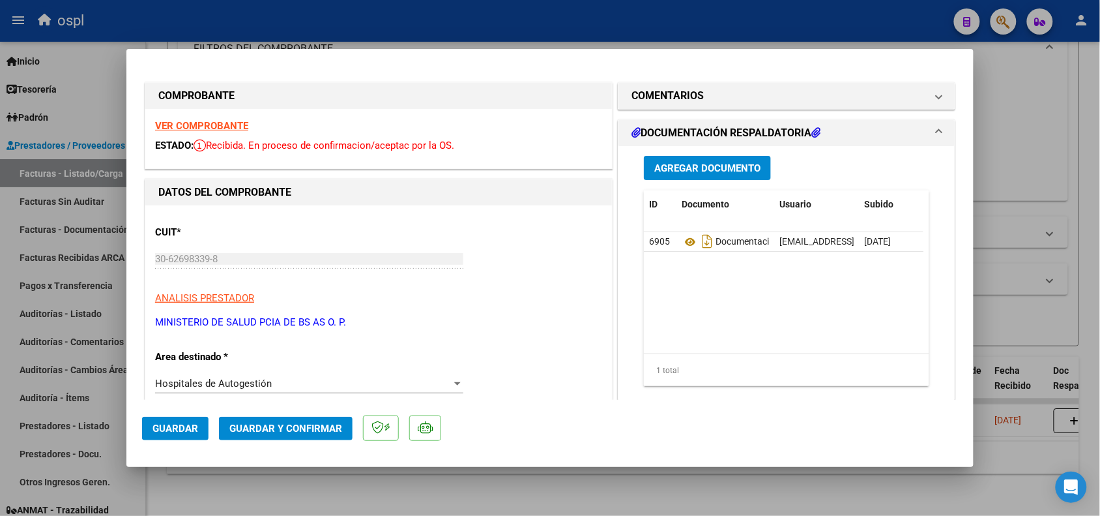
click at [347, 27] on div at bounding box center [550, 258] width 1100 height 516
type input "$ 0,00"
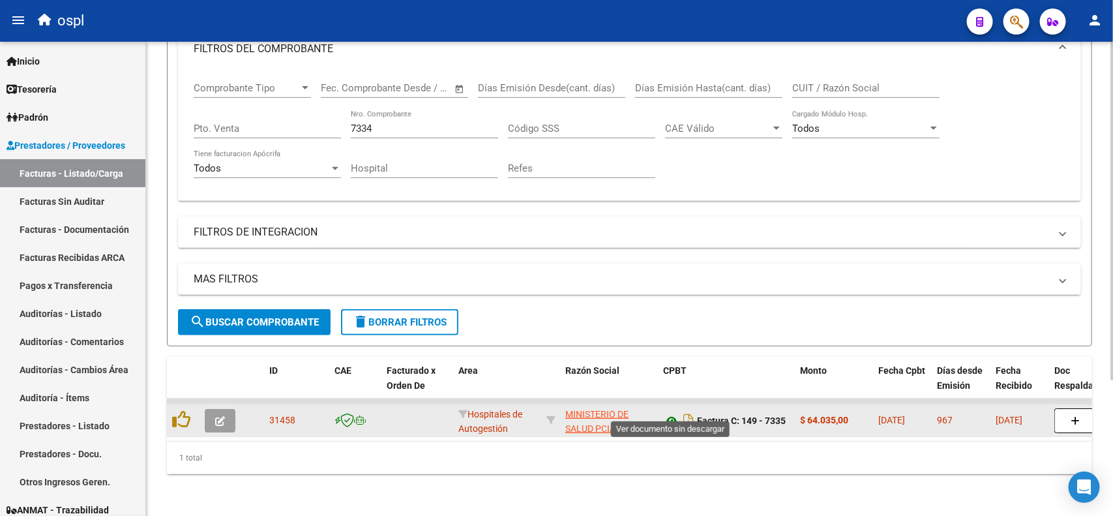
click at [671, 413] on icon at bounding box center [671, 421] width 17 height 16
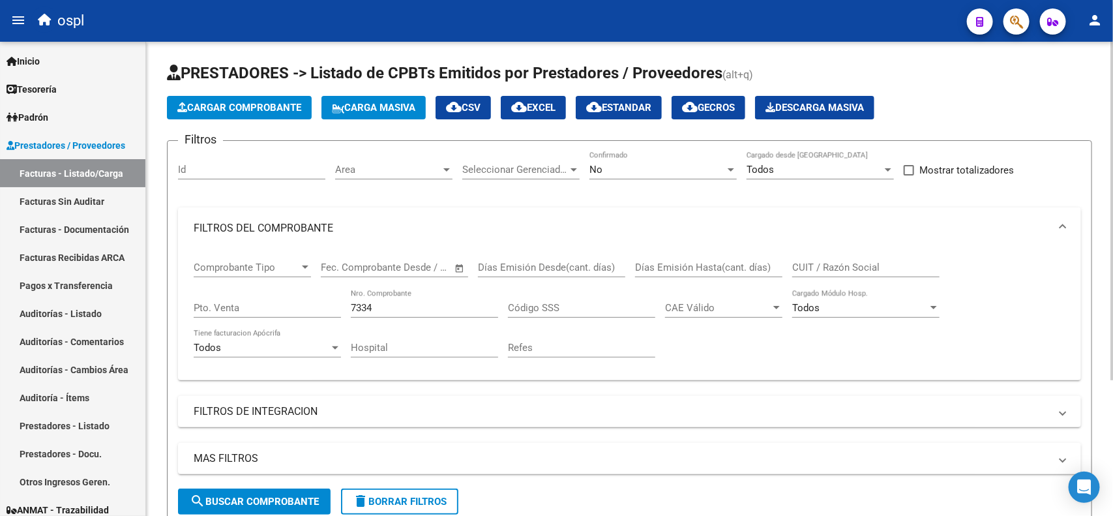
click at [243, 106] on span "Cargar Comprobante" at bounding box center [239, 108] width 124 height 12
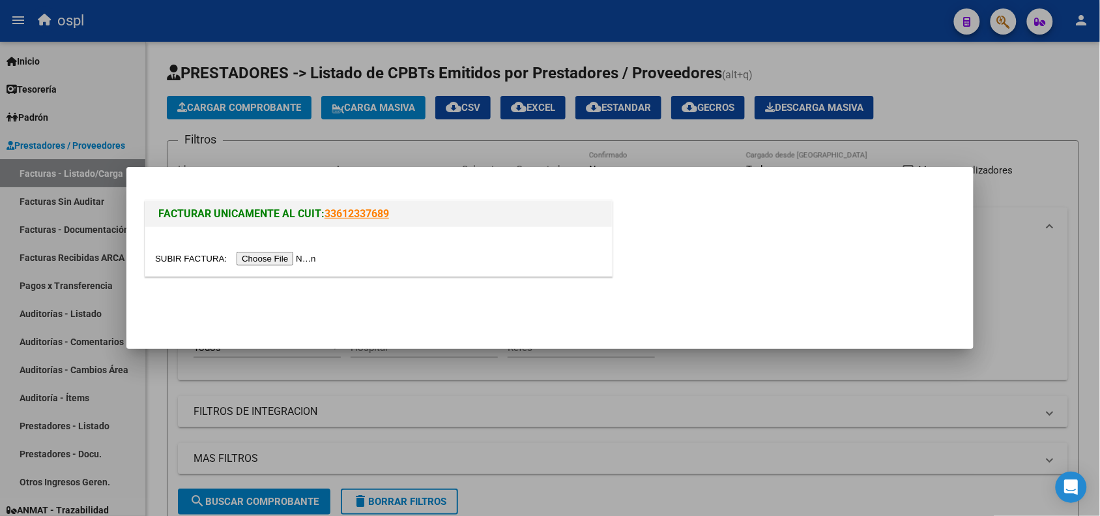
click at [274, 263] on input "file" at bounding box center [237, 259] width 165 height 14
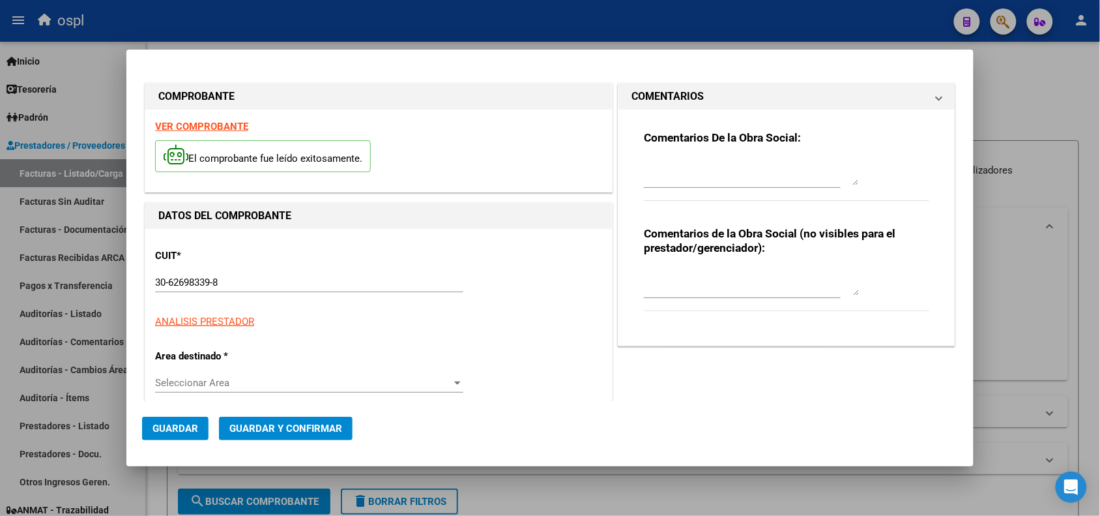
type input "7499"
type input "$ 12.251,00"
type input "[DATE]"
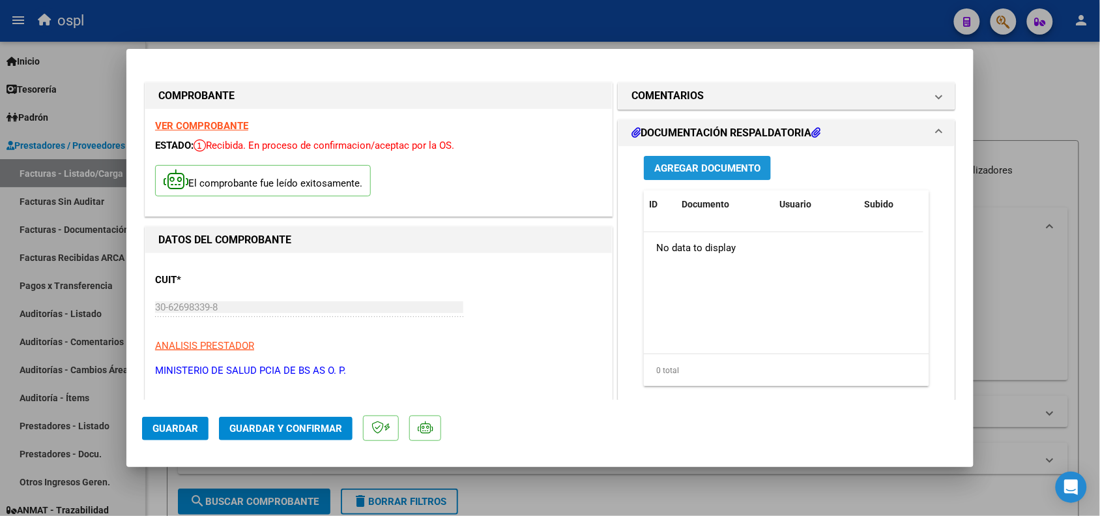
click at [685, 165] on span "Agregar Documento" at bounding box center [708, 168] width 106 height 12
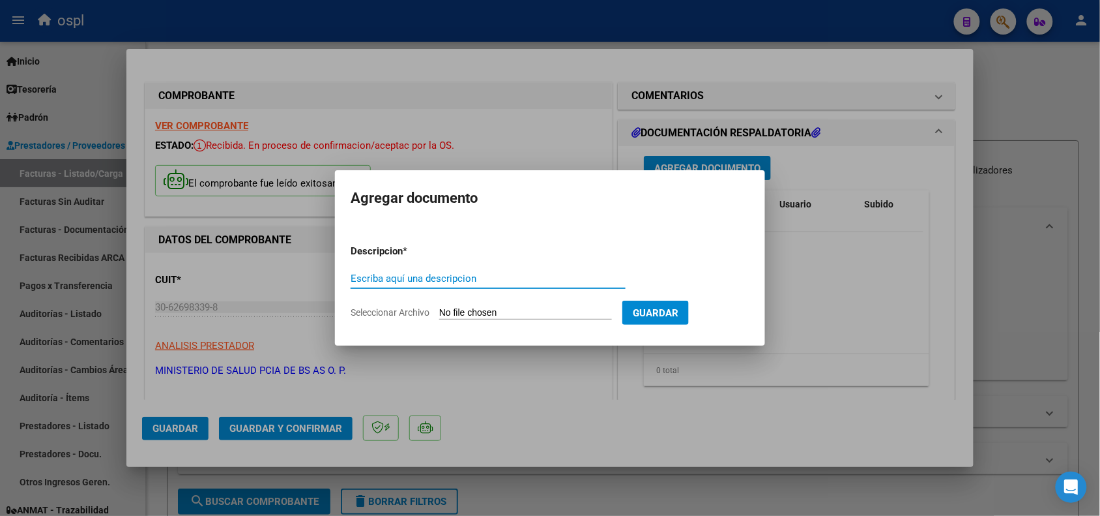
click at [480, 310] on input "Seleccionar Archivo" at bounding box center [525, 313] width 173 height 12
type input "C:\fakepath\erill 7499-2-15.pdf"
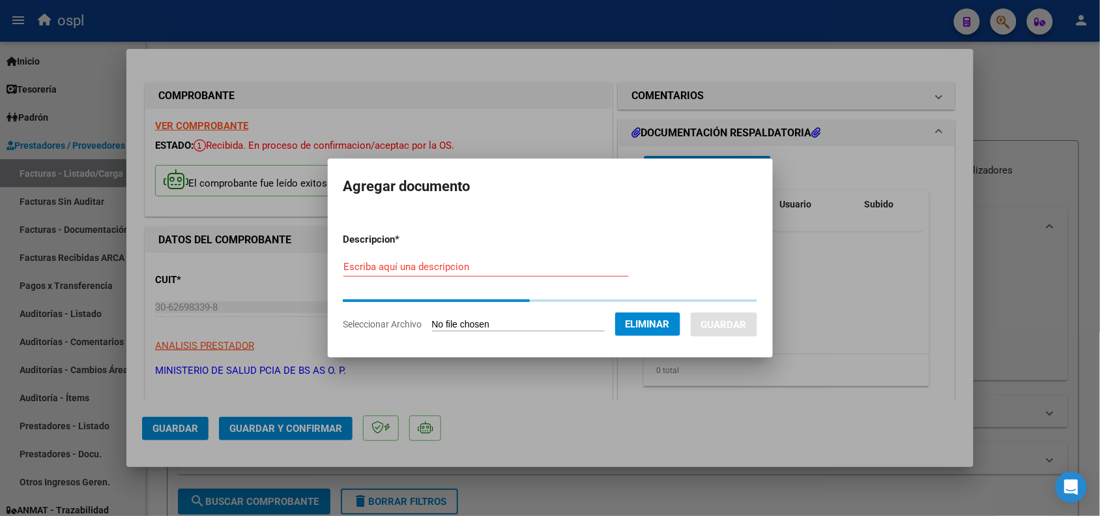
click at [463, 265] on input "Escriba aquí una descripcion" at bounding box center [487, 267] width 286 height 12
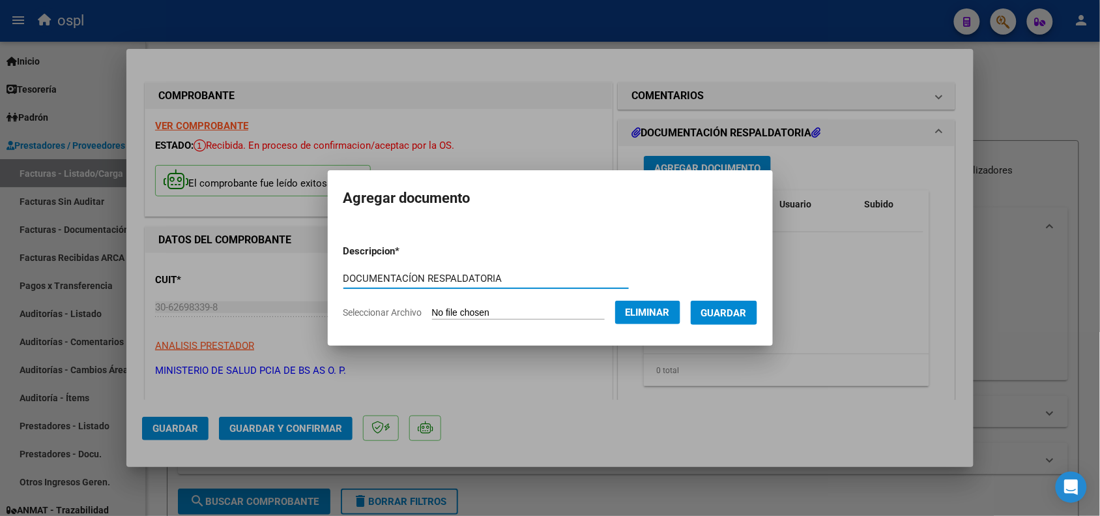
type input "DOCUMENTACÍON RESPALDATORIA"
click at [729, 314] on span "Guardar" at bounding box center [724, 313] width 46 height 12
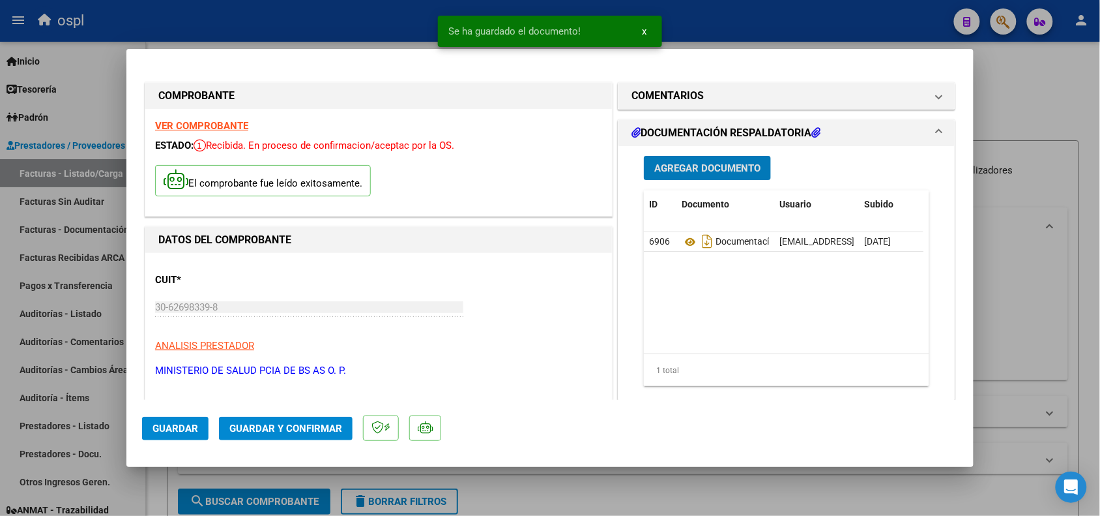
click at [176, 429] on span "Guardar" at bounding box center [176, 428] width 46 height 12
click at [376, 23] on div at bounding box center [550, 258] width 1100 height 516
type input "$ 0,00"
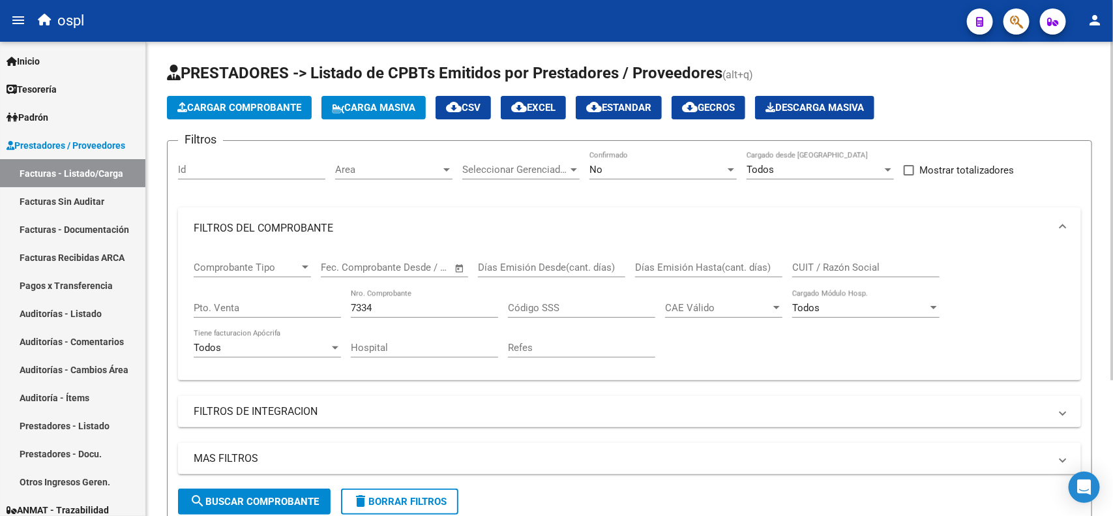
drag, startPoint x: 392, startPoint y: 298, endPoint x: 346, endPoint y: 294, distance: 46.5
click at [346, 294] on div "Comprobante Tipo Comprobante Tipo Fecha inicio – Fecha fin Fec. Comprobante Des…" at bounding box center [630, 309] width 872 height 121
drag, startPoint x: 378, startPoint y: 301, endPoint x: 337, endPoint y: 304, distance: 41.3
click at [337, 304] on div "Comprobante Tipo Comprobante Tipo Fecha inicio – Fecha fin Fec. Comprobante Des…" at bounding box center [630, 309] width 872 height 121
click at [225, 111] on span "Cargar Comprobante" at bounding box center [239, 108] width 124 height 12
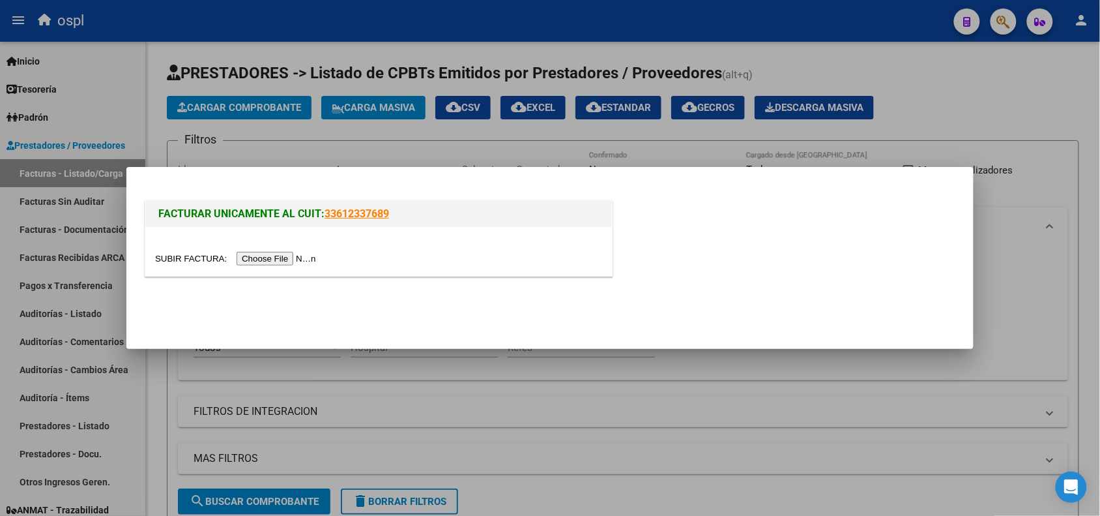
click at [300, 264] on input "file" at bounding box center [237, 259] width 165 height 14
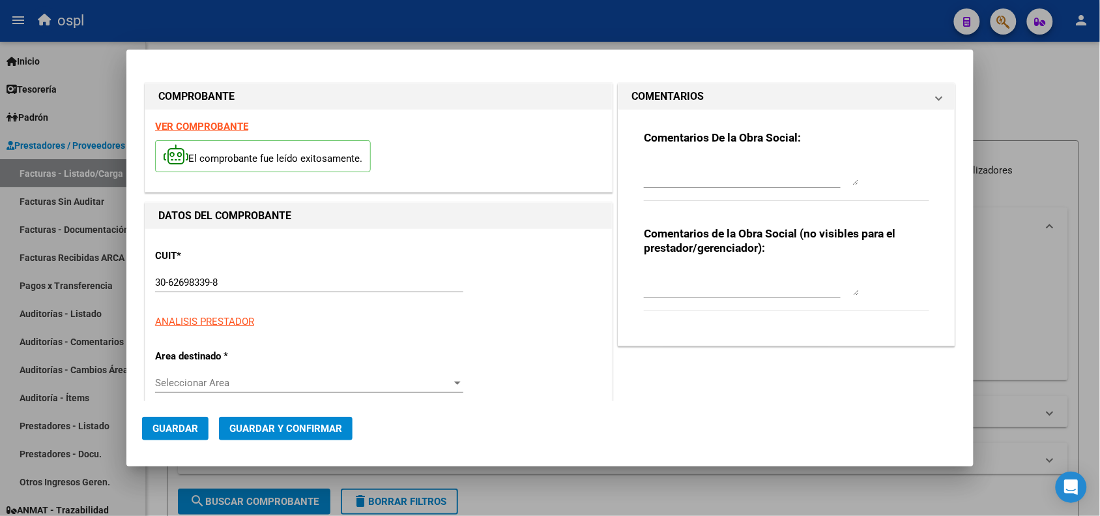
type input "7500"
type input "$ 4.126,00"
type input "[DATE]"
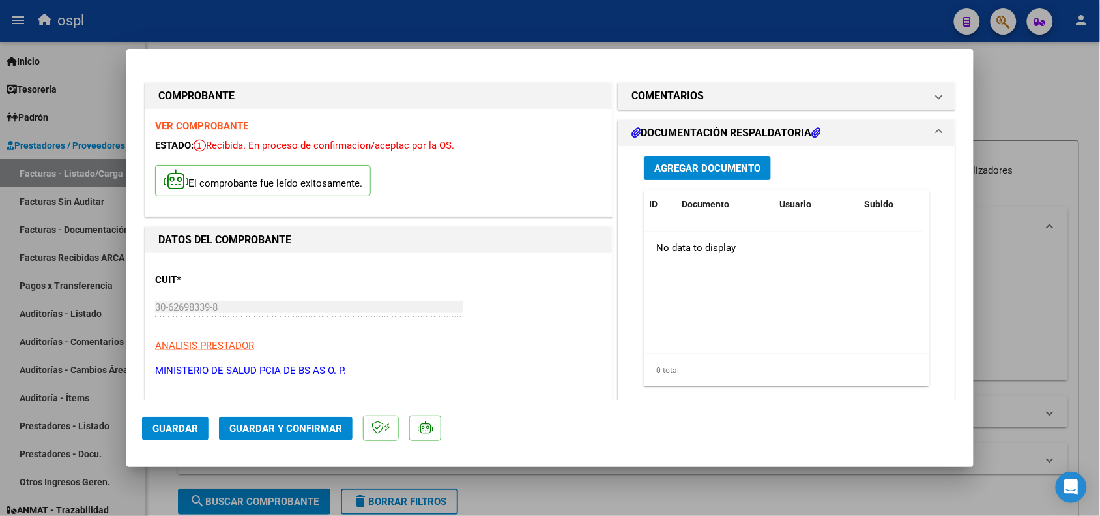
click at [692, 173] on span "Agregar Documento" at bounding box center [708, 168] width 106 height 12
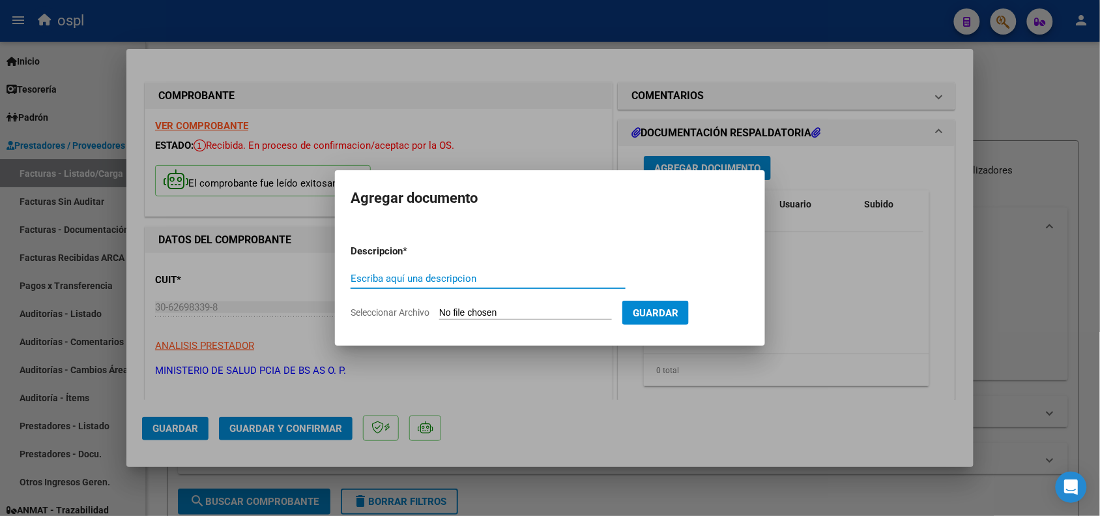
click at [507, 307] on input "Seleccionar Archivo" at bounding box center [525, 313] width 173 height 12
type input "C:\fakepath\erill 7500-2-13.pdf"
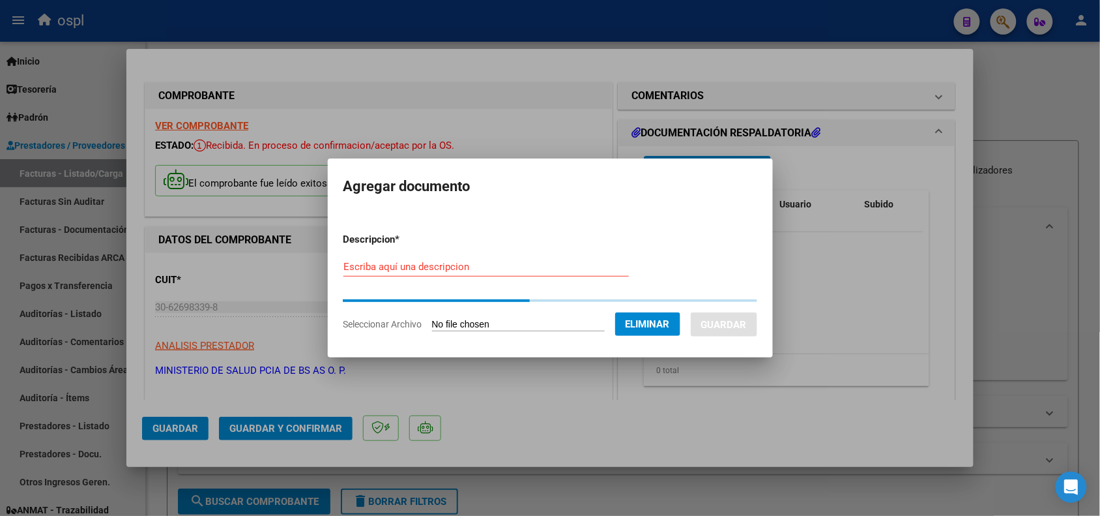
click at [516, 264] on input "Escriba aquí una descripcion" at bounding box center [487, 267] width 286 height 12
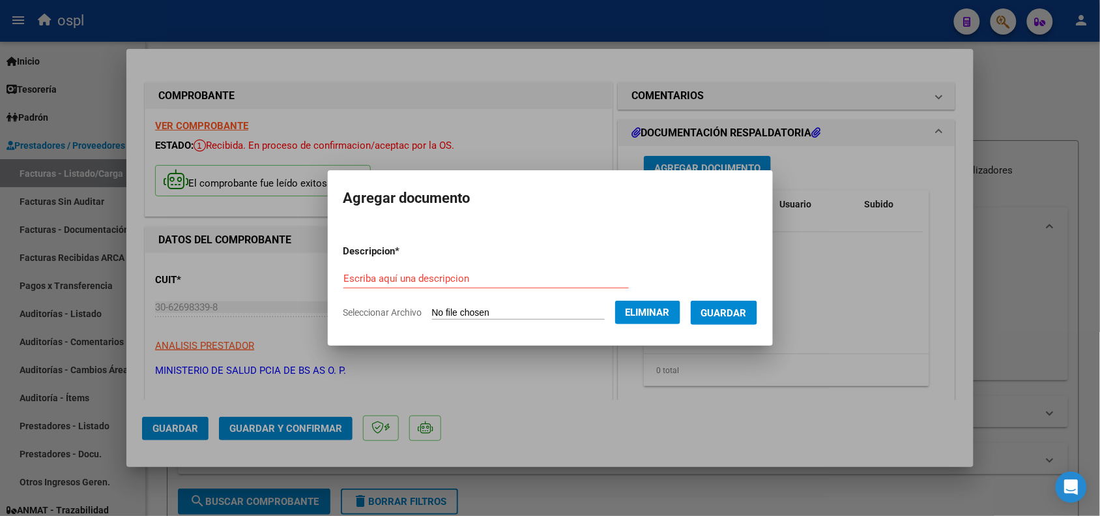
click at [437, 264] on form "Descripcion * Escriba aquí una descripcion Seleccionar Archivo Eliminar Guardar" at bounding box center [551, 281] width 414 height 95
click at [428, 277] on input "Escriba aquí una descripcion" at bounding box center [487, 279] width 286 height 12
type input "DOCUMENTACION RESPALDATORIA"
click at [744, 307] on span "Guardar" at bounding box center [724, 313] width 46 height 12
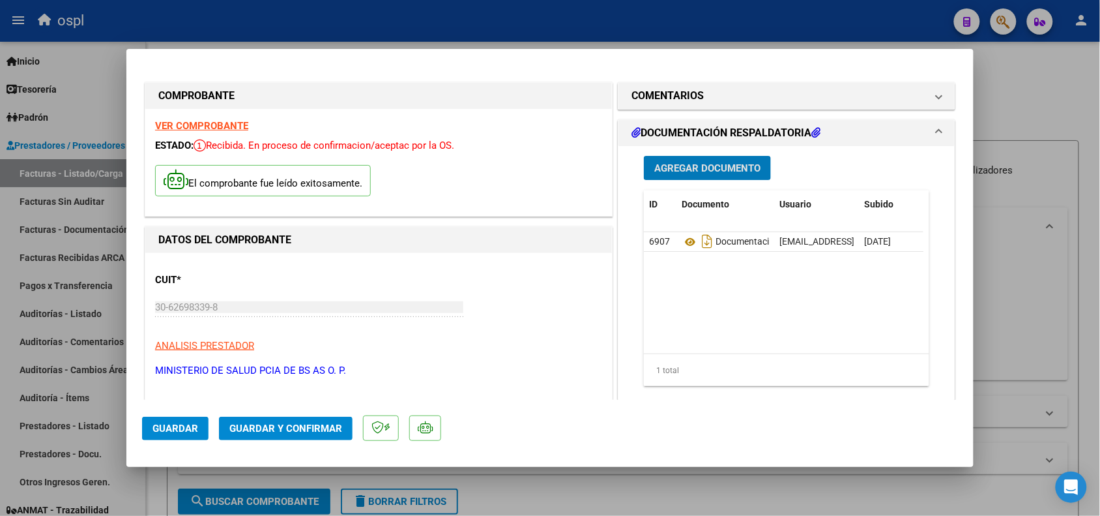
click at [177, 422] on mat-dialog-actions "Guardar Guardar y Confirmar" at bounding box center [550, 426] width 816 height 52
click at [171, 425] on span "Guardar" at bounding box center [176, 428] width 46 height 12
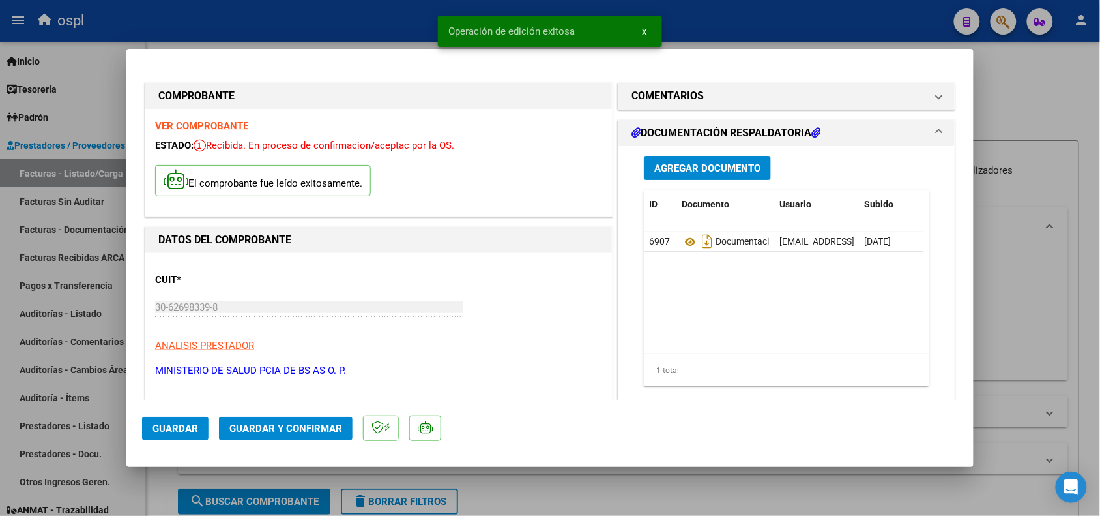
click at [216, 20] on div at bounding box center [550, 258] width 1100 height 516
type input "$ 0,00"
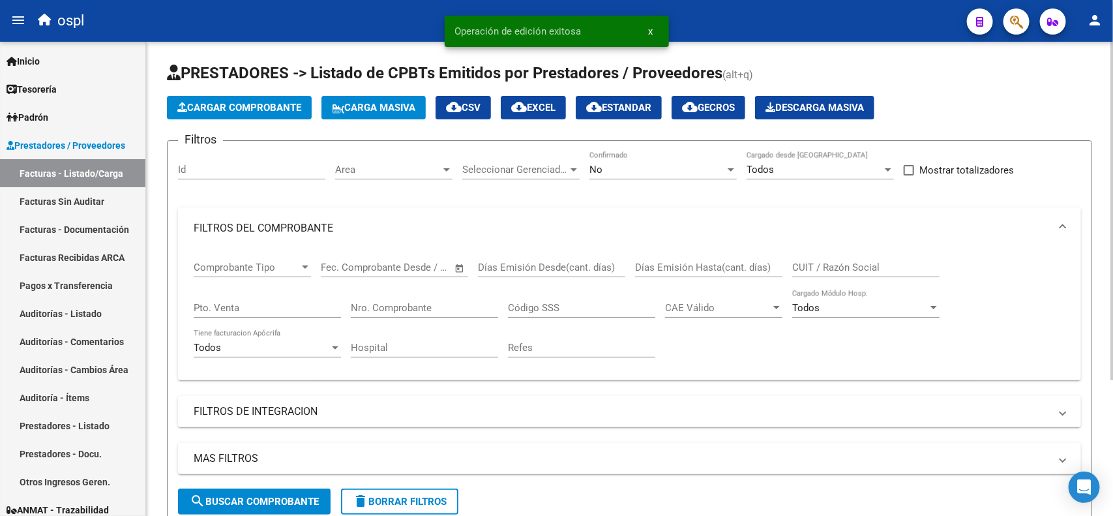
click at [246, 108] on span "Cargar Comprobante" at bounding box center [239, 108] width 124 height 12
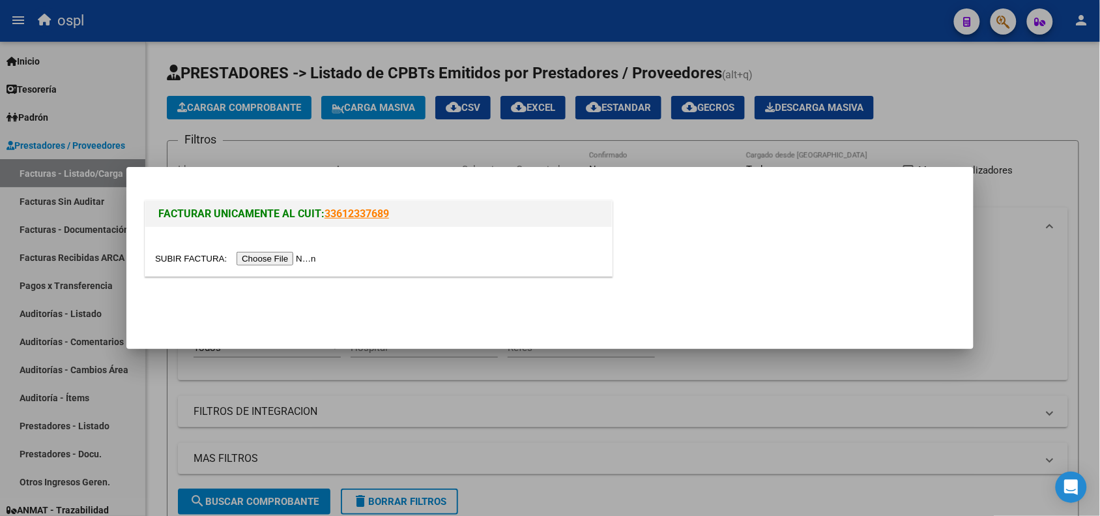
click at [278, 252] on input "file" at bounding box center [237, 259] width 165 height 14
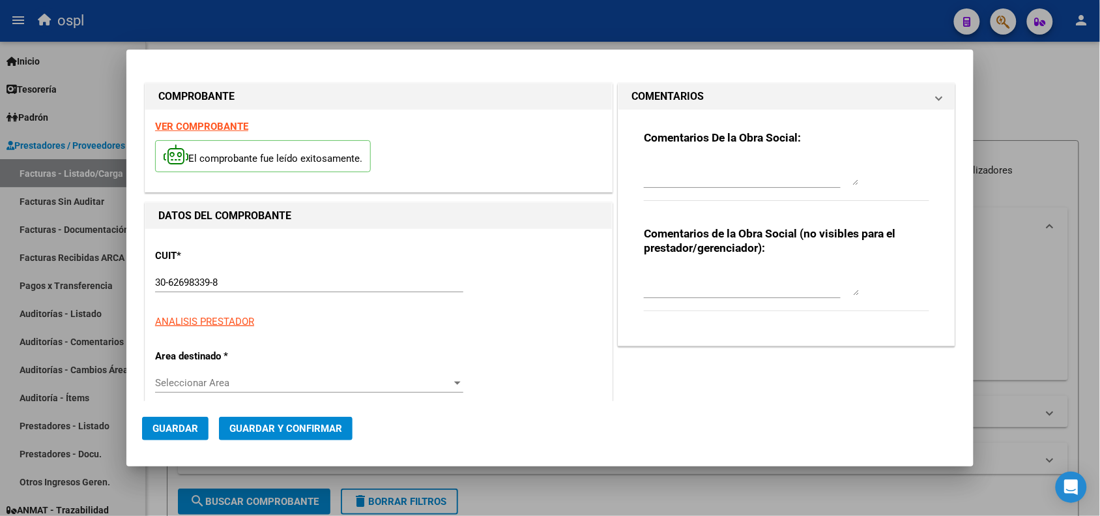
type input "7735"
type input "$ 92.093,00"
type input "[DATE]"
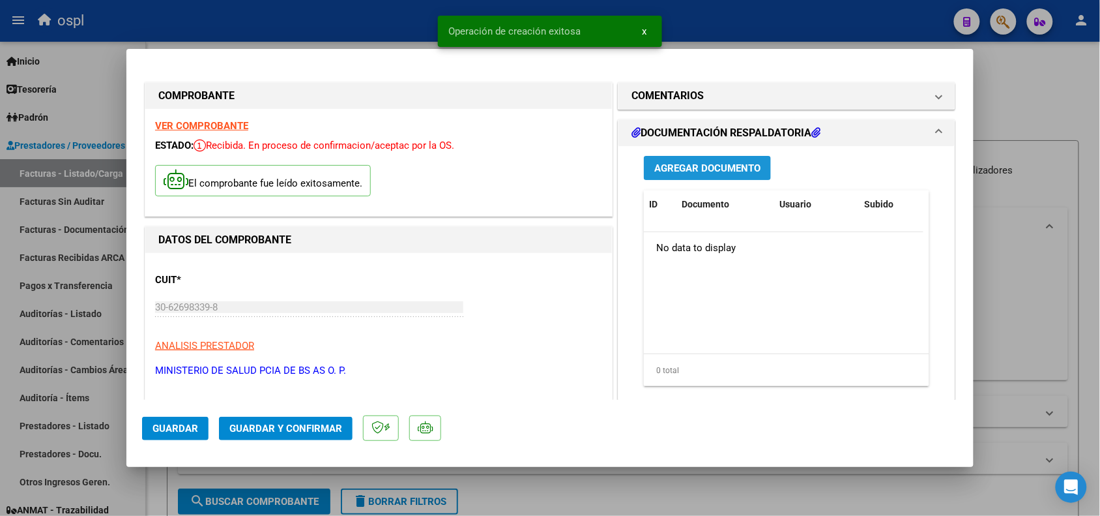
click at [691, 170] on span "Agregar Documento" at bounding box center [708, 168] width 106 height 12
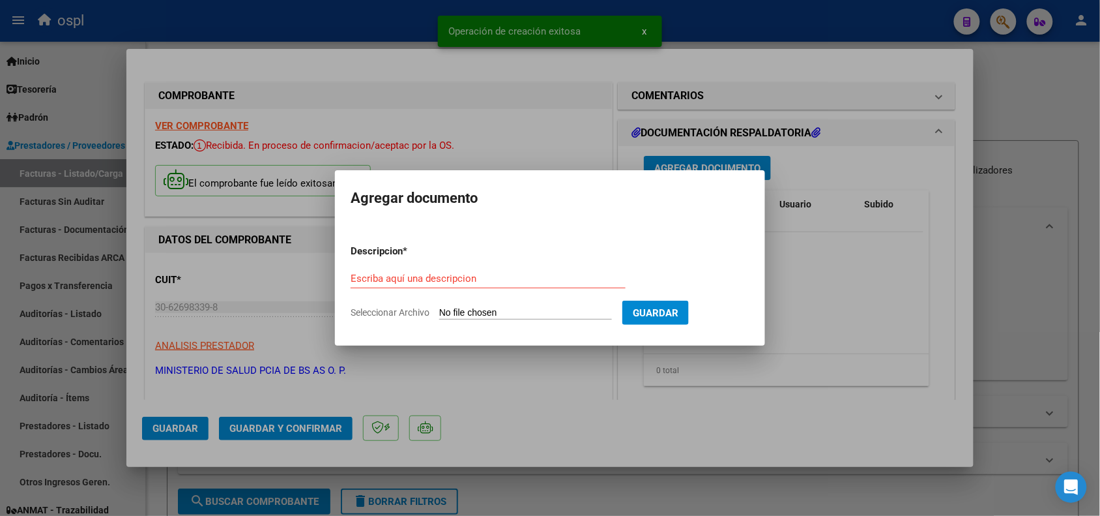
click at [543, 314] on input "Seleccionar Archivo" at bounding box center [525, 313] width 173 height 12
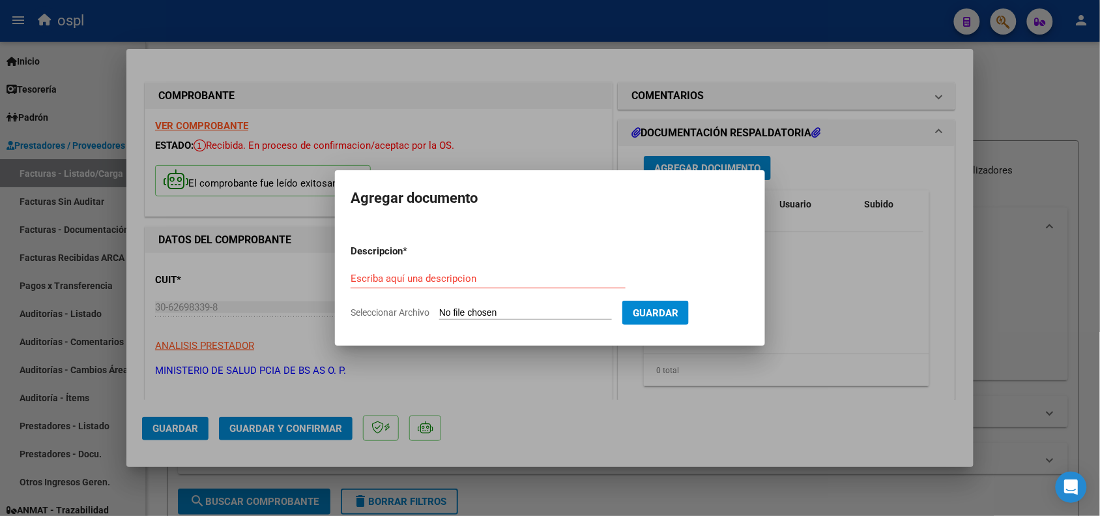
type input "C:\fakepath\erill 7735-2-55.pdf"
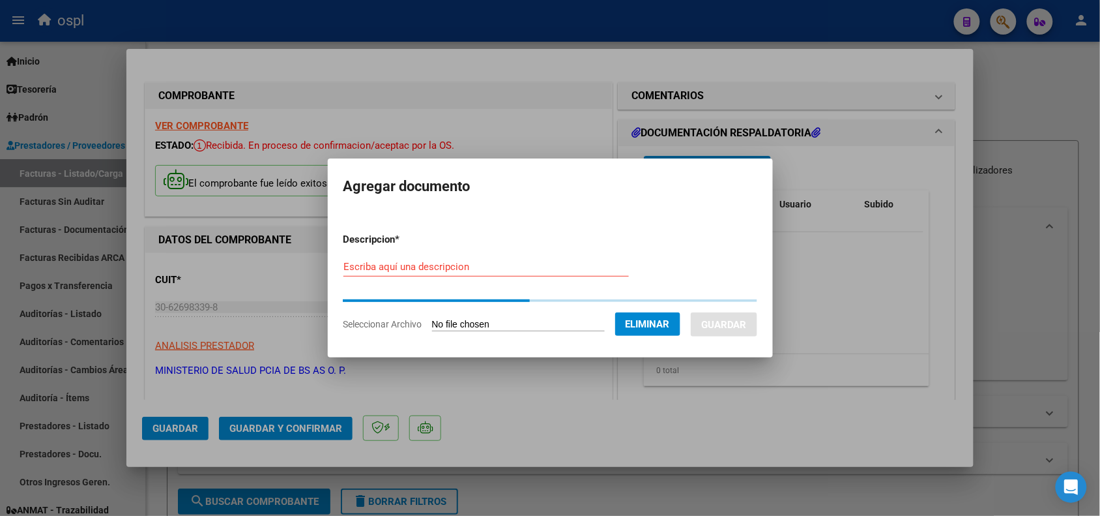
click at [470, 267] on input "Escriba aquí una descripcion" at bounding box center [487, 267] width 286 height 12
click at [467, 261] on input "Escriba aquí una descripcion" at bounding box center [487, 267] width 286 height 12
click at [435, 266] on form "Descripcion * Escriba aquí una descripcion Seleccionar Archivo Eliminar Guardar" at bounding box center [551, 281] width 414 height 119
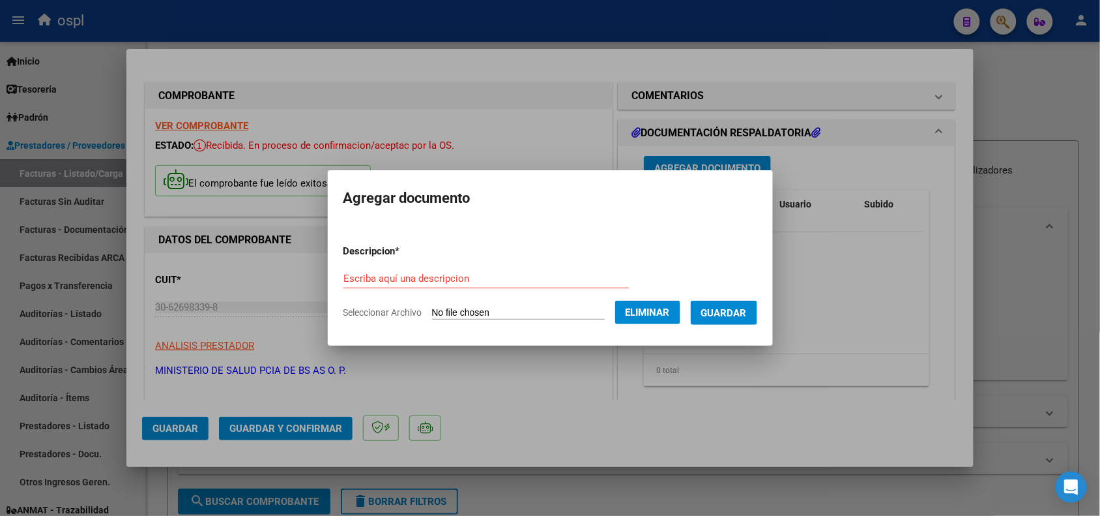
click at [420, 259] on form "Descripcion * Escriba aquí una descripcion Seleccionar Archivo Eliminar Guardar" at bounding box center [551, 281] width 414 height 95
click at [438, 262] on form "Descripcion * Escriba aquí una descripcion Seleccionar Archivo Eliminar Guardar" at bounding box center [551, 281] width 414 height 95
click at [438, 273] on input "Escriba aquí una descripcion" at bounding box center [487, 279] width 286 height 12
type input "DOCUMENTACION RESPALDATORIA"
click at [737, 307] on span "Guardar" at bounding box center [724, 313] width 46 height 12
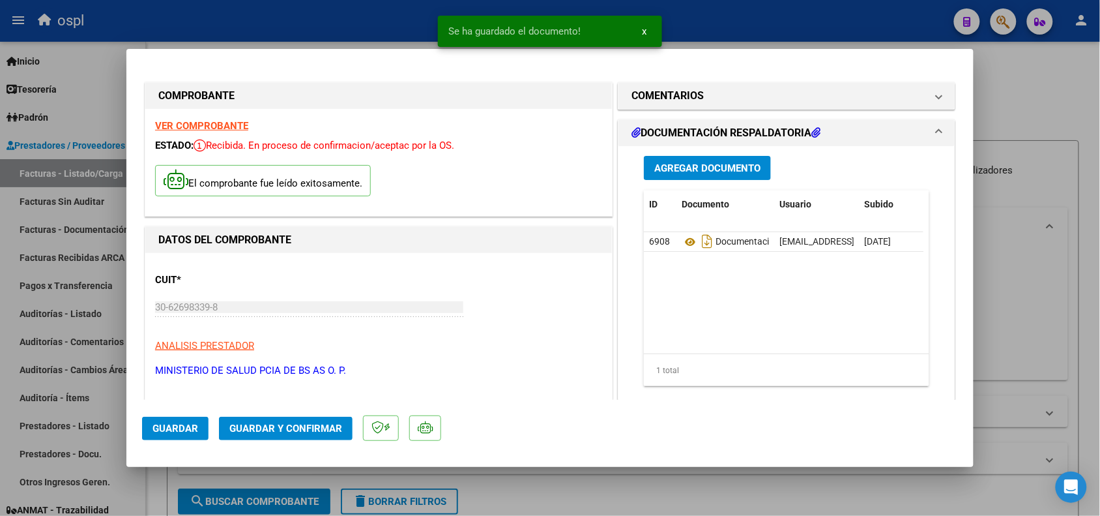
click at [327, 20] on div at bounding box center [550, 258] width 1100 height 516
type input "$ 0,00"
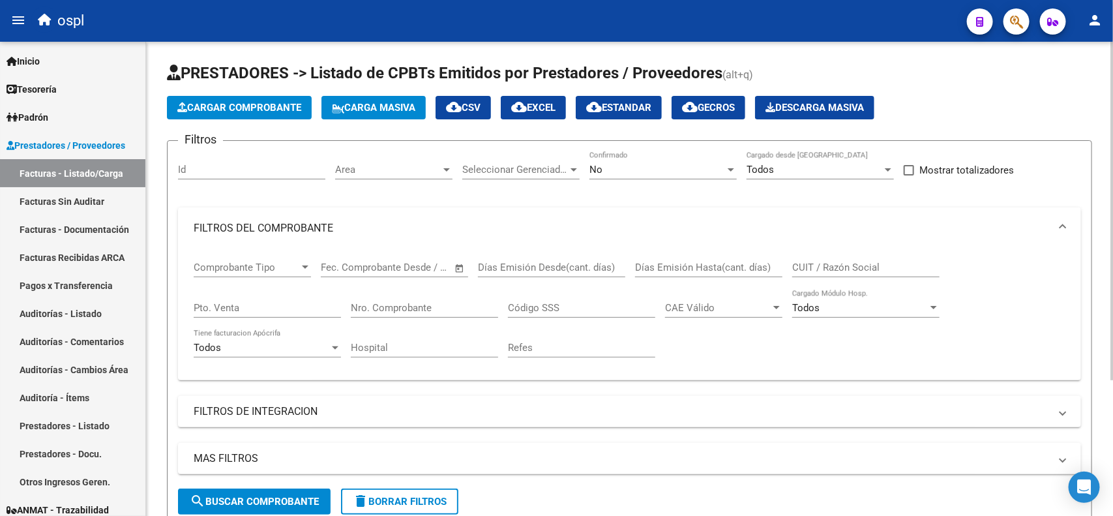
click at [229, 111] on span "Cargar Comprobante" at bounding box center [239, 108] width 124 height 12
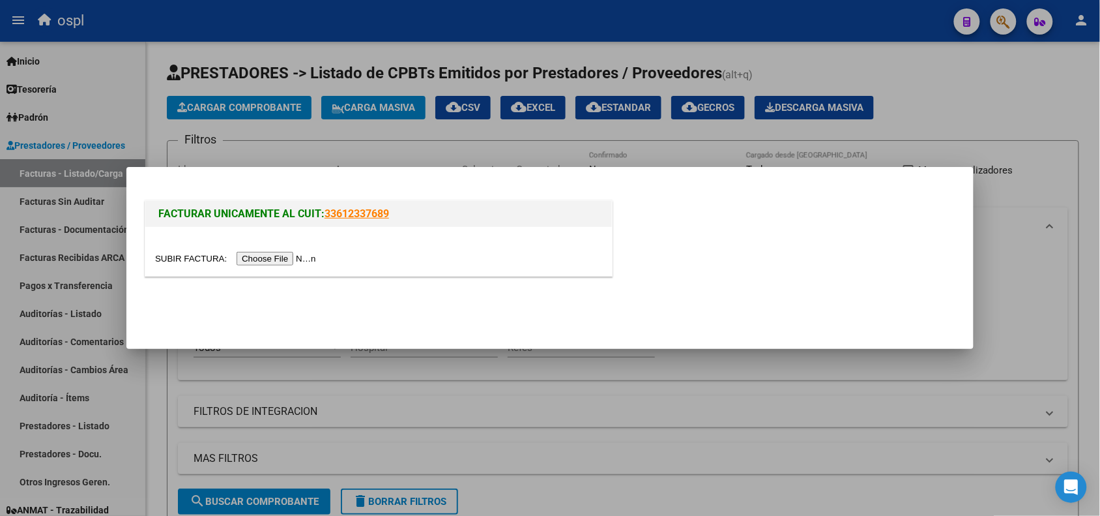
click at [275, 253] on input "file" at bounding box center [237, 259] width 165 height 14
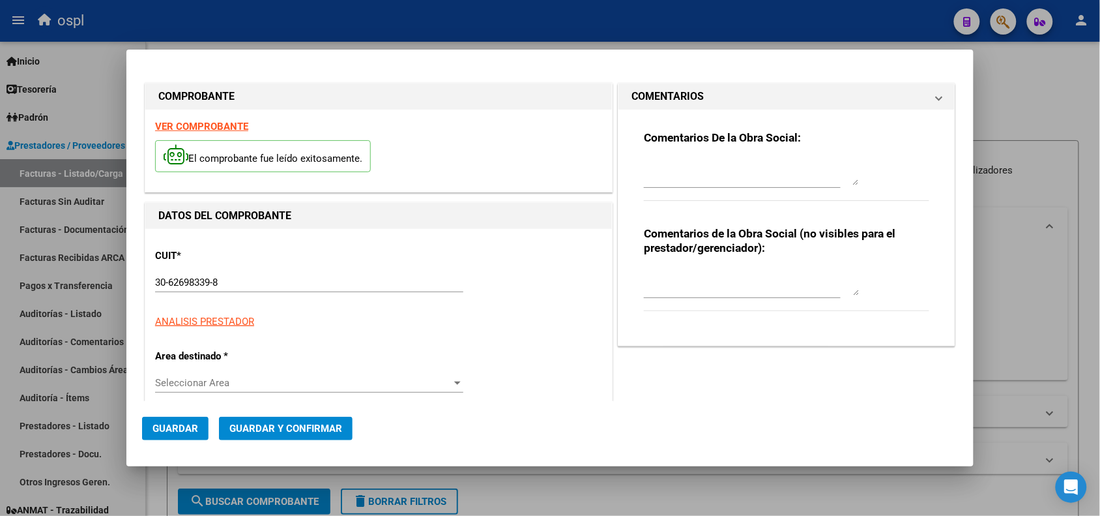
type input "7738"
type input "$ 6.189,00"
type input "[DATE]"
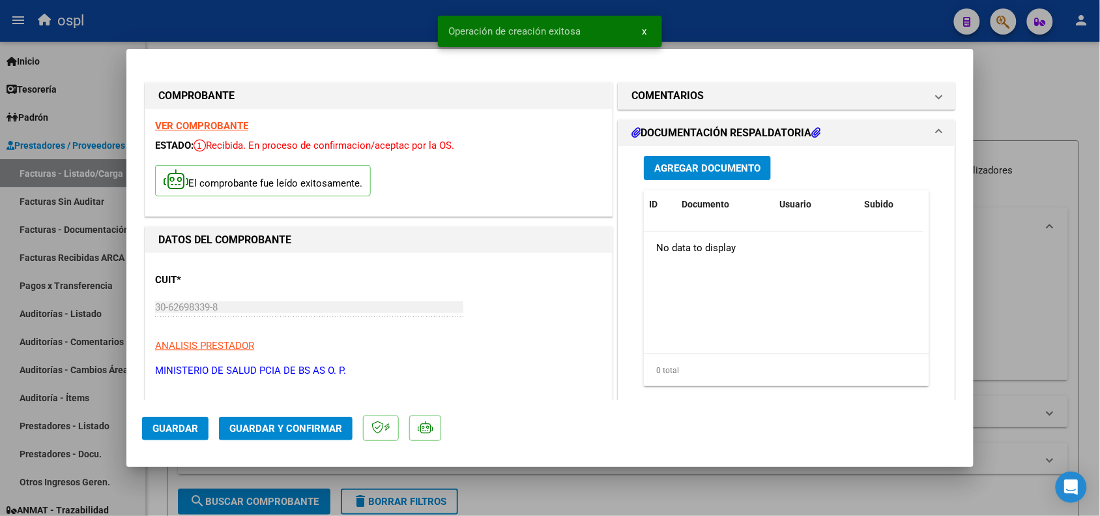
click at [713, 164] on span "Agregar Documento" at bounding box center [708, 168] width 106 height 12
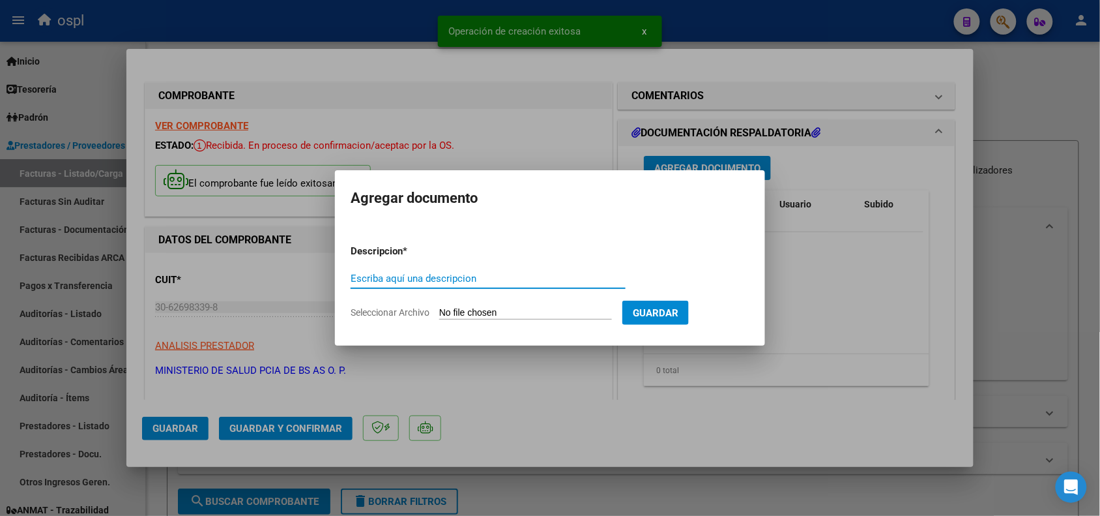
click at [553, 310] on input "Seleccionar Archivo" at bounding box center [525, 313] width 173 height 12
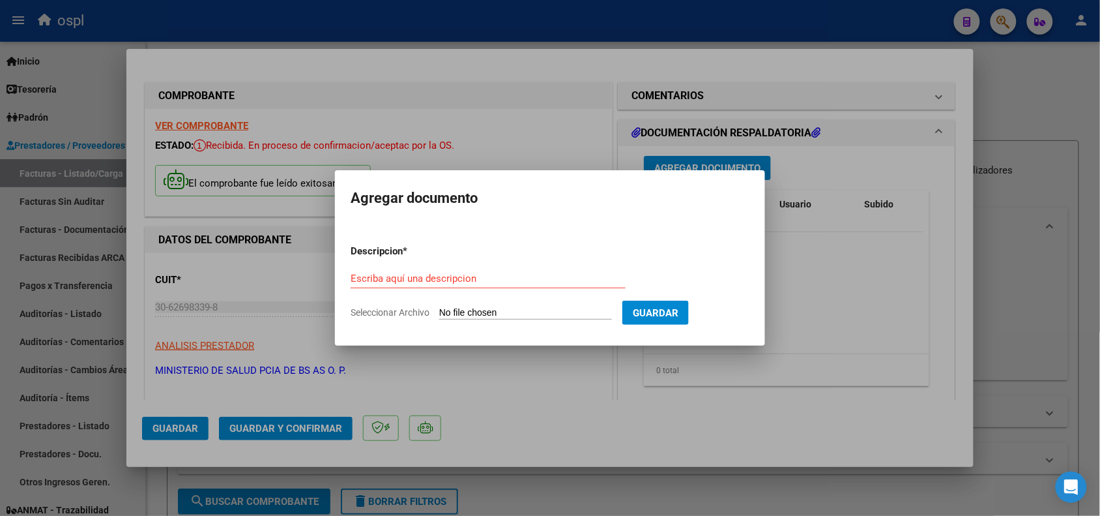
type input "C:\fakepath\erill 7738-2-14.pdf"
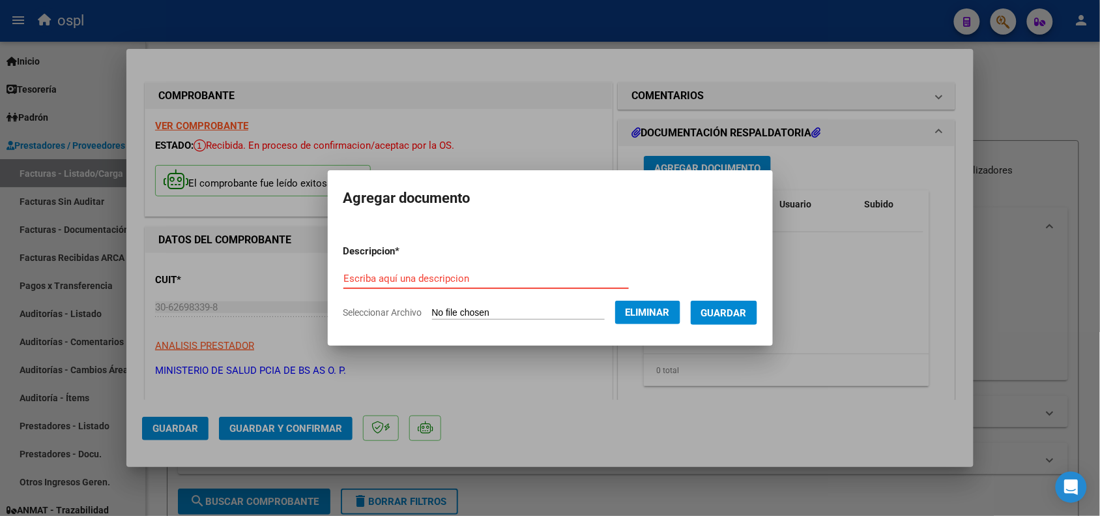
click at [552, 273] on input "Escriba aquí una descripcion" at bounding box center [487, 279] width 286 height 12
type input "DOCUMENTACION RESPALDATORIA"
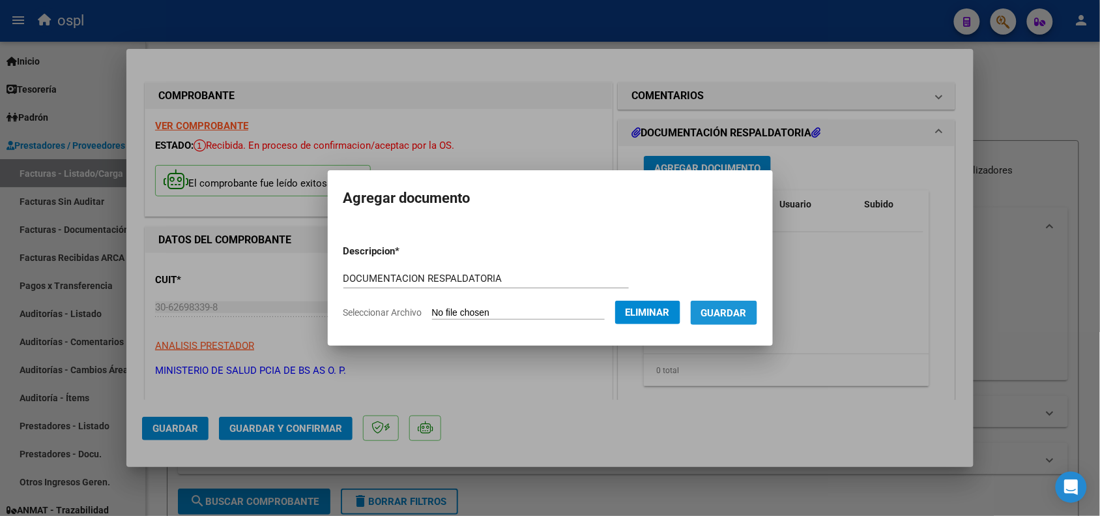
click at [747, 317] on span "Guardar" at bounding box center [724, 313] width 46 height 12
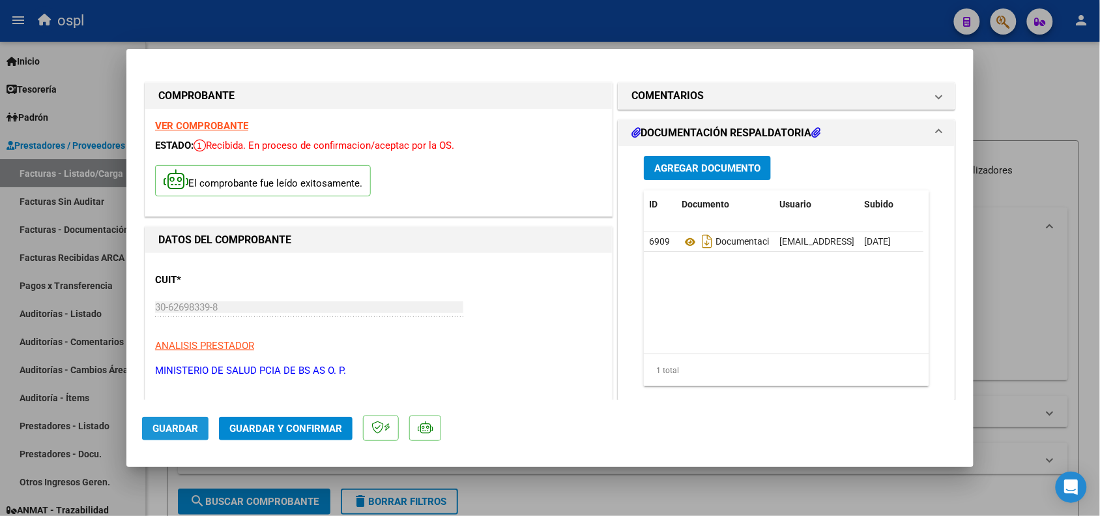
click at [181, 432] on span "Guardar" at bounding box center [176, 428] width 46 height 12
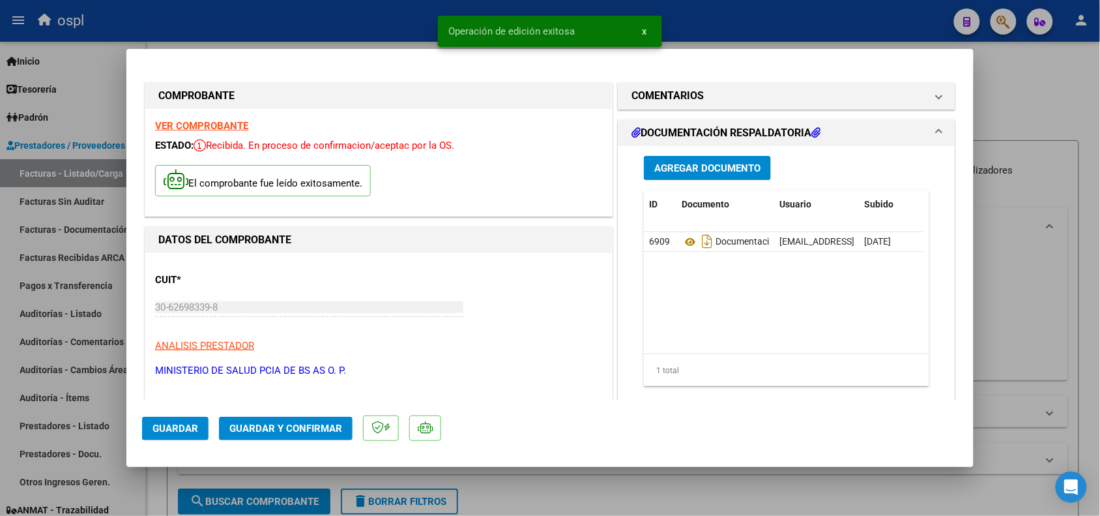
click at [304, 27] on div at bounding box center [550, 258] width 1100 height 516
type input "$ 0,00"
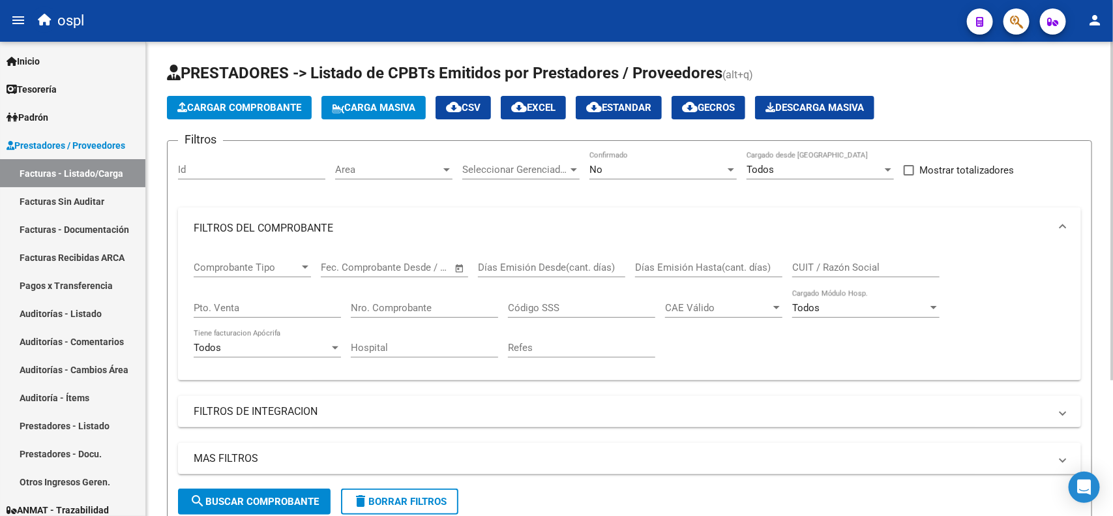
click at [265, 103] on span "Cargar Comprobante" at bounding box center [239, 108] width 124 height 12
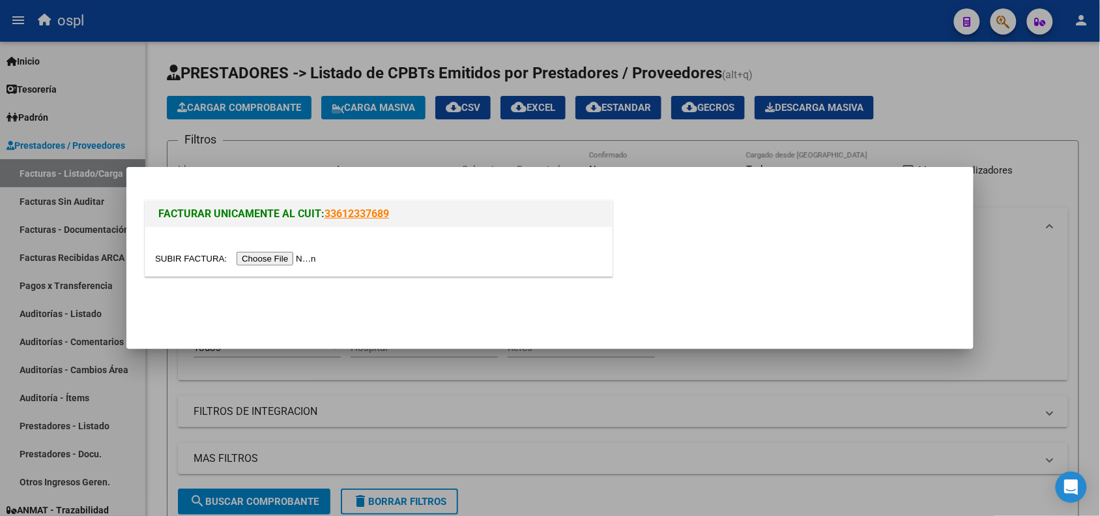
click at [267, 253] on input "file" at bounding box center [237, 259] width 165 height 14
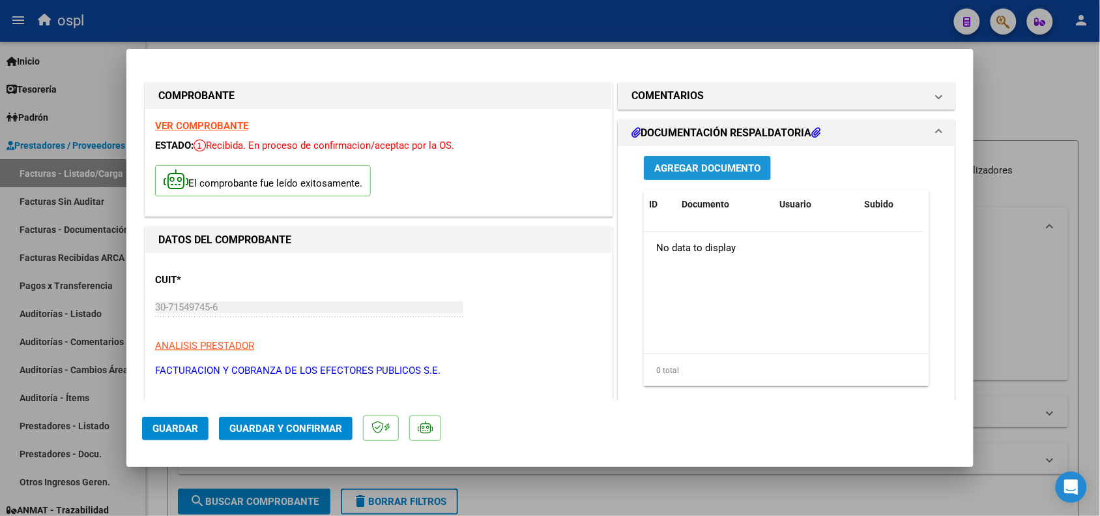
click at [688, 163] on span "Agregar Documento" at bounding box center [708, 168] width 106 height 12
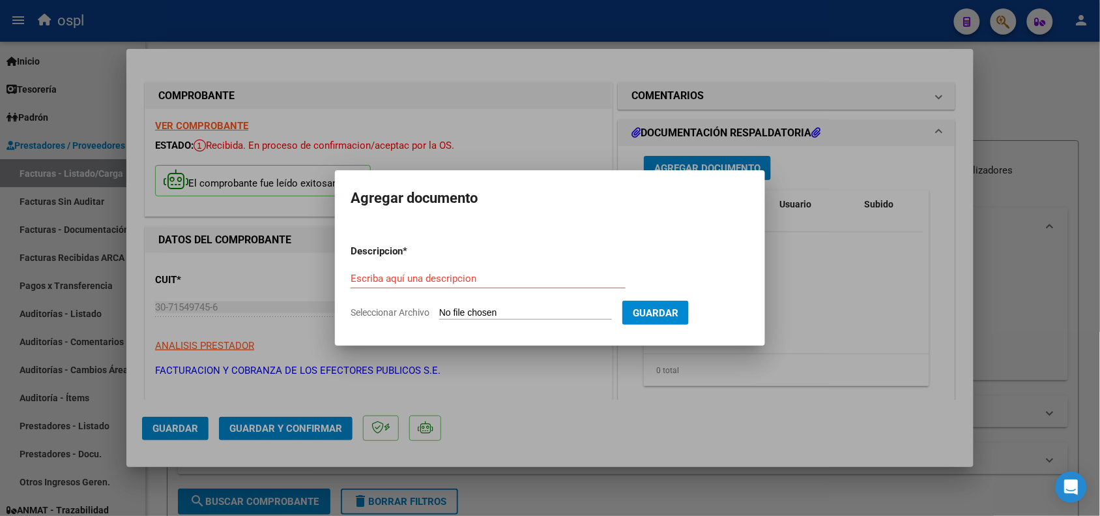
click at [548, 310] on input "Seleccionar Archivo" at bounding box center [525, 313] width 173 height 12
type input "C:\fakepath\FACB2 0001-00085922 Anexo.pdf"
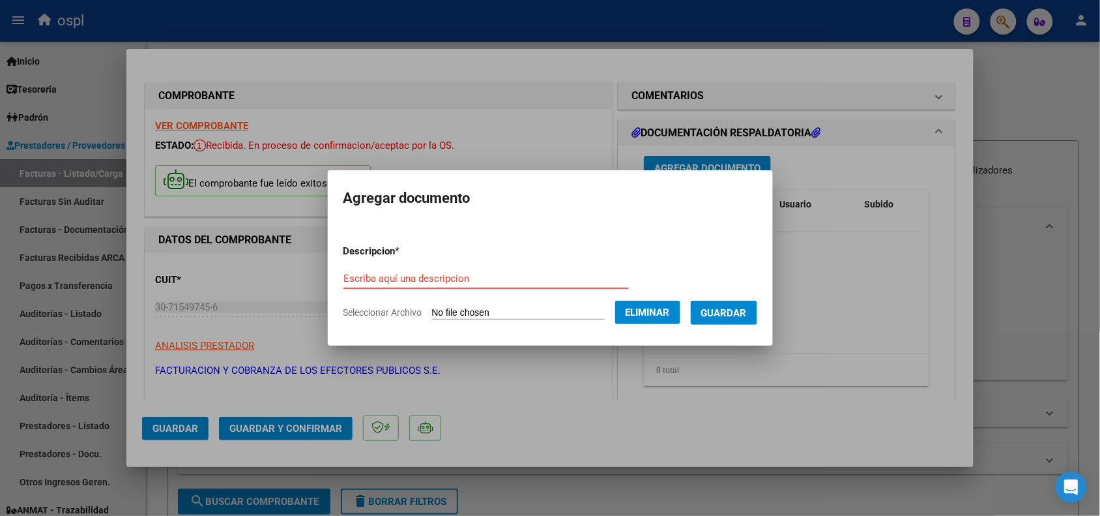
click at [556, 274] on input "Escriba aquí una descripcion" at bounding box center [487, 279] width 286 height 12
type input "ANEXO"
click at [739, 314] on span "Guardar" at bounding box center [724, 313] width 46 height 12
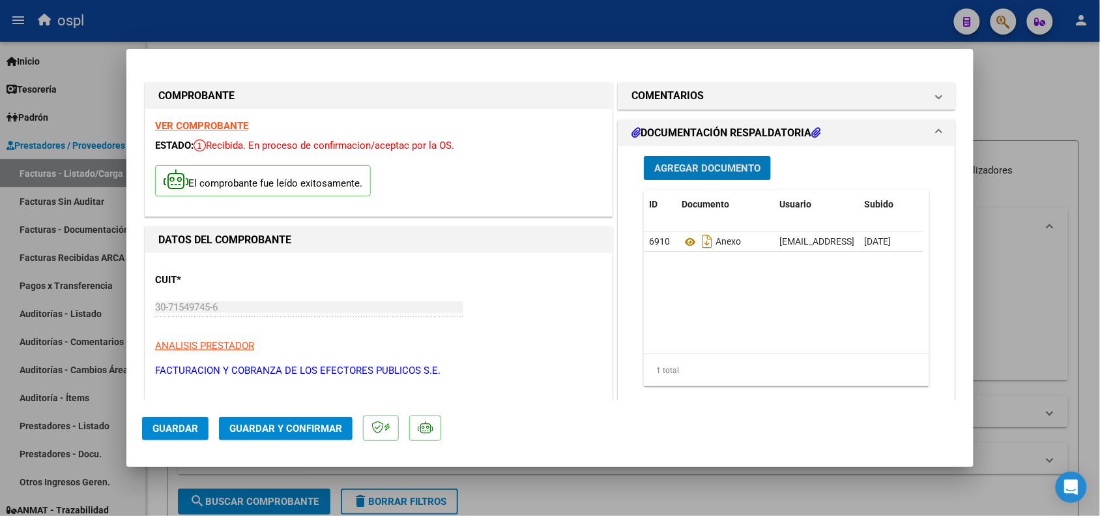
click at [166, 426] on span "Guardar" at bounding box center [176, 428] width 46 height 12
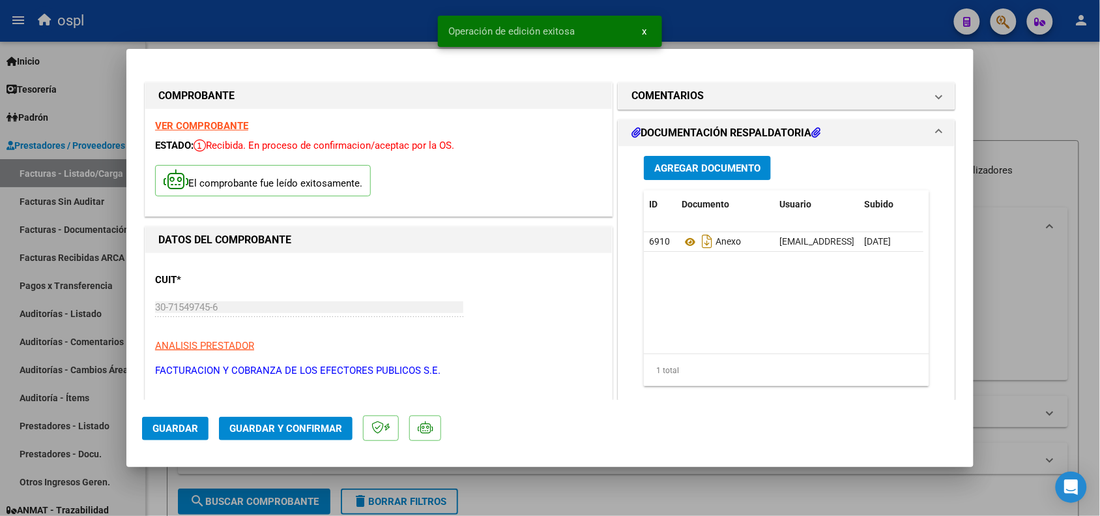
click at [217, 25] on div at bounding box center [550, 258] width 1100 height 516
type input "$ 0,00"
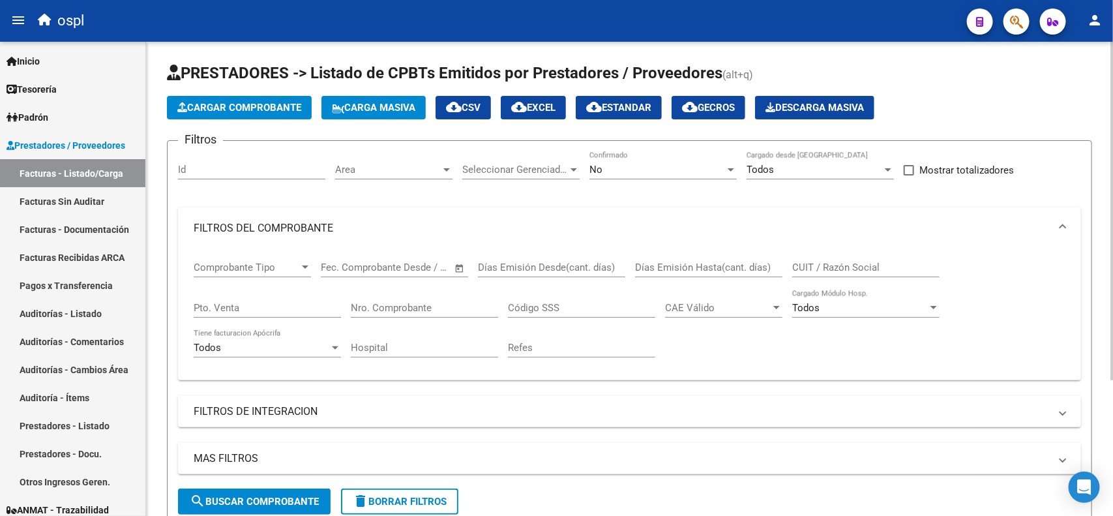
click at [245, 108] on span "Cargar Comprobante" at bounding box center [239, 108] width 124 height 12
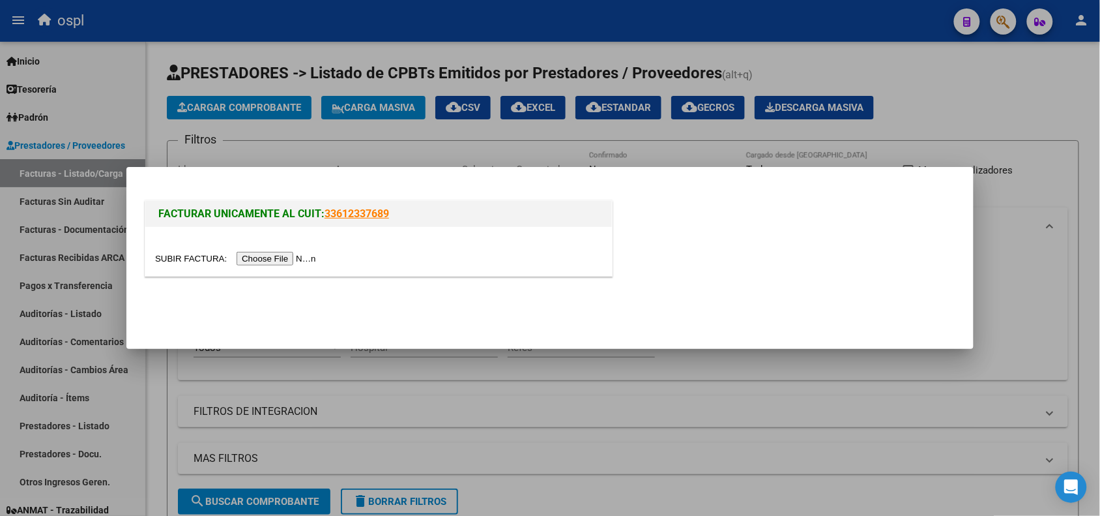
click at [256, 264] on input "file" at bounding box center [237, 259] width 165 height 14
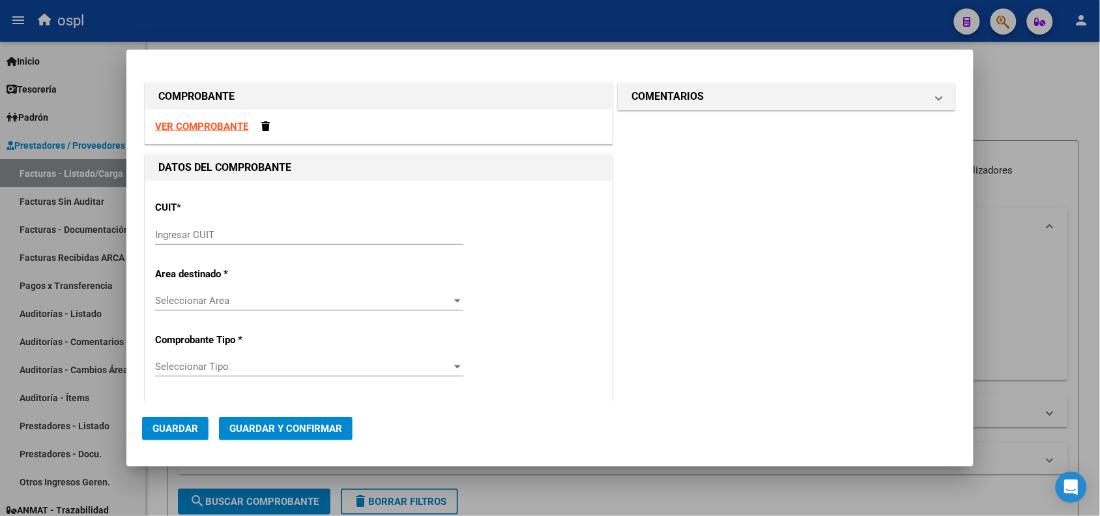
click at [209, 126] on strong "VER COMPROBANTE" at bounding box center [201, 127] width 93 height 12
click at [330, 305] on span "Seleccionar Area" at bounding box center [303, 301] width 297 height 12
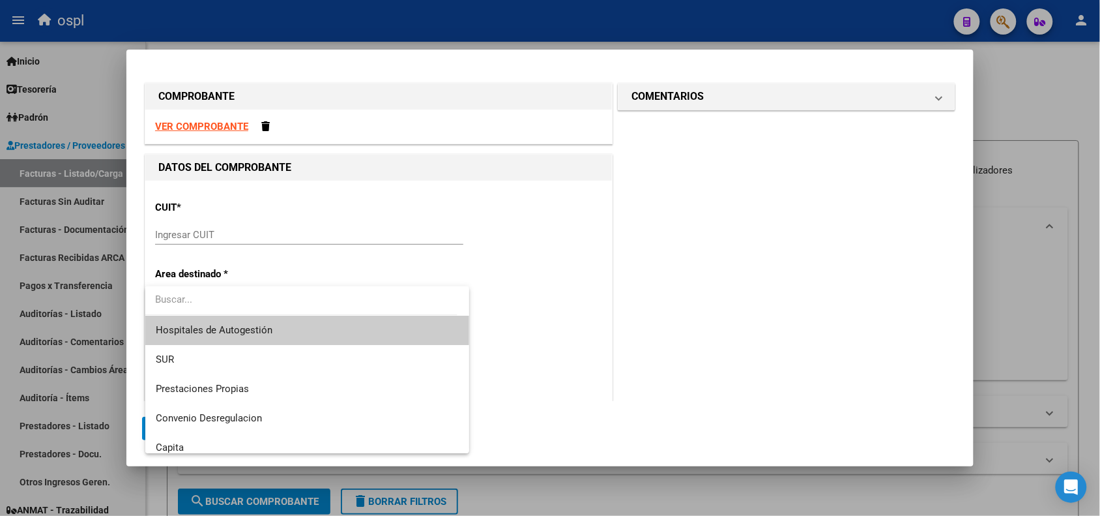
click at [693, 319] on div at bounding box center [550, 258] width 1100 height 516
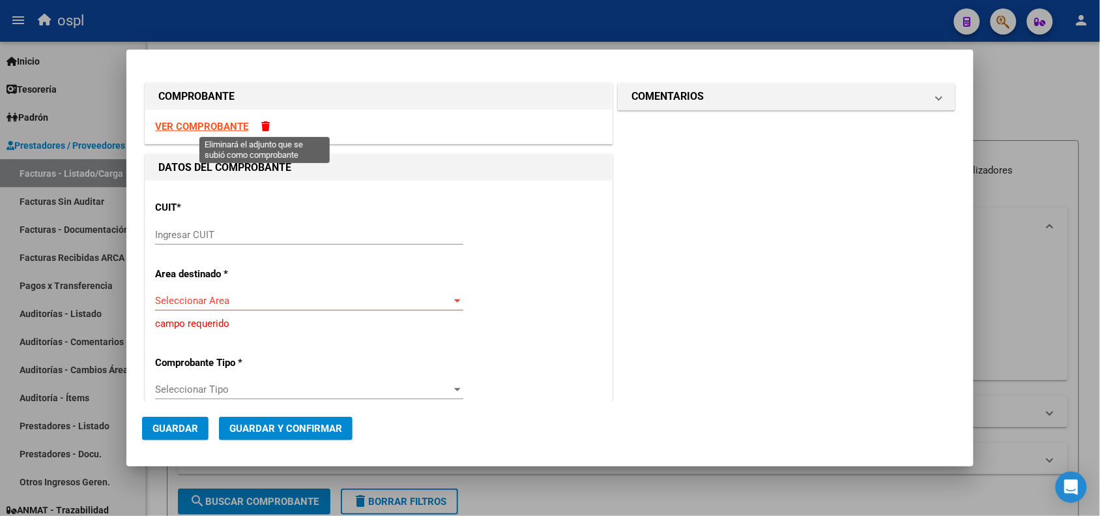
click at [265, 126] on span at bounding box center [265, 126] width 8 height 10
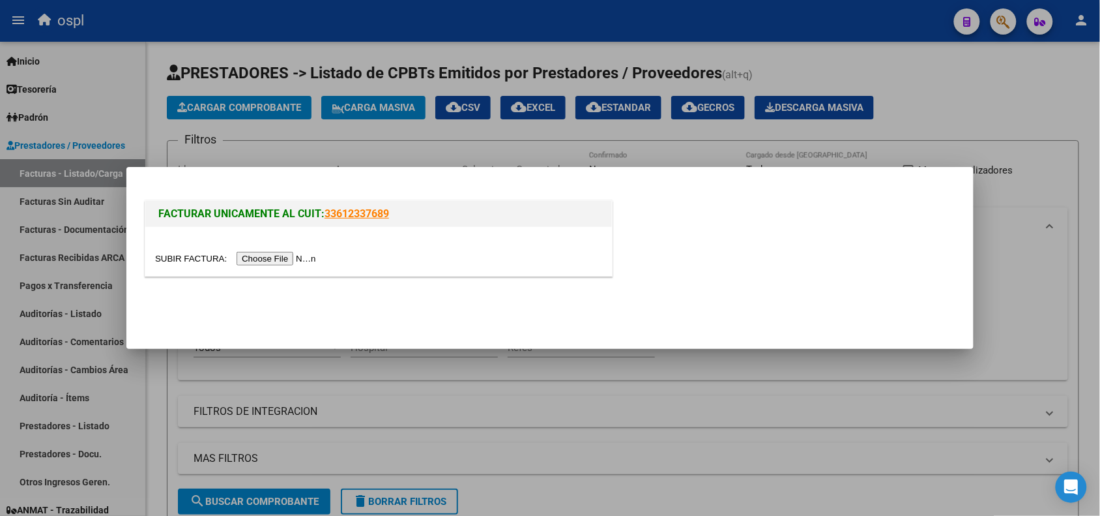
click at [271, 256] on input "file" at bounding box center [237, 259] width 165 height 14
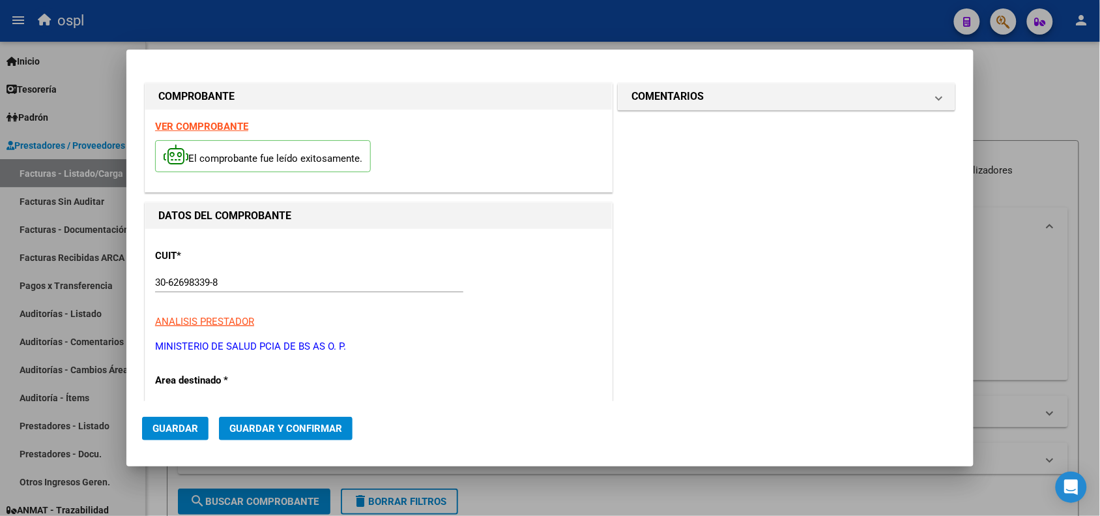
type input "8005"
type input "$ 9.401,00"
type input "[DATE]"
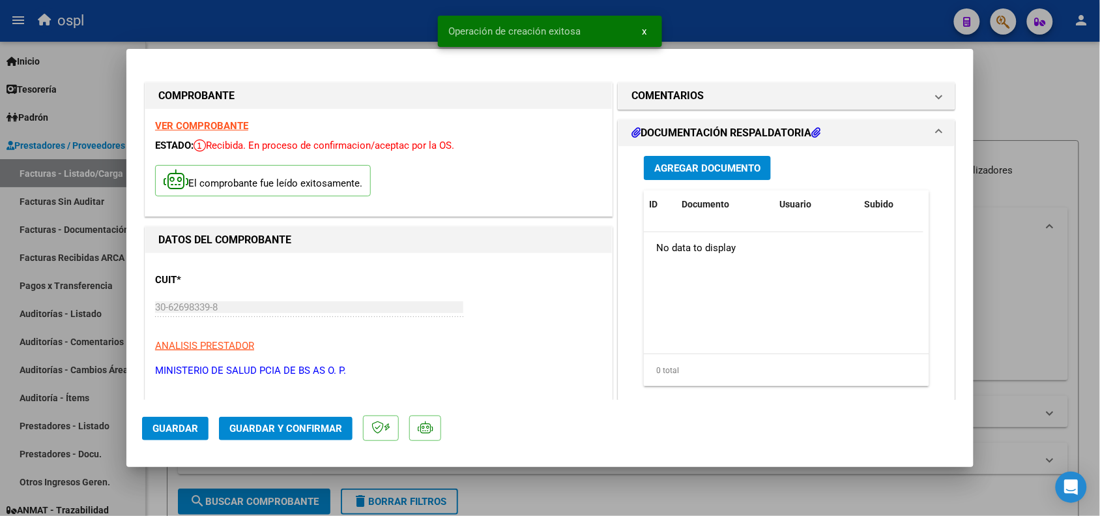
click at [691, 168] on span "Agregar Documento" at bounding box center [708, 168] width 106 height 12
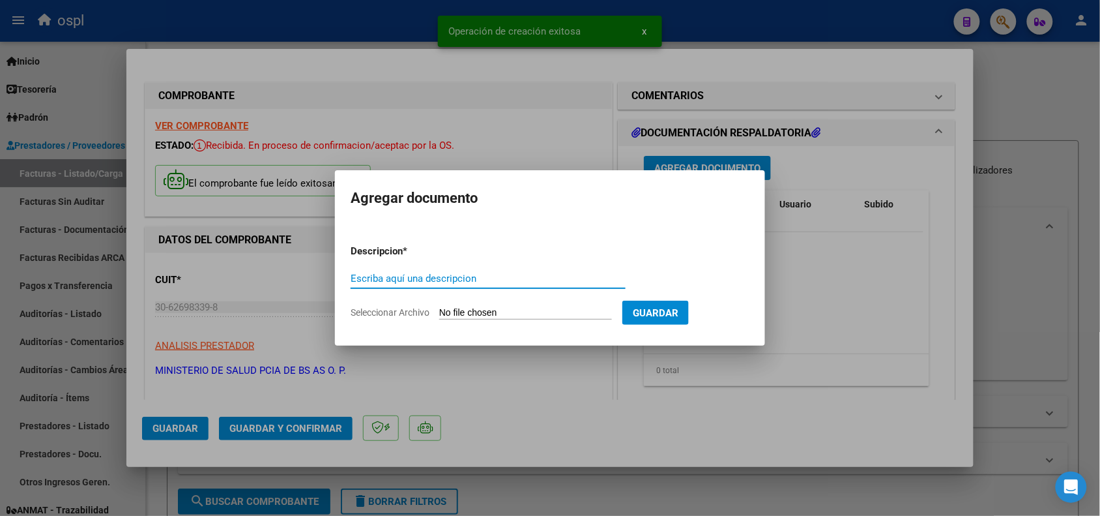
click at [473, 304] on form "Descripcion * Escriba aquí una descripcion Seleccionar Archivo Guardar" at bounding box center [550, 281] width 399 height 95
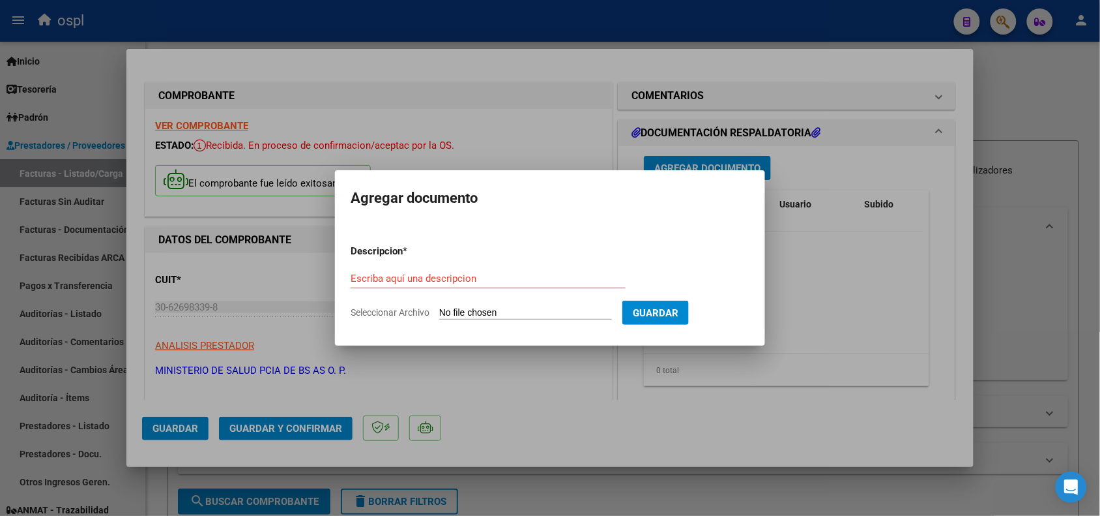
click at [486, 308] on input "Seleccionar Archivo" at bounding box center [525, 313] width 173 height 12
type input "C:\fakepath\erill 8005-2-20.pdf"
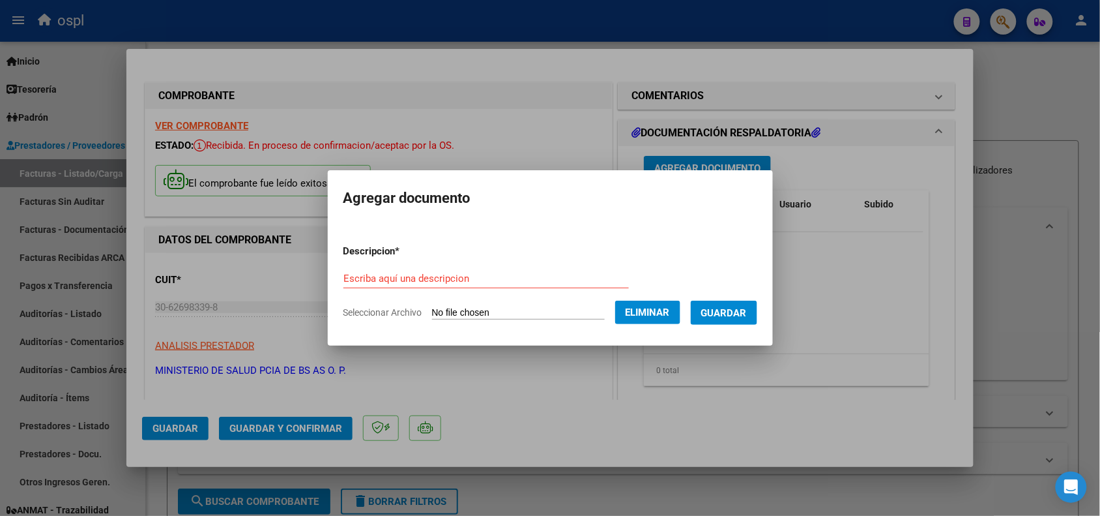
click at [408, 264] on form "Descripcion * Escriba aquí una descripcion Seleccionar Archivo Eliminar Guardar" at bounding box center [551, 281] width 414 height 95
click at [405, 271] on div "Escriba aquí una descripcion" at bounding box center [487, 279] width 286 height 20
click at [405, 278] on input "Escriba aquí una descripcion" at bounding box center [487, 279] width 286 height 12
type input "d"
type input "DOCUMENTACIÓN RESPALDATORIA"
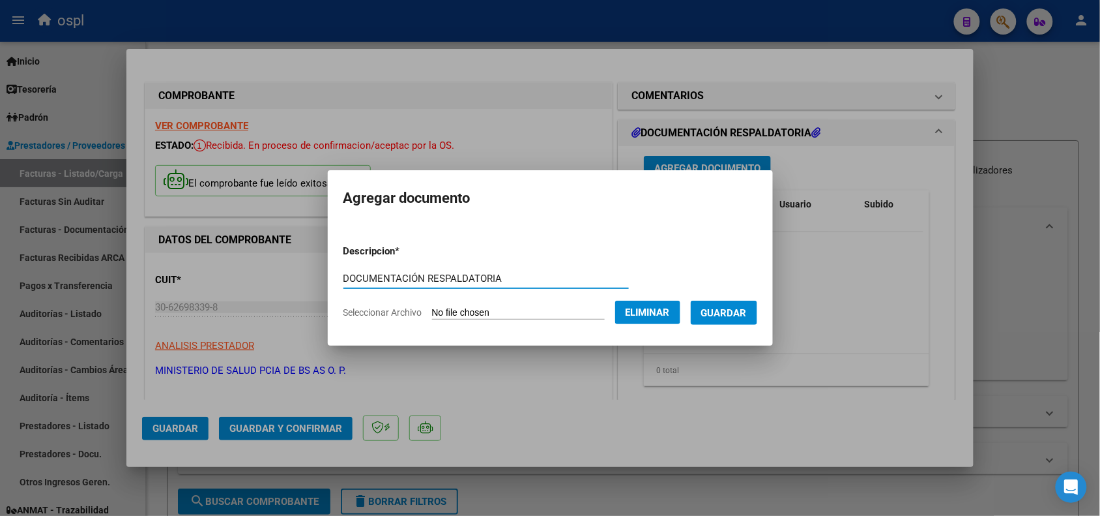
click at [732, 318] on button "Guardar" at bounding box center [724, 313] width 66 height 24
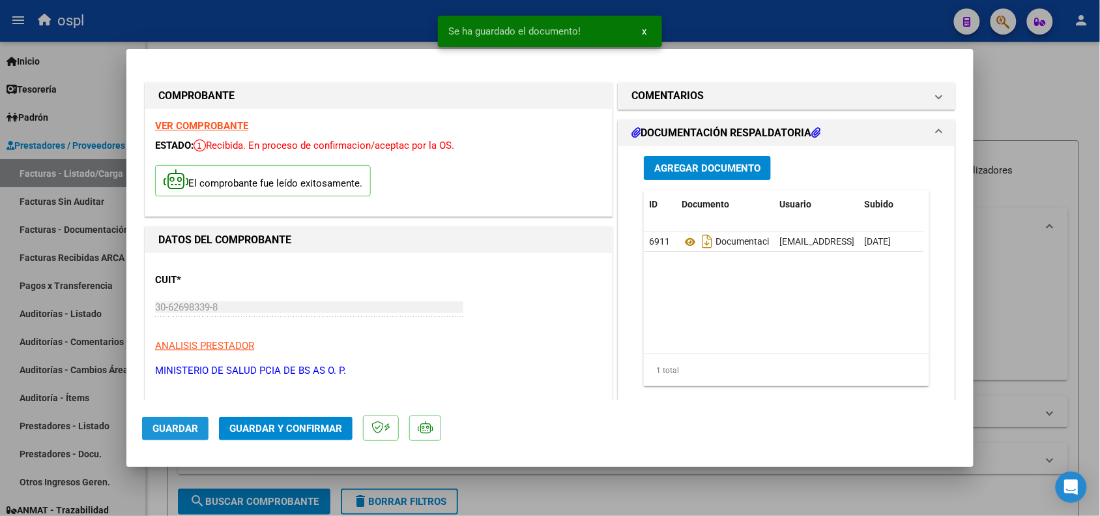
click at [164, 422] on span "Guardar" at bounding box center [176, 428] width 46 height 12
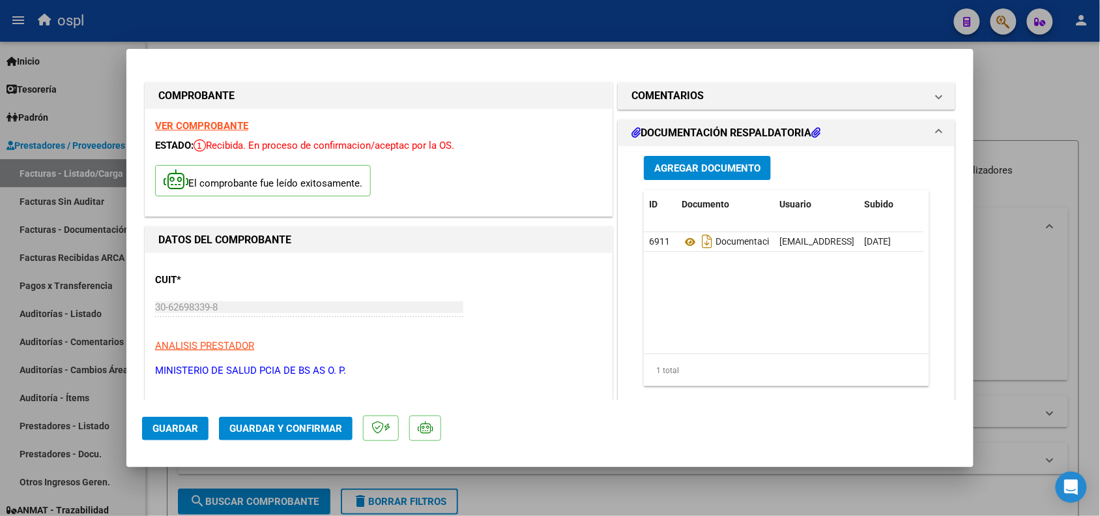
click at [289, 27] on div at bounding box center [550, 258] width 1100 height 516
type input "$ 0,00"
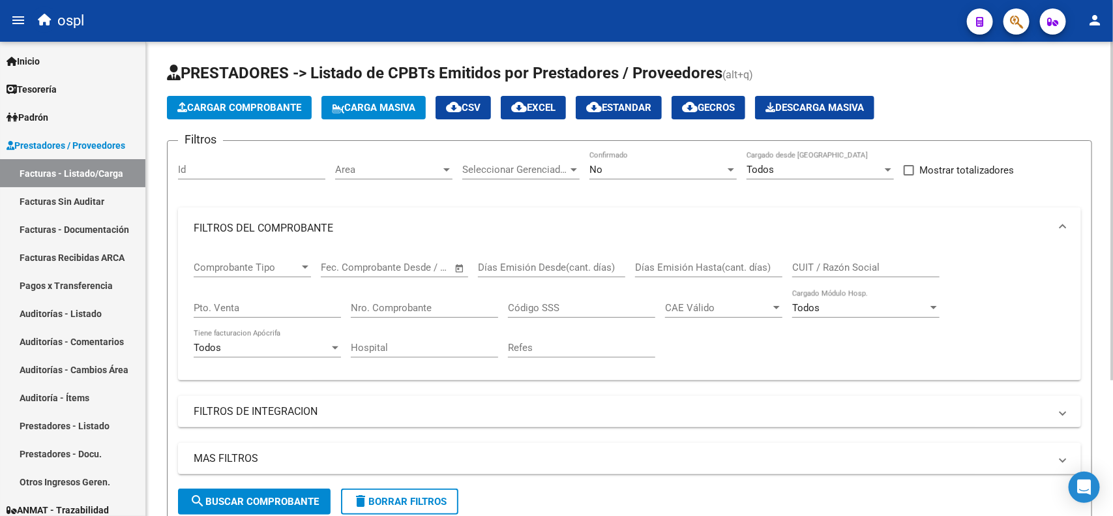
click at [239, 108] on span "Cargar Comprobante" at bounding box center [239, 108] width 124 height 12
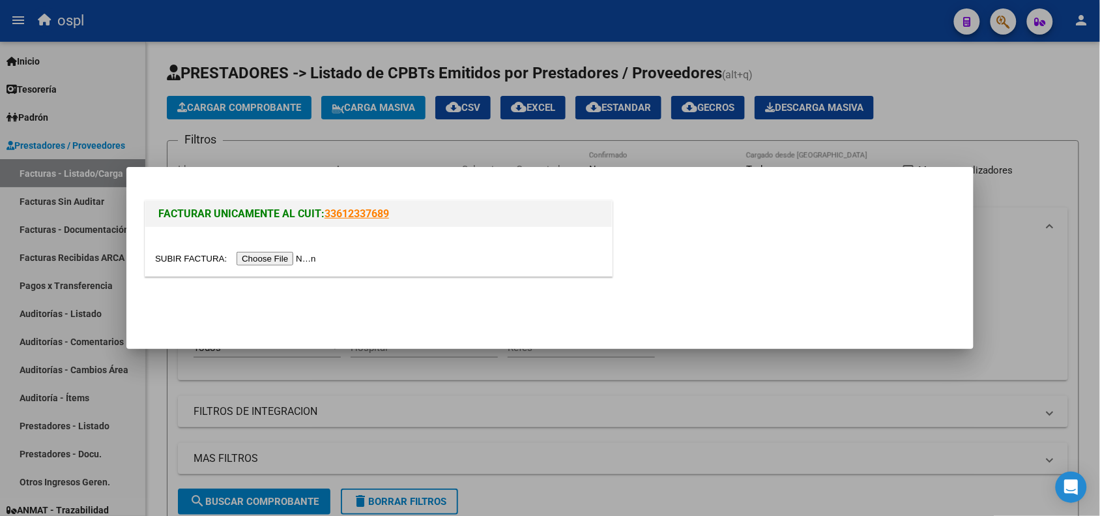
click at [285, 258] on input "file" at bounding box center [237, 259] width 165 height 14
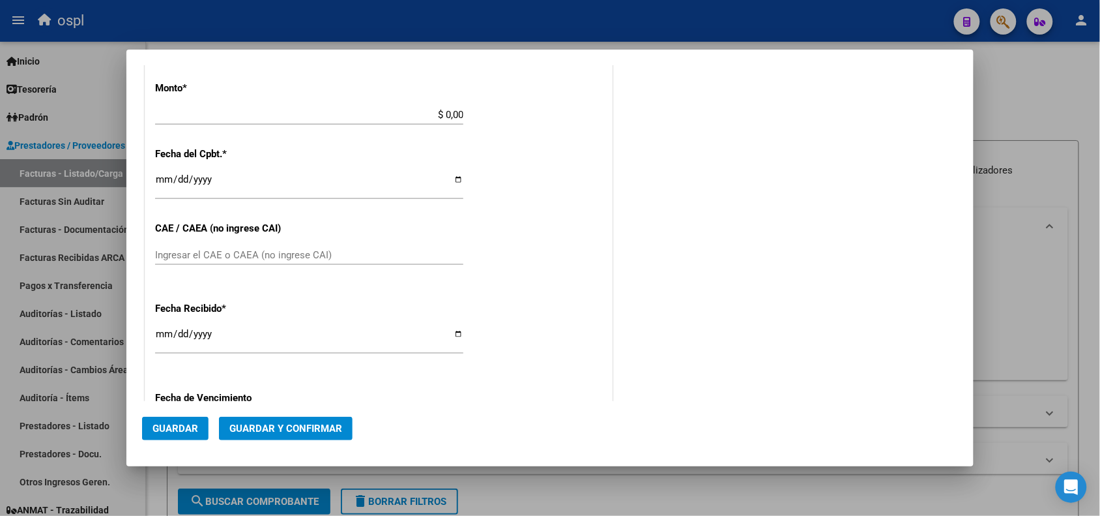
scroll to position [489, 0]
